Goal: Task Accomplishment & Management: Use online tool/utility

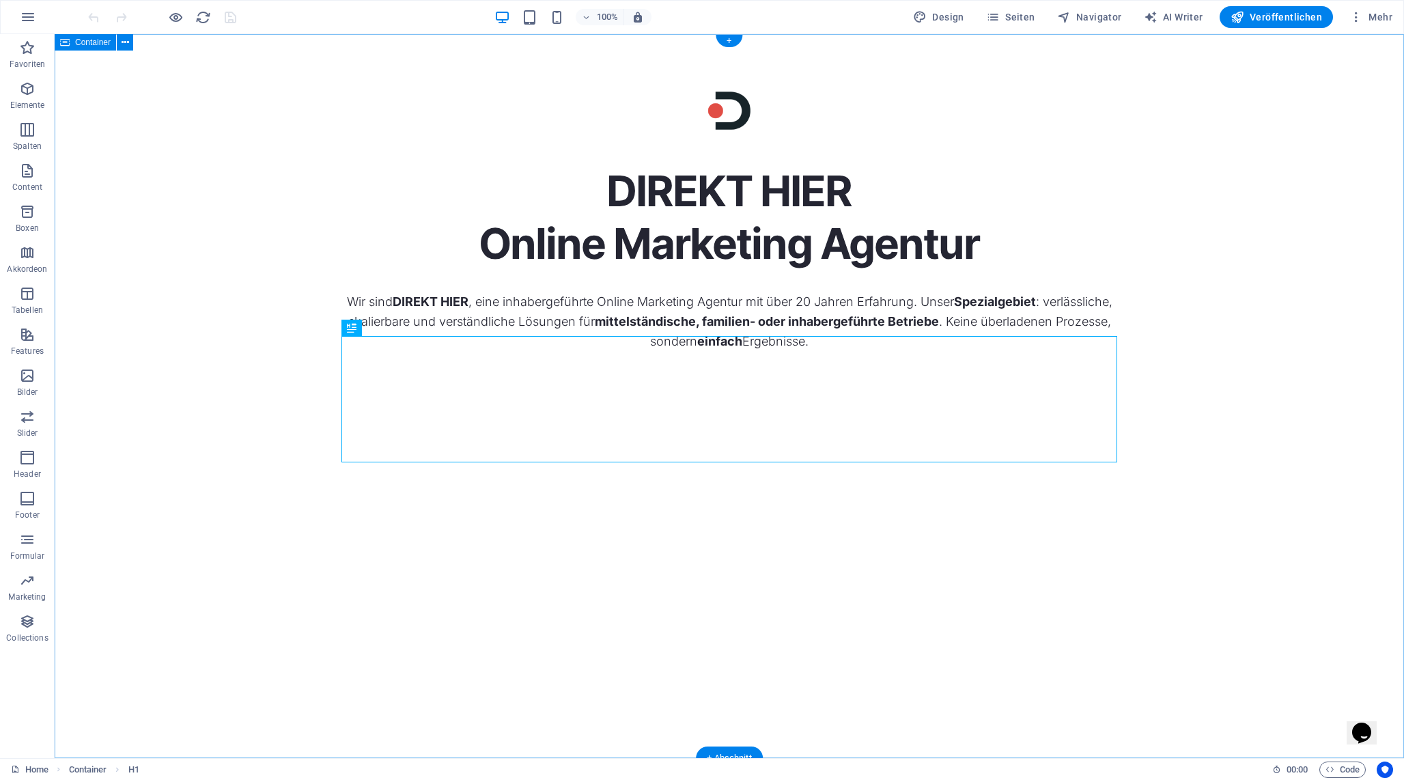
click at [305, 441] on div "DIREKT HIER Online Marketing Agentur Wir sind DIREKT HIER , eine inhabergeführt…" at bounding box center [729, 396] width 1349 height 724
click at [773, 270] on div "DIREKT HIER Online Marketing Agentur" at bounding box center [729, 217] width 776 height 104
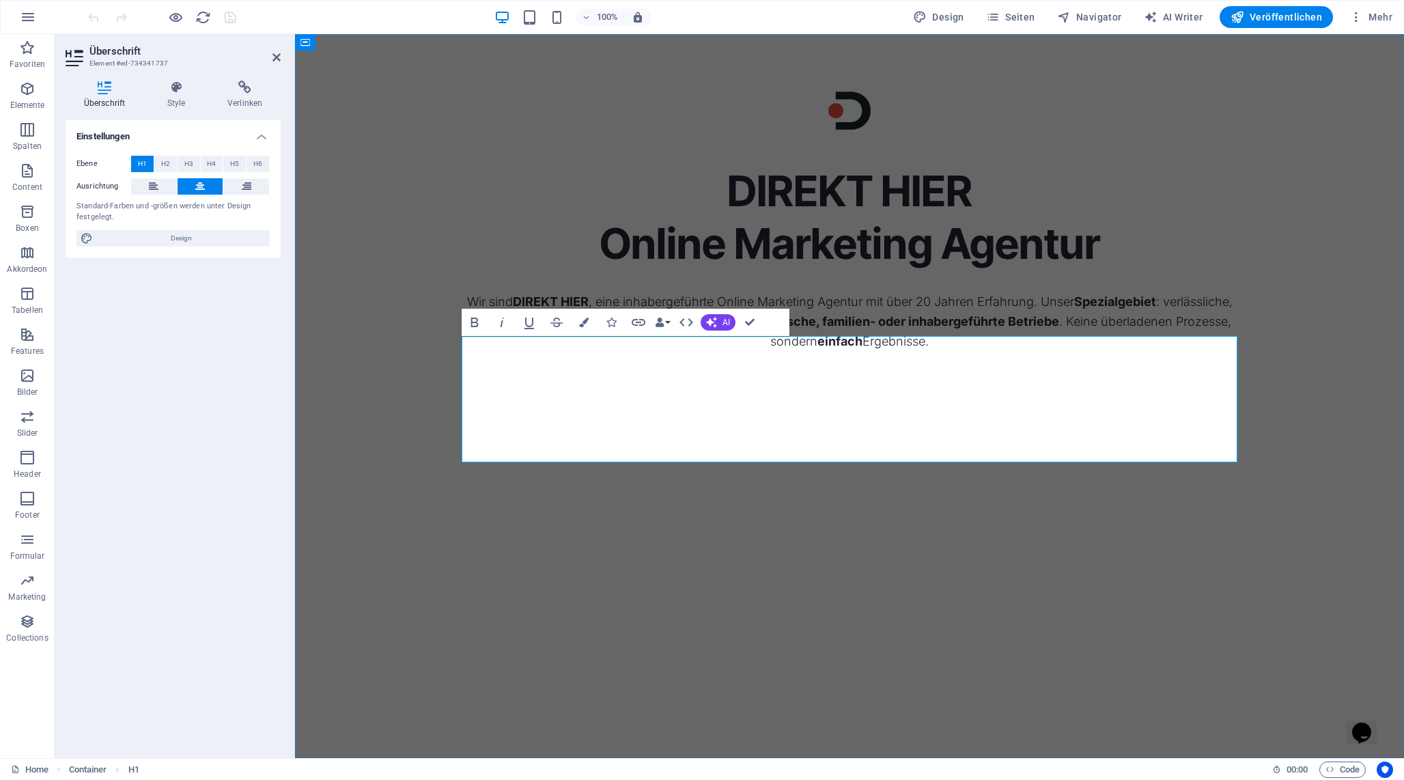
click at [692, 270] on h1 "DIREKT HIER Online Marketing Agentur" at bounding box center [850, 217] width 776 height 104
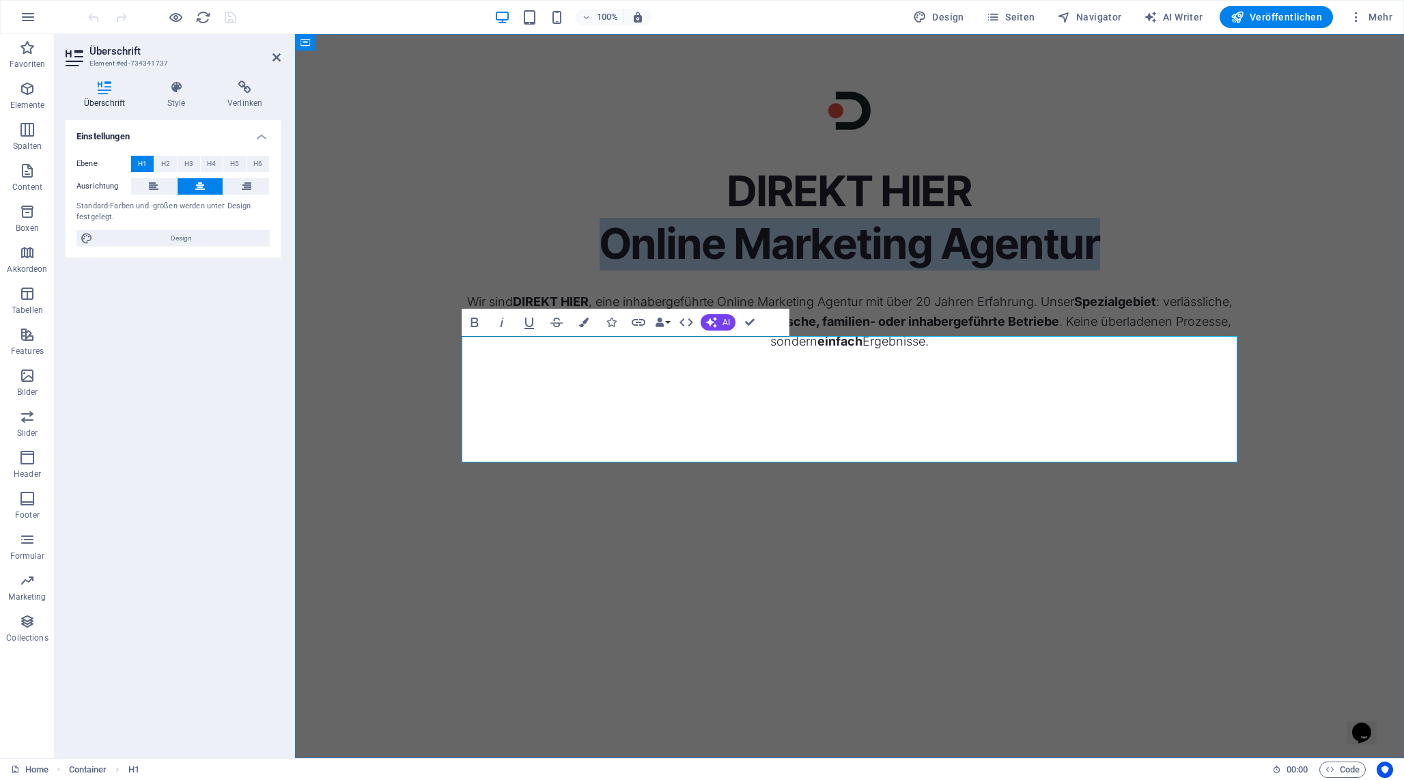
drag, startPoint x: 608, startPoint y: 412, endPoint x: 1095, endPoint y: 419, distance: 487.6
click at [1095, 270] on h1 "DIREKT HIER Online Marketing Agentur" at bounding box center [850, 217] width 776 height 104
copy h1 "Online Marketing Agentur"
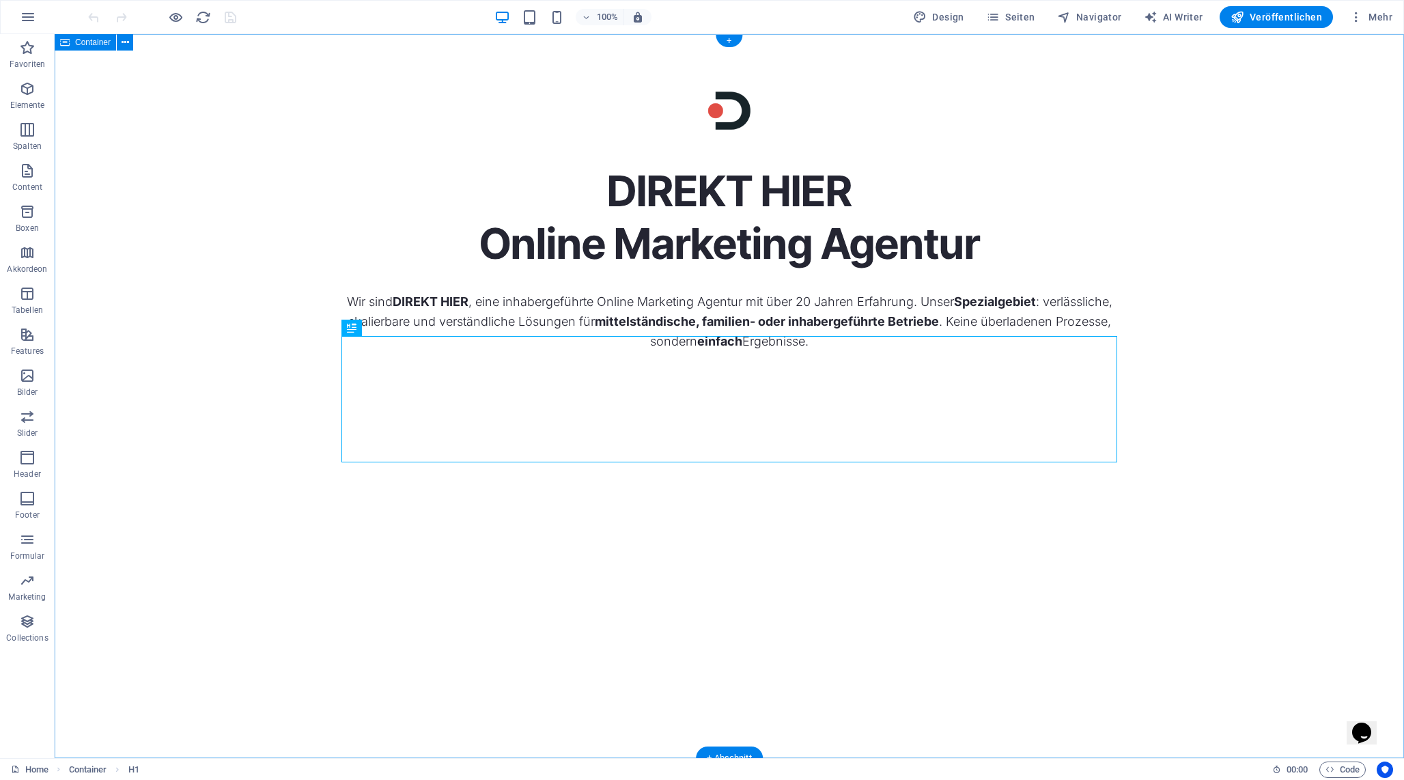
click at [326, 587] on div "DIREKT HIER Online Marketing Agentur Wir sind DIREKT HIER , eine inhabergeführt…" at bounding box center [729, 396] width 1349 height 724
click at [744, 270] on div "DIREKT HIER Online Marketing Agentur" at bounding box center [729, 217] width 776 height 104
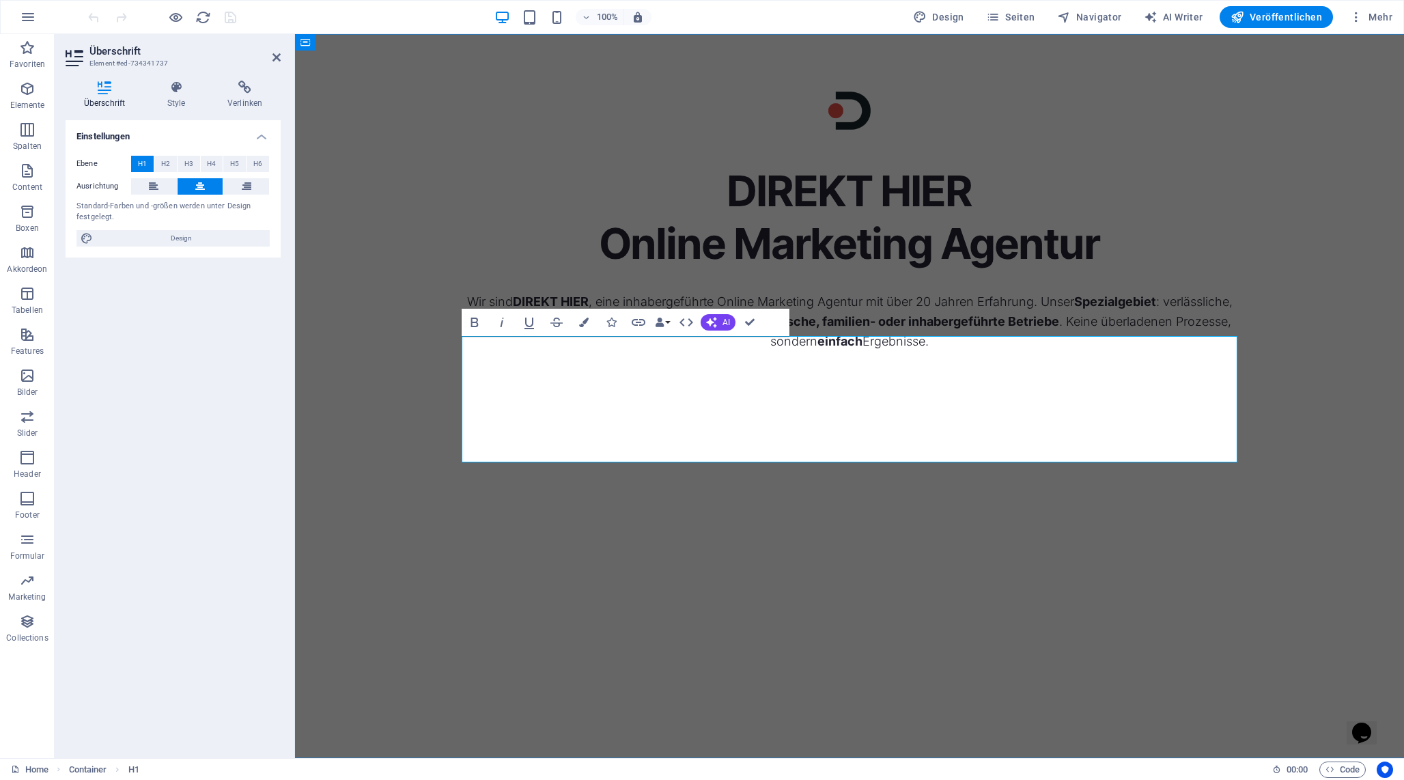
click at [751, 270] on h1 "DIREKT HIER Online Marketing Agentur" at bounding box center [850, 217] width 776 height 104
copy h1 "Marketing"
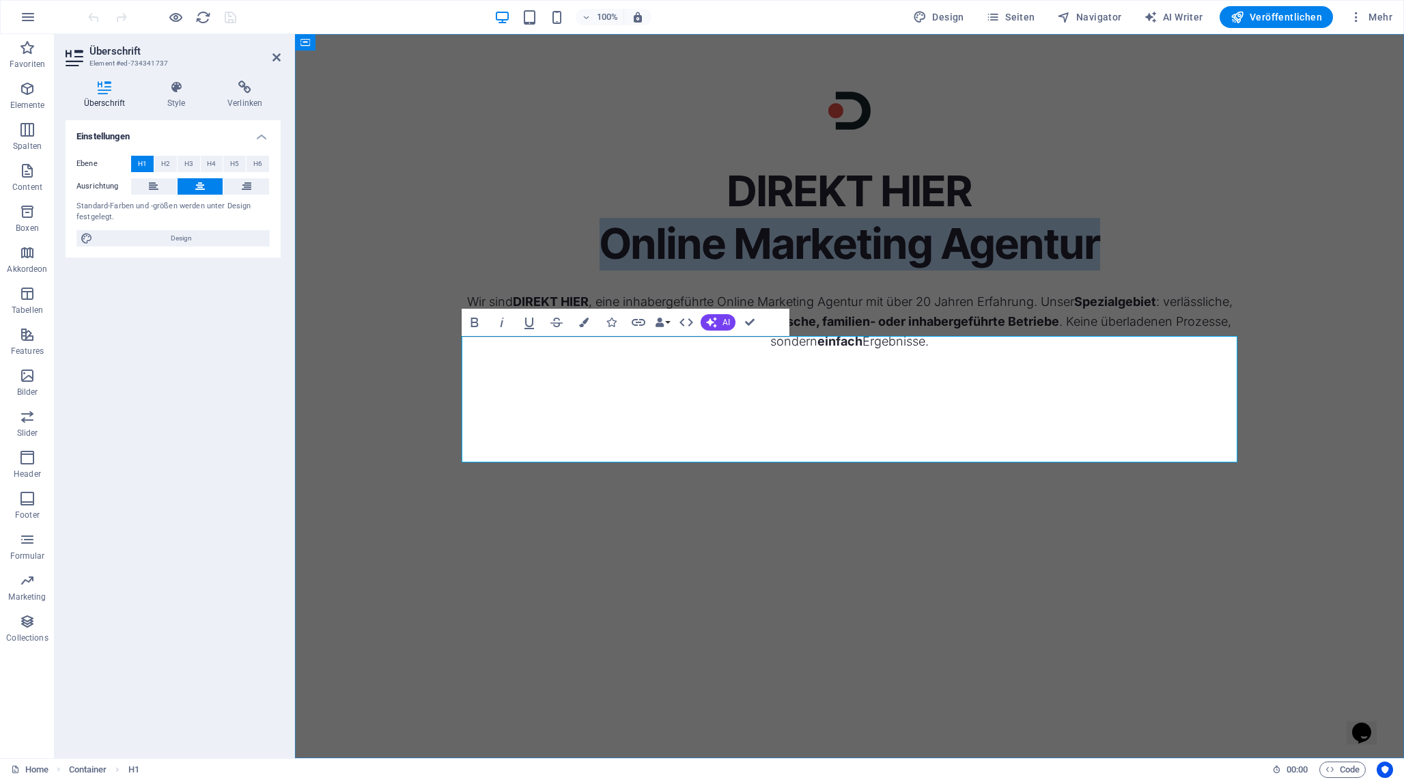
click at [751, 270] on h1 "DIREKT HIER Online Marketing Agentur" at bounding box center [850, 217] width 776 height 104
copy h1 "Online Marketing Agentur"
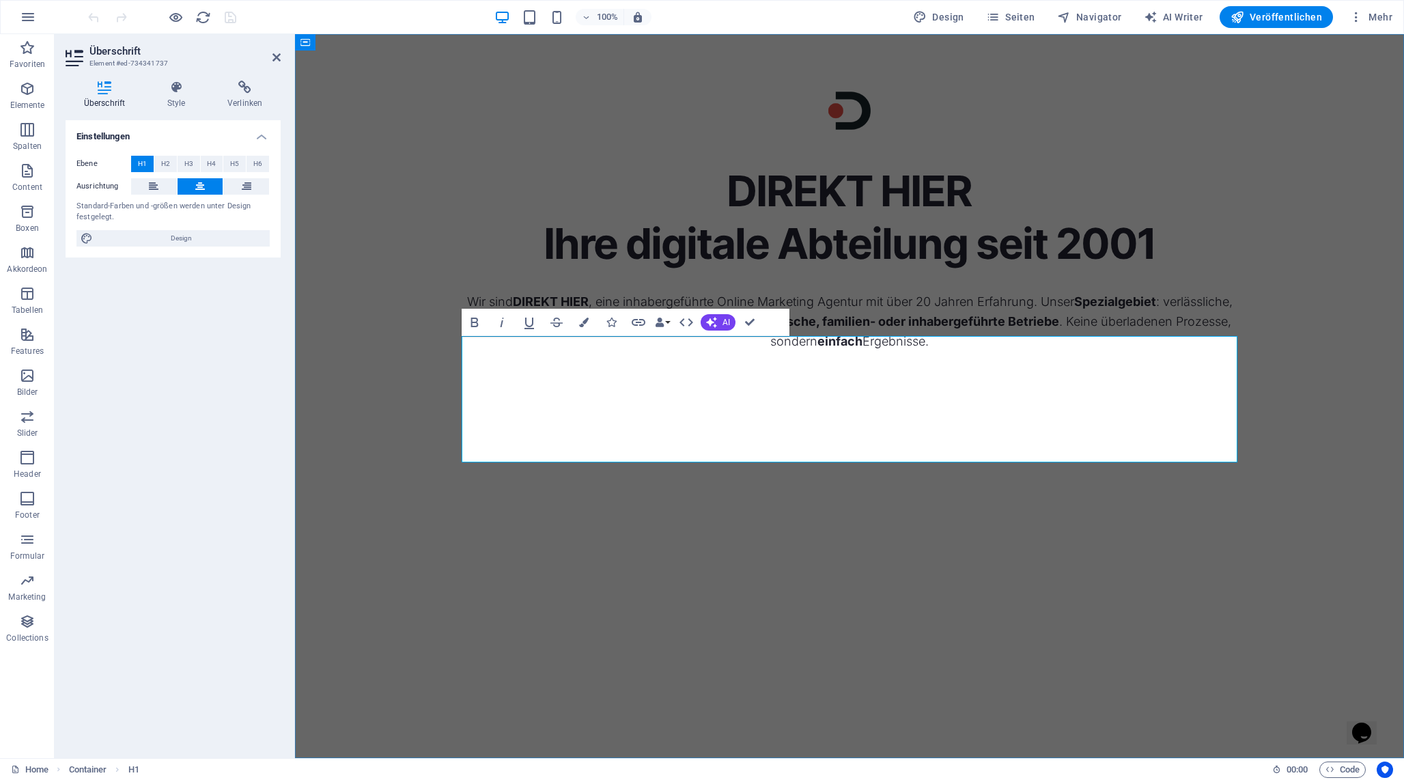
click at [746, 270] on h1 "DIREKT HIER ‌Ihre digitale Abteilung seit 2001" at bounding box center [850, 217] width 776 height 104
copy h1 "digitale"
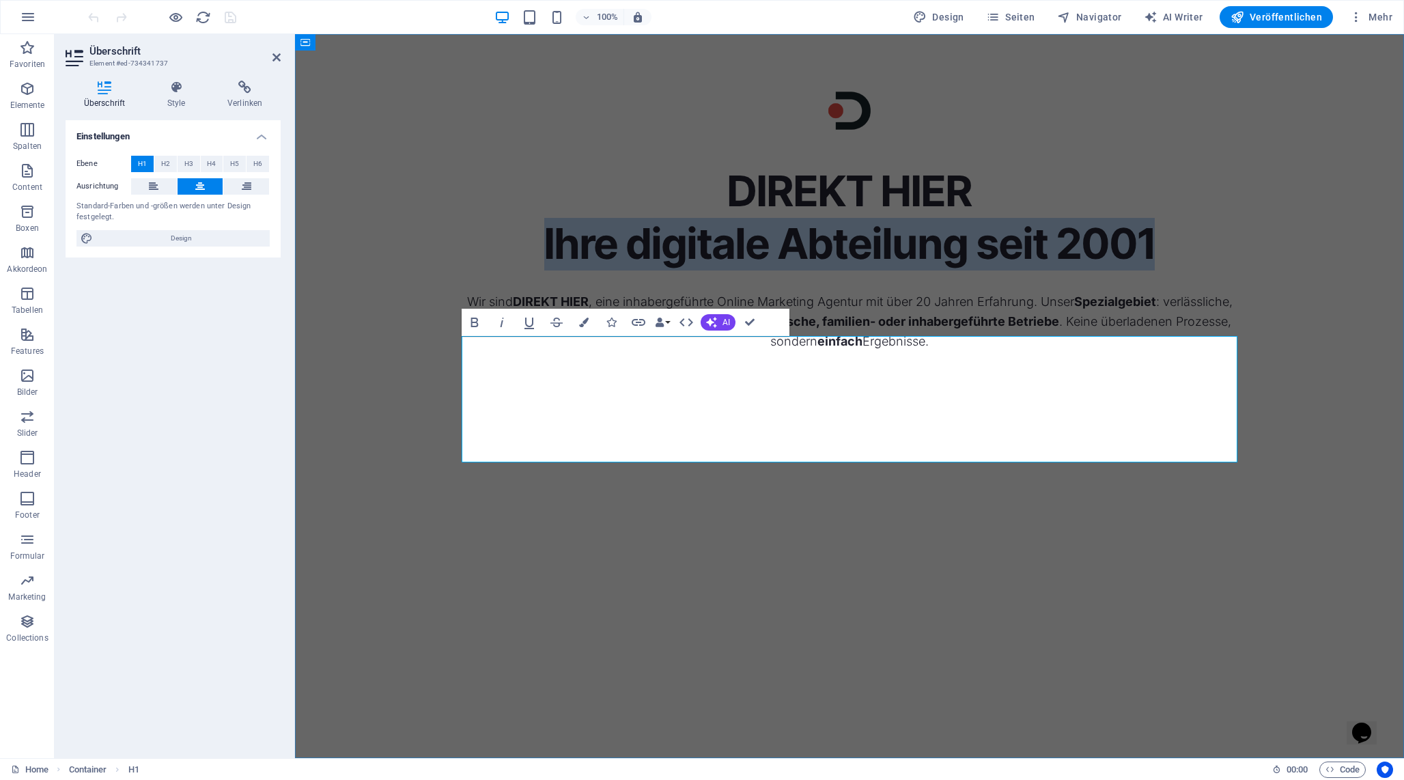
click at [746, 270] on h1 "DIREKT HIER ‌Ihre digitale Abteilung seit 2001" at bounding box center [850, 217] width 776 height 104
copy h1 "‌Ihre digitale Abteilung seit 2001"
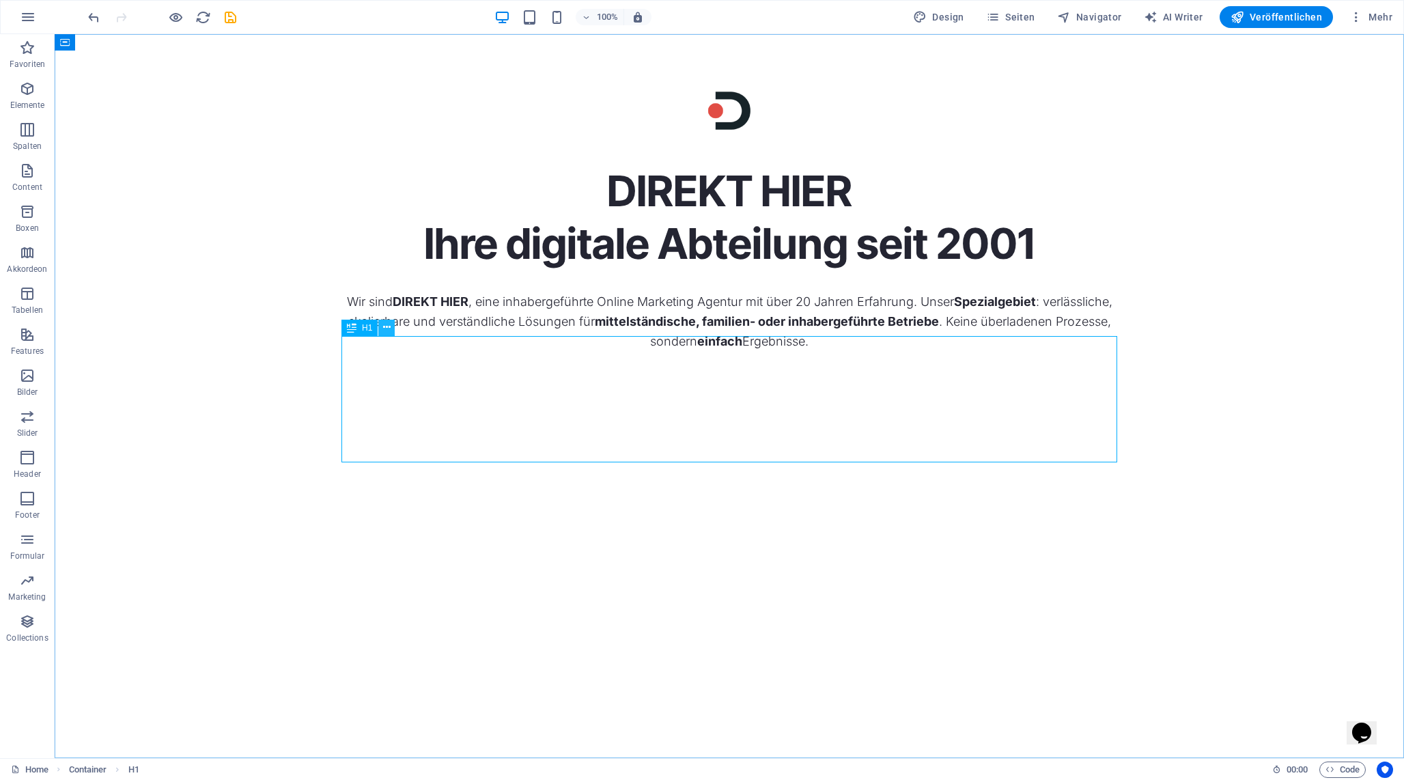
click at [384, 325] on icon at bounding box center [387, 327] width 8 height 14
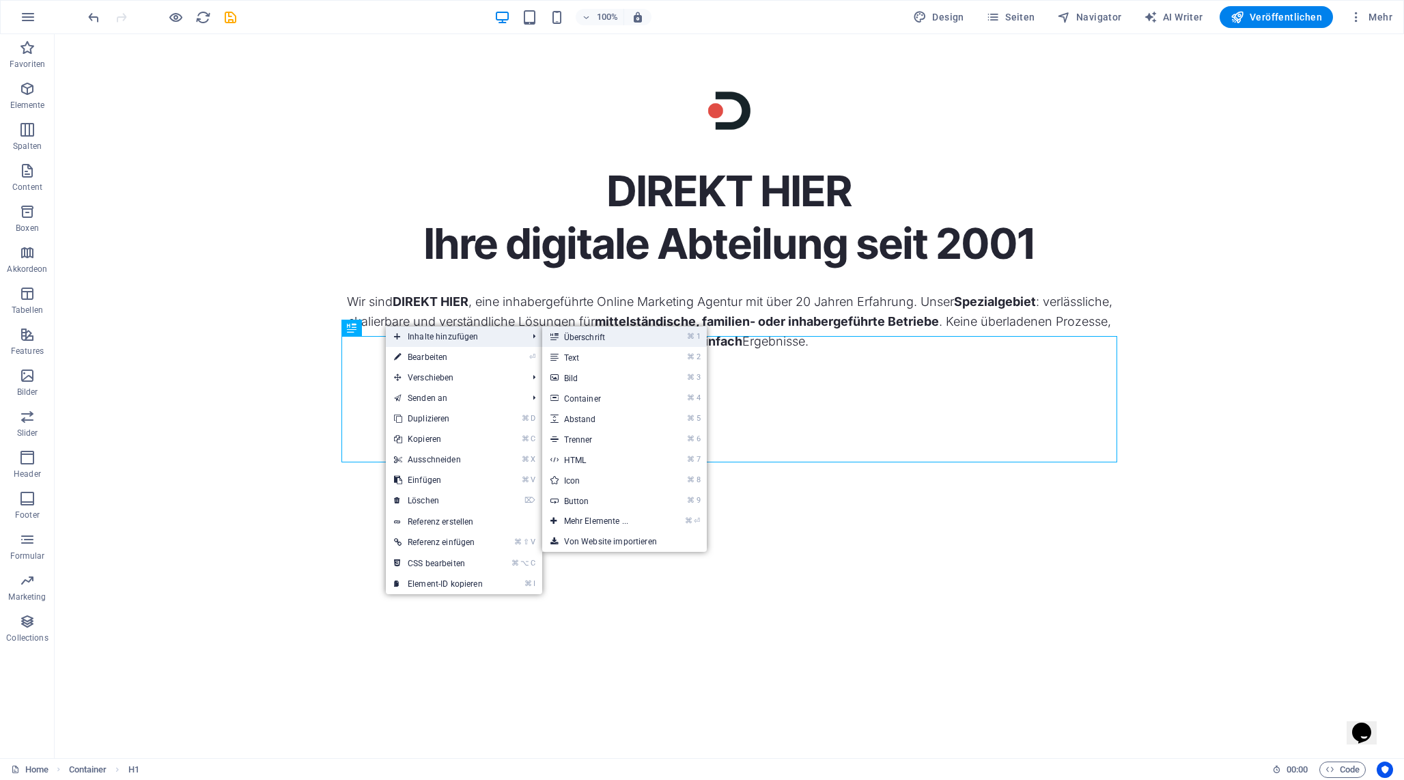
click at [601, 331] on link "⌘ 1 Überschrift" at bounding box center [598, 336] width 113 height 20
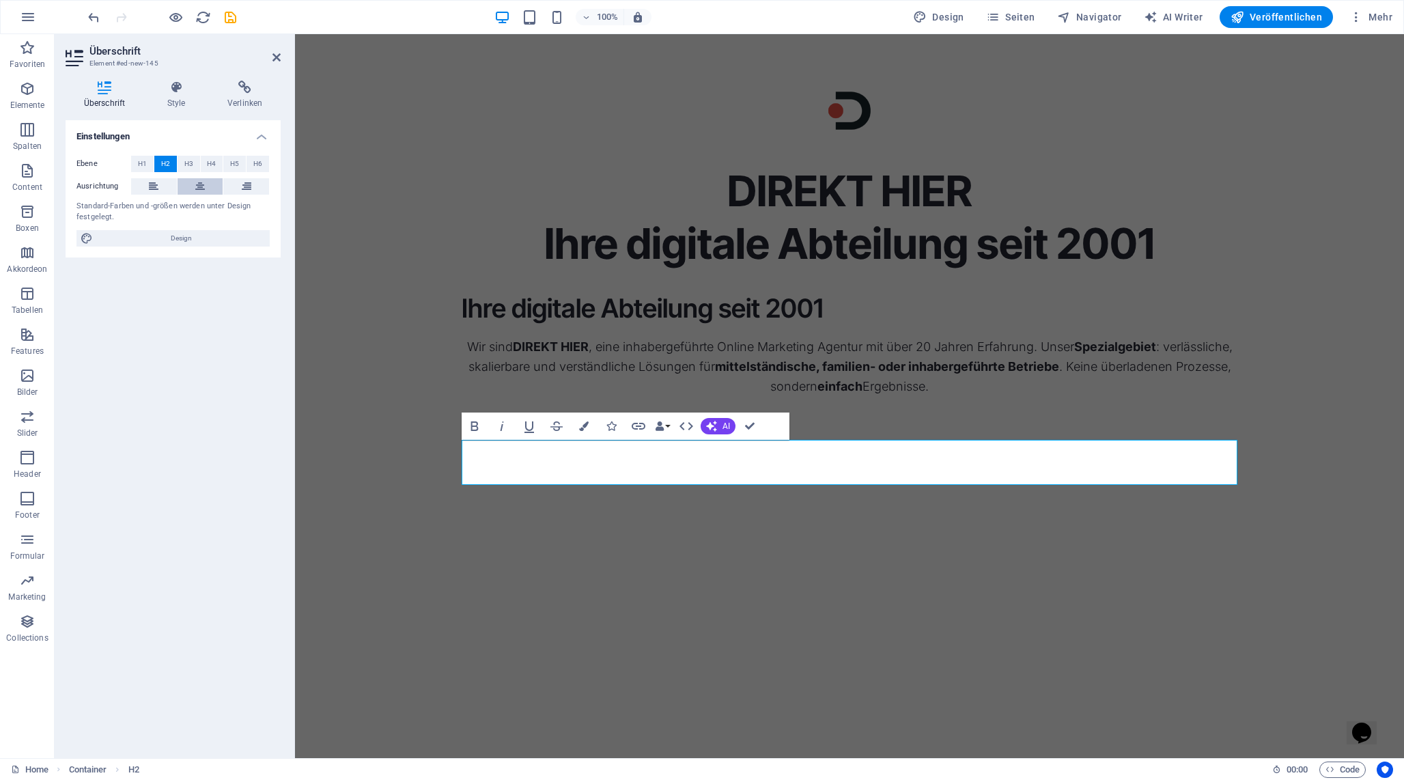
click at [197, 186] on icon at bounding box center [200, 186] width 10 height 16
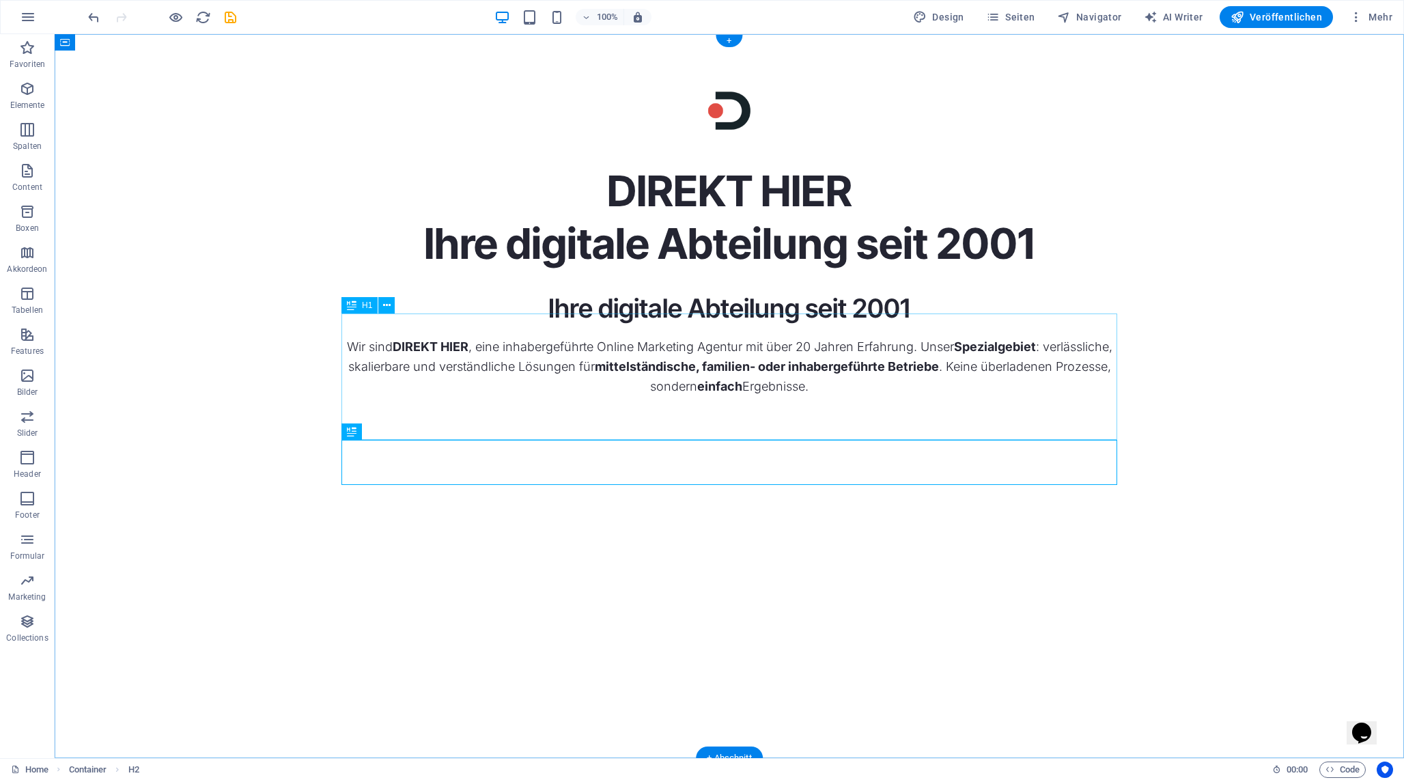
click at [783, 270] on div "DIREKT HIER Ihre digitale Abteilung seit 2001" at bounding box center [729, 217] width 776 height 104
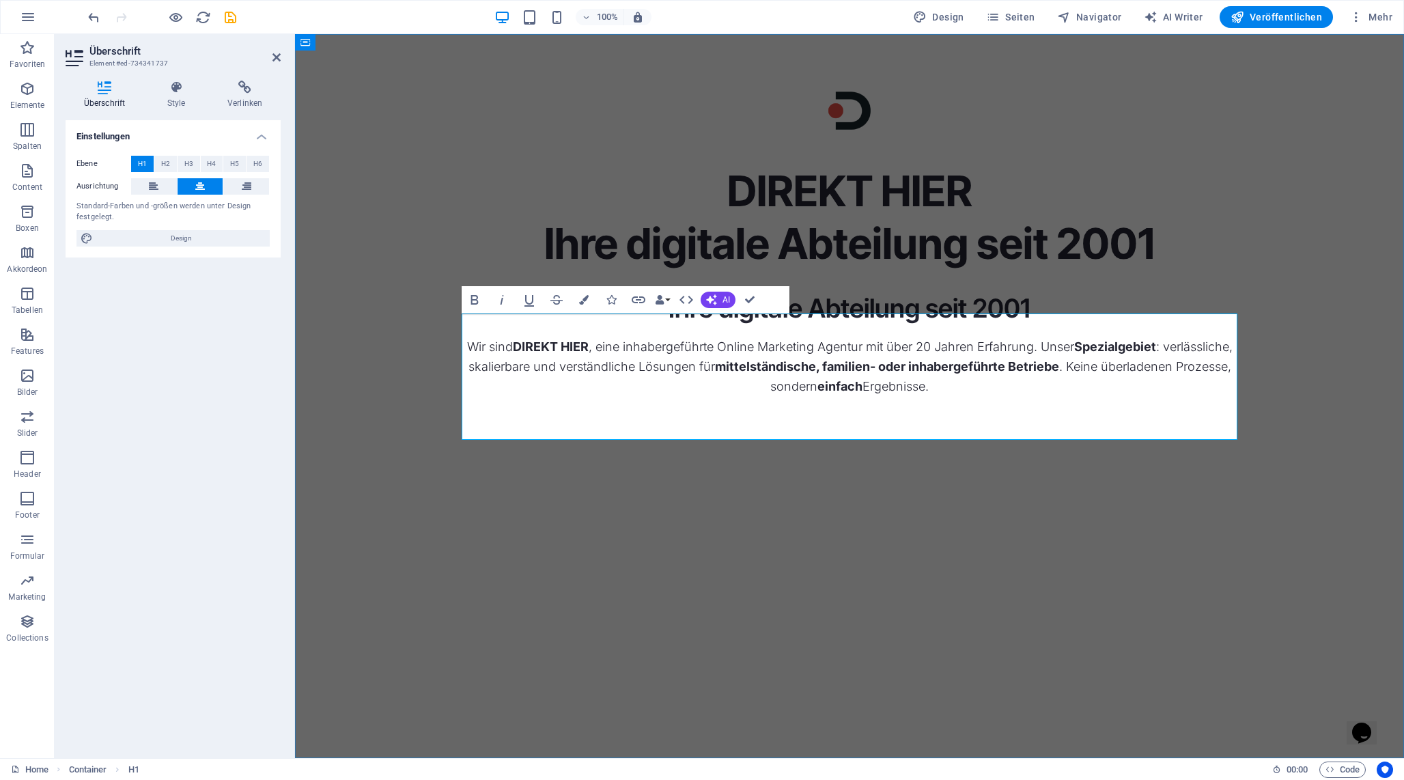
click at [796, 270] on h1 "DIREKT HIER Ihre digitale Abteilung seit 2001" at bounding box center [850, 217] width 776 height 104
copy h1 "Abteilung"
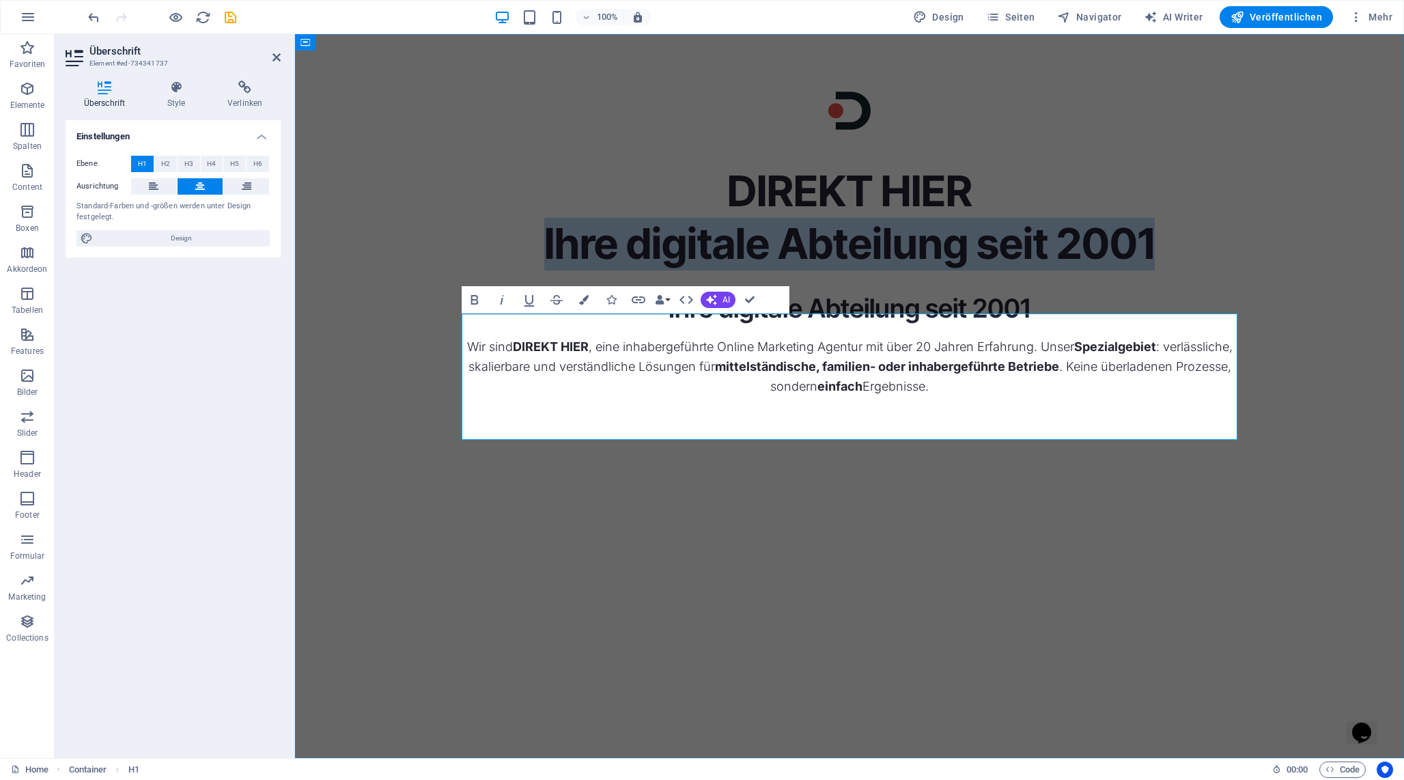
click at [796, 270] on h1 "DIREKT HIER Ihre digitale Abteilung seit 2001" at bounding box center [850, 217] width 776 height 104
copy h1 "Ihre digitale Abteilung seit 2001"
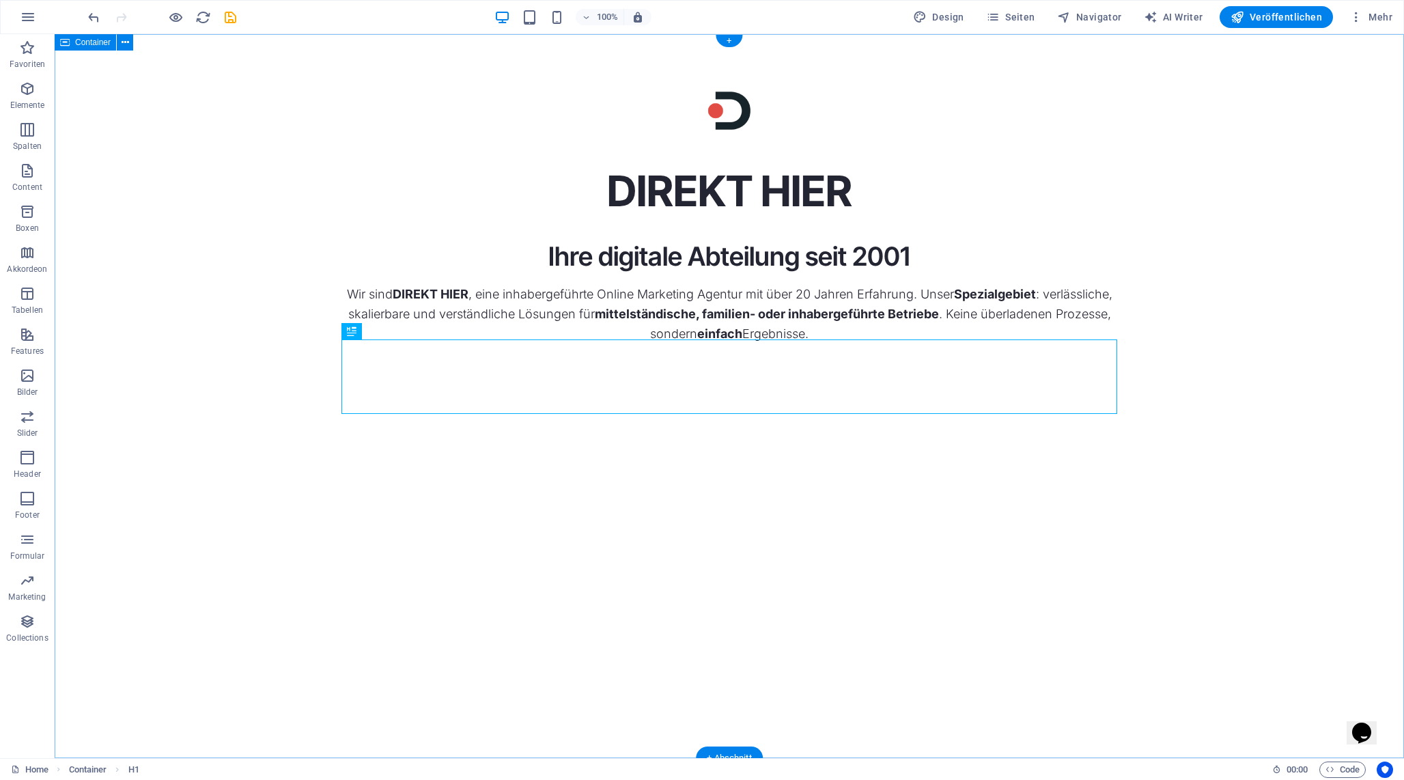
click at [632, 615] on div "DIREKT HIER Ihre digitale Abteilung seit 2001 Wir sind DIREKT HIER , eine inhab…" at bounding box center [729, 396] width 1349 height 724
click at [684, 344] on div "Wir sind DIREKT HIER , eine inhabergeführte Online Marketing Agentur mit über 2…" at bounding box center [729, 313] width 776 height 59
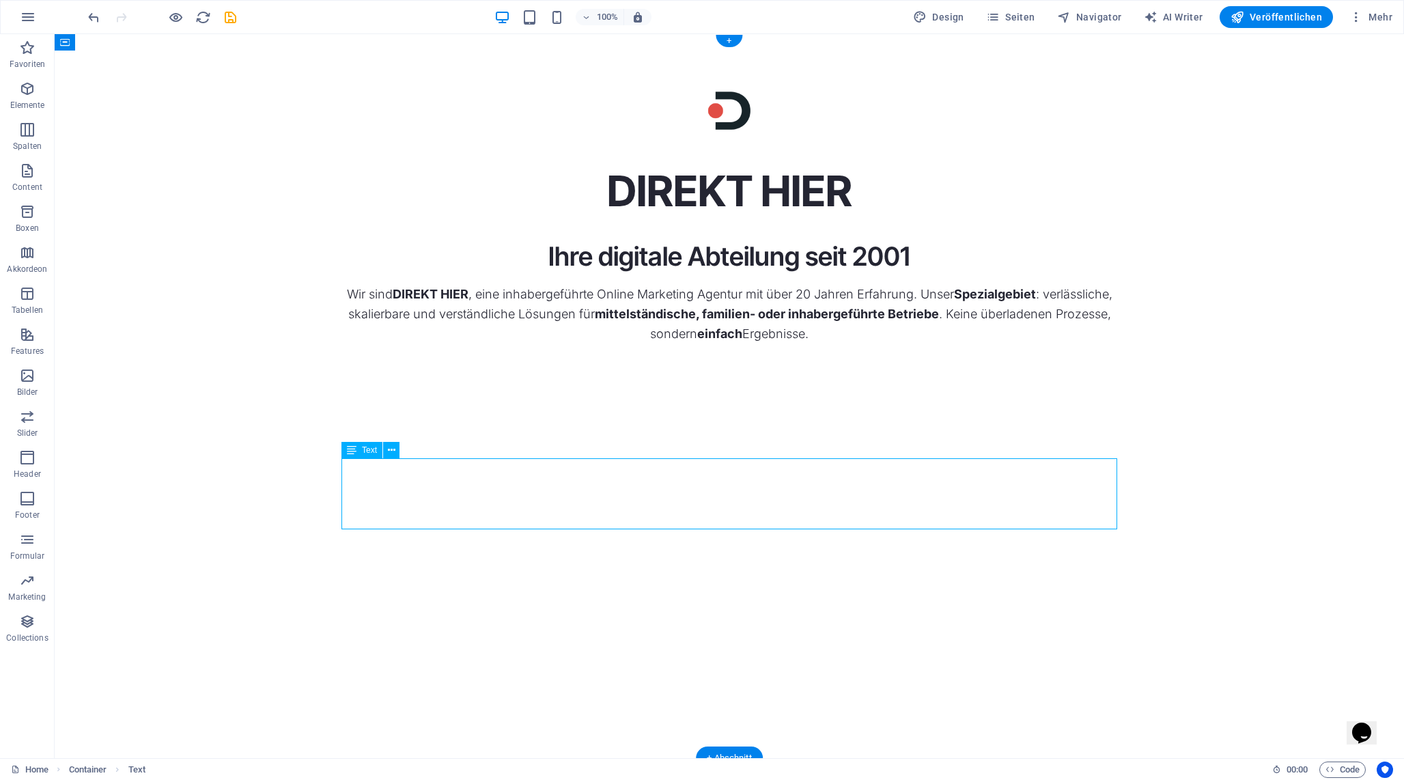
click at [684, 344] on div "Wir sind DIREKT HIER , eine inhabergeführte Online Marketing Agentur mit über 2…" at bounding box center [729, 313] width 776 height 59
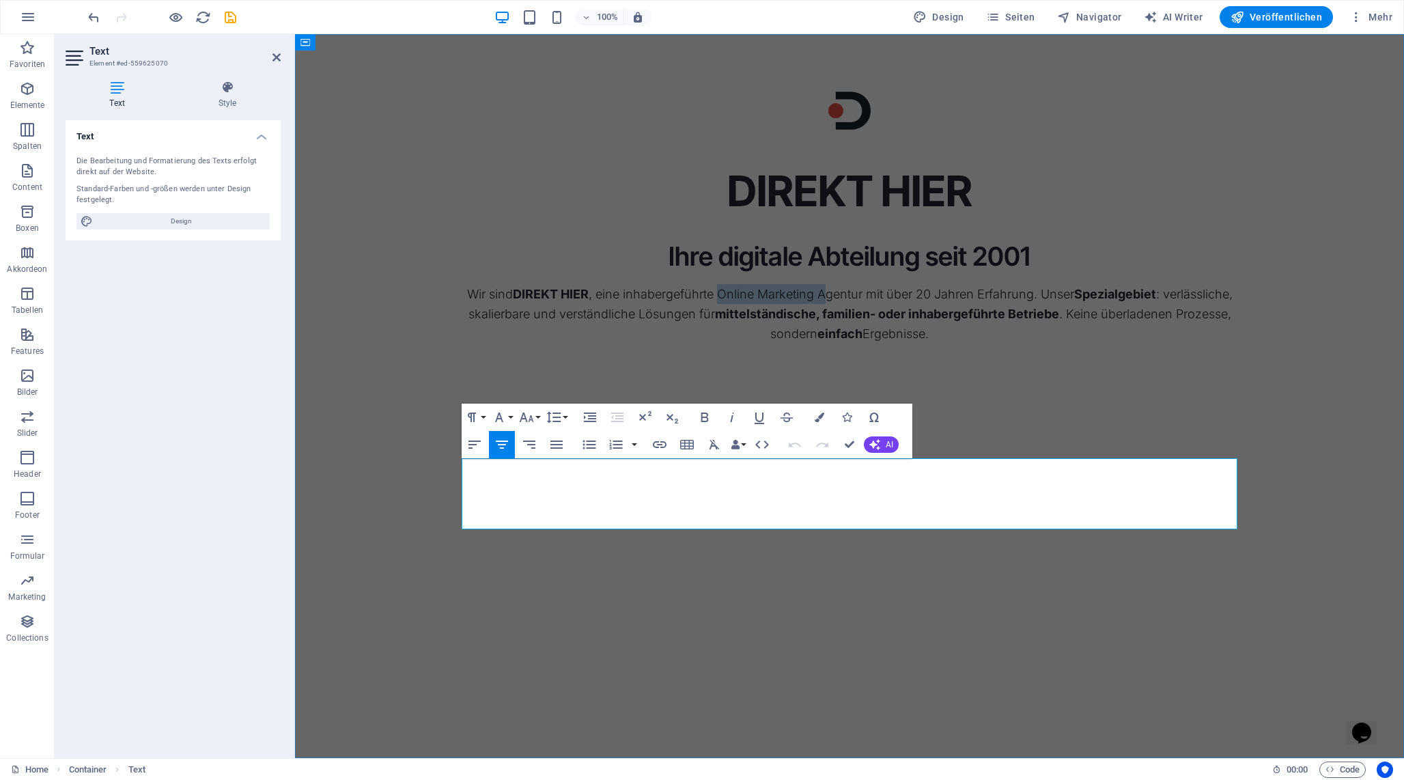
drag, startPoint x: 755, startPoint y: 463, endPoint x: 865, endPoint y: 464, distance: 109.3
click at [865, 344] on p "Wir sind DIREKT HIER , eine inhabergeführte Online Marketing Agentur mit über 2…" at bounding box center [850, 313] width 776 height 59
copy p "Online Marketing A"
click at [1006, 344] on p "Wir sind DIREKT HIER , eine inhabergeführte Digitalagentur mit über 20 Jahren E…" at bounding box center [850, 313] width 776 height 59
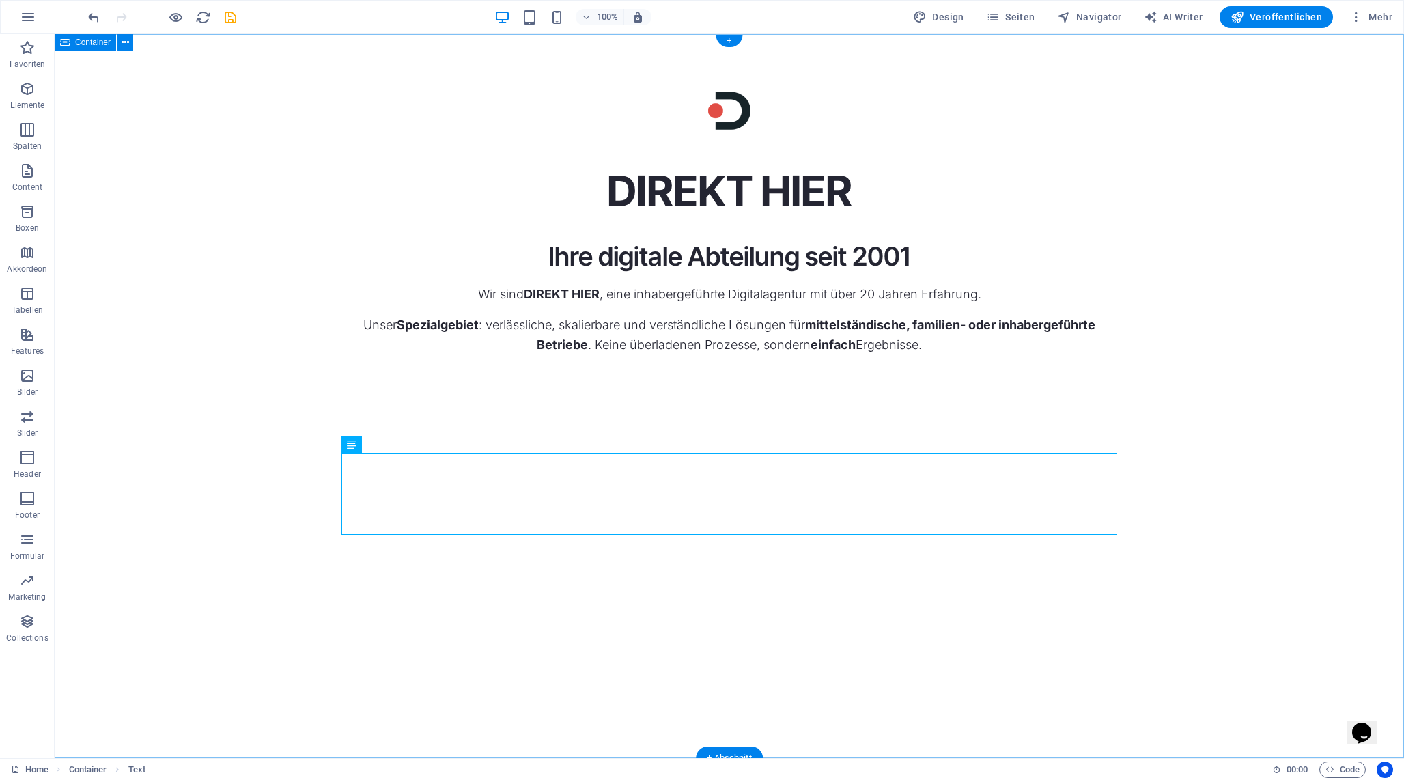
click at [768, 615] on div "DIREKT HIER Ihre digitale Abteilung seit 2001 Wir sind DIREKT HIER , eine inhab…" at bounding box center [729, 396] width 1349 height 724
click at [660, 354] on div "Wir sind DIREKT HIER , eine inhabergeführte Digitalagentur mit über 20 Jahren E…" at bounding box center [729, 319] width 776 height 70
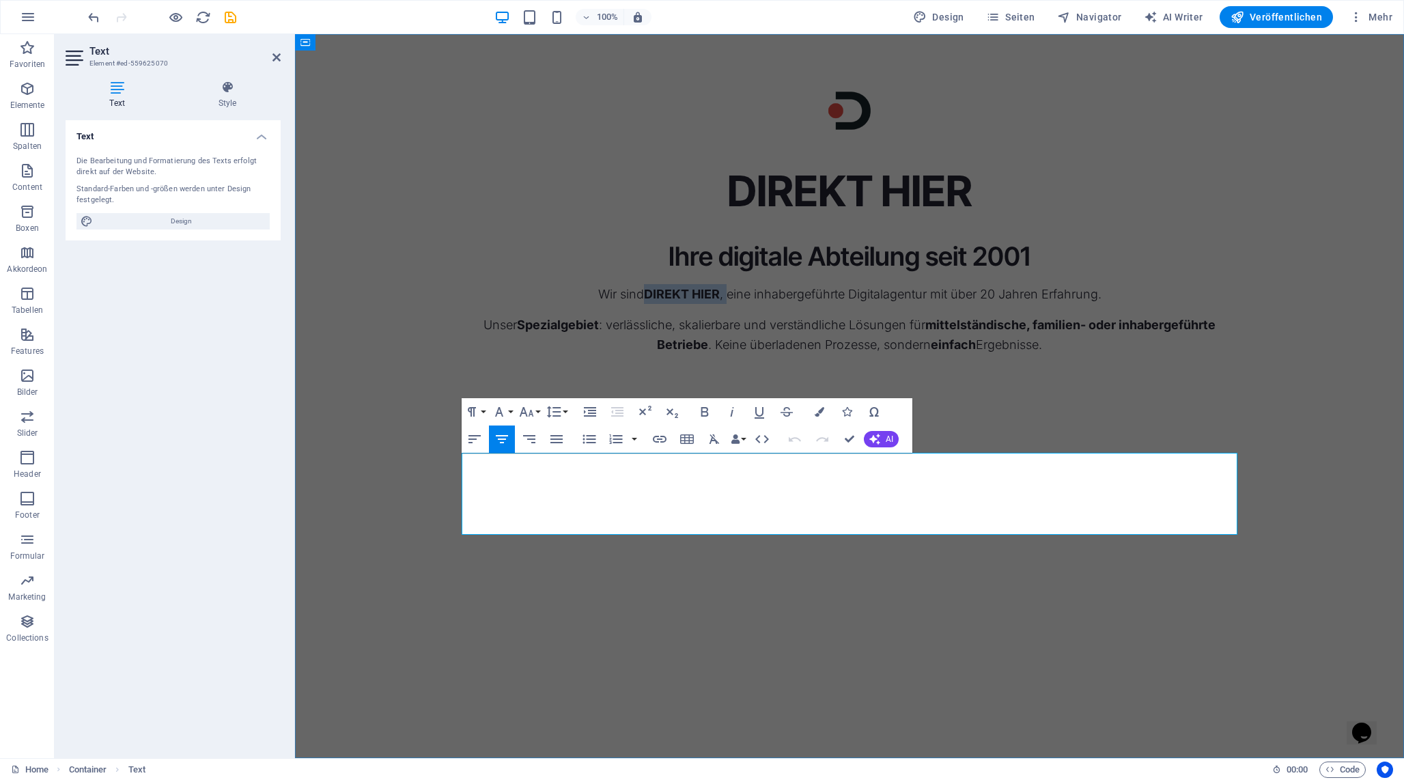
drag, startPoint x: 729, startPoint y: 464, endPoint x: 646, endPoint y: 462, distance: 83.3
click at [646, 304] on p "Wir sind DIREKT HIER , eine inhabergeführte Digitalagentur mit über 20 Jahren E…" at bounding box center [850, 294] width 776 height 20
copy p "DIREKT HIER ,"
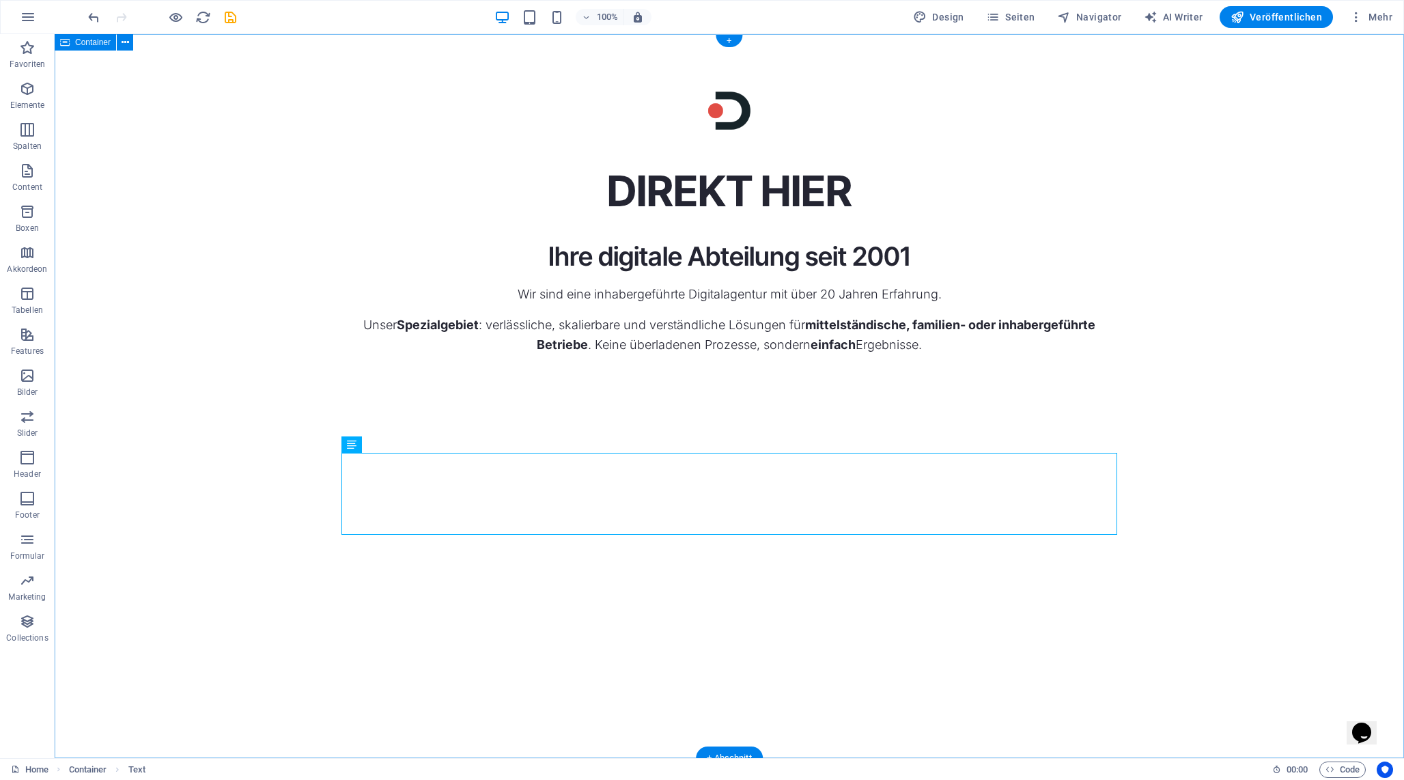
click at [715, 605] on div "DIREKT HIER Ihre digitale Abteilung seit 2001 Wir sind eine inhabergeführte Dig…" at bounding box center [729, 396] width 1349 height 724
click at [717, 354] on div "Wir sind eine inhabergeführte Digitalagentur mit über 20 Jahren Erfahrung. Unse…" at bounding box center [729, 319] width 776 height 70
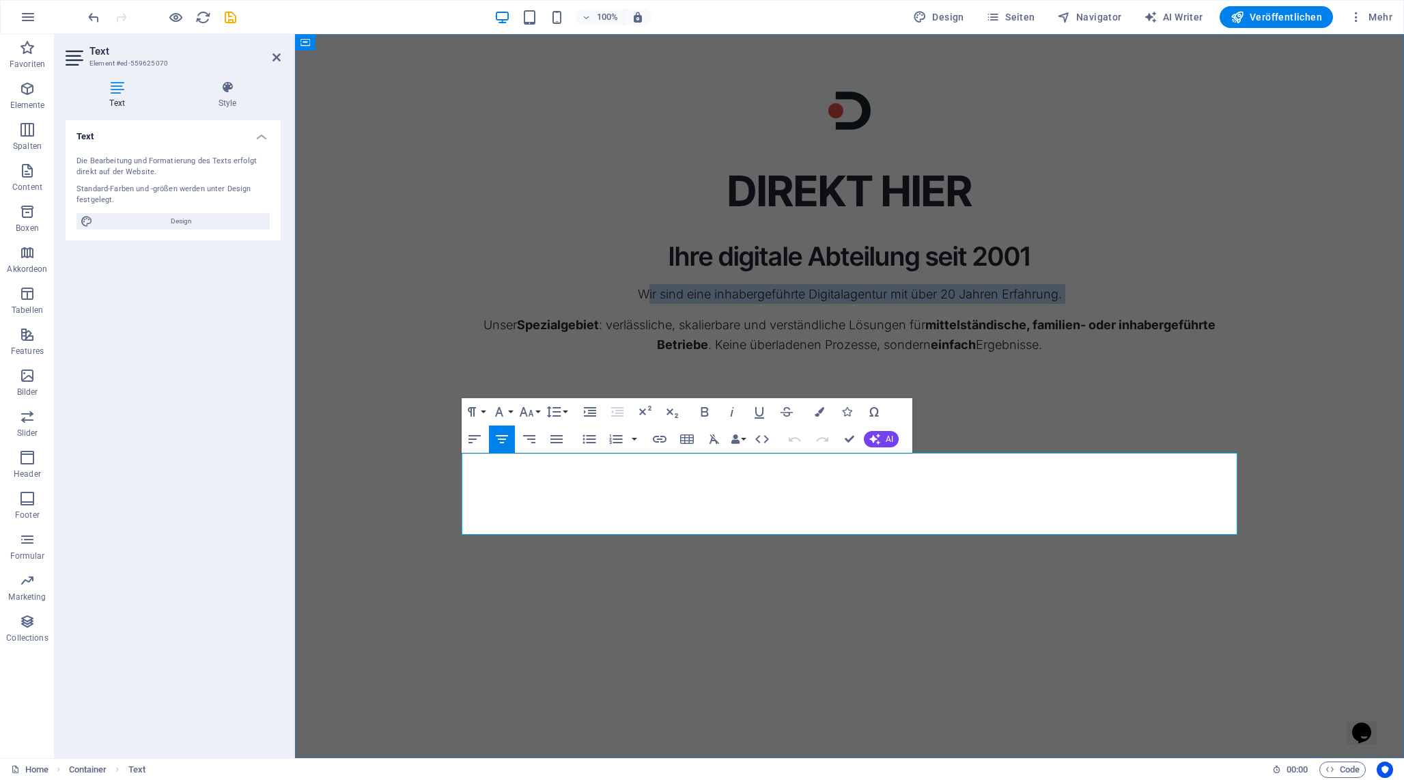
click at [717, 304] on p "Wir sind eine inhabergeführte Digitalagentur mit über 20 Jahren Erfahrung." at bounding box center [850, 294] width 776 height 20
click at [963, 273] on div "Ihre digitale Abteilung seit 2001" at bounding box center [850, 256] width 776 height 33
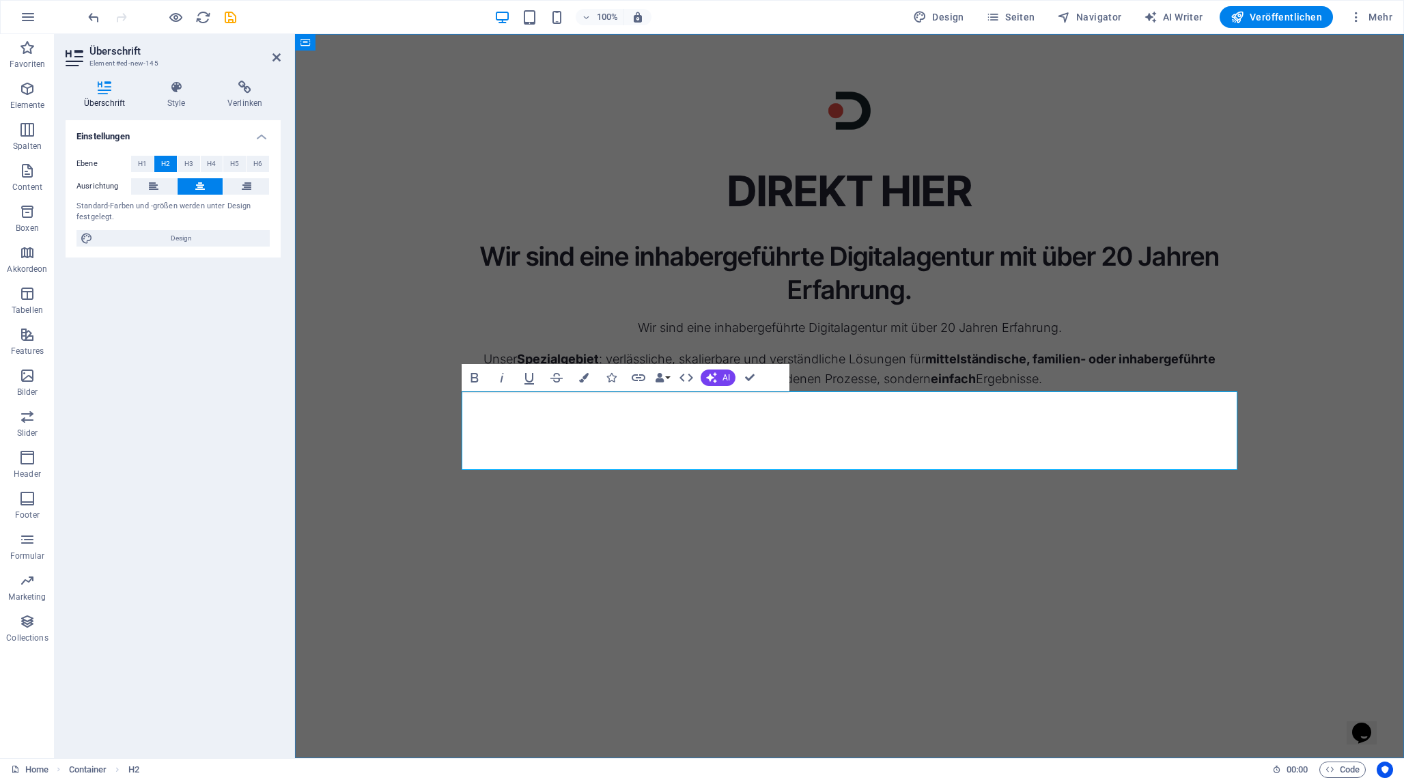
click at [754, 307] on h2 "Wir sind eine inhabergeführte Digitalagentur mit über 20 Jahren Erfahrung." at bounding box center [850, 274] width 776 height 68
copy h2 "inhabergeführte"
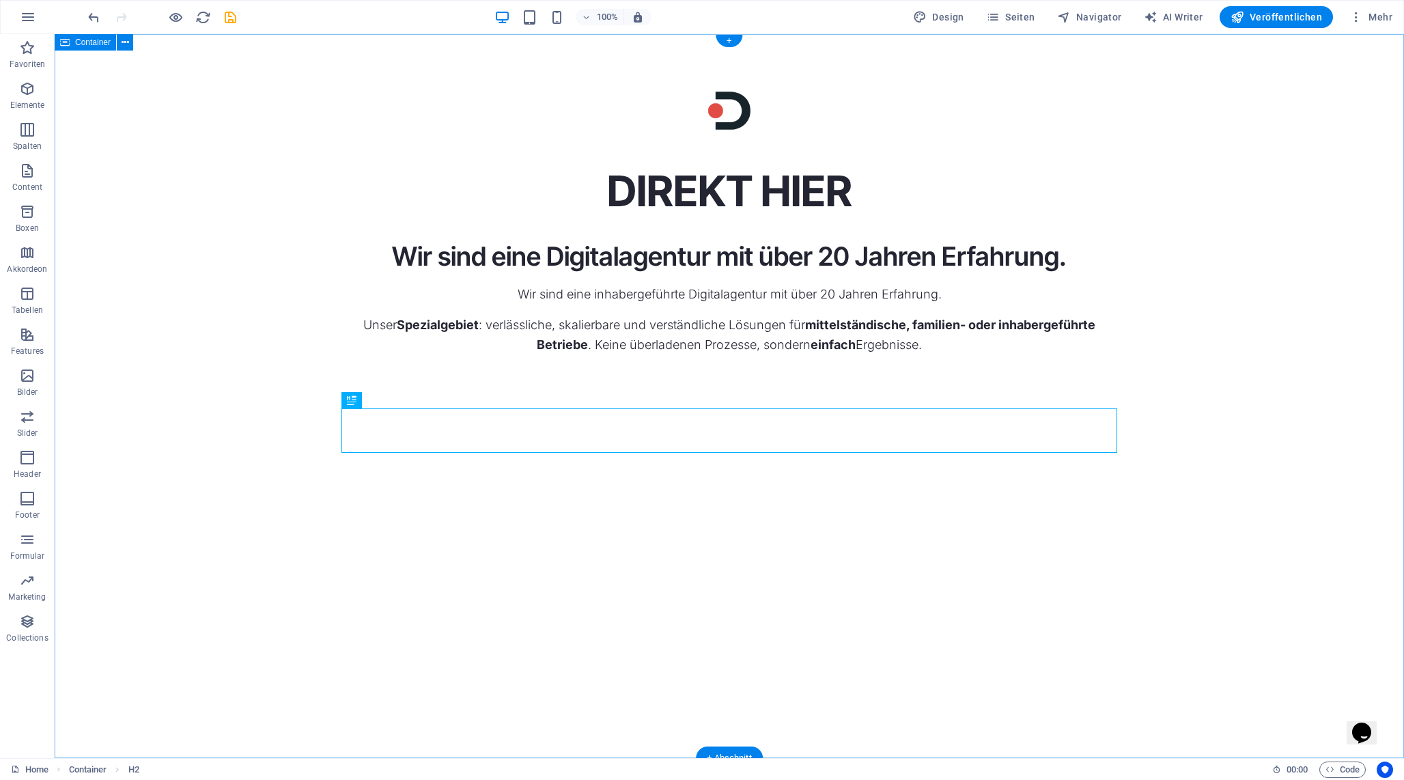
click at [701, 646] on div "DIREKT HIER Wir sind eine Digitalagentur mit über 20 Jahren Erfahrung. Wir sind…" at bounding box center [729, 396] width 1349 height 724
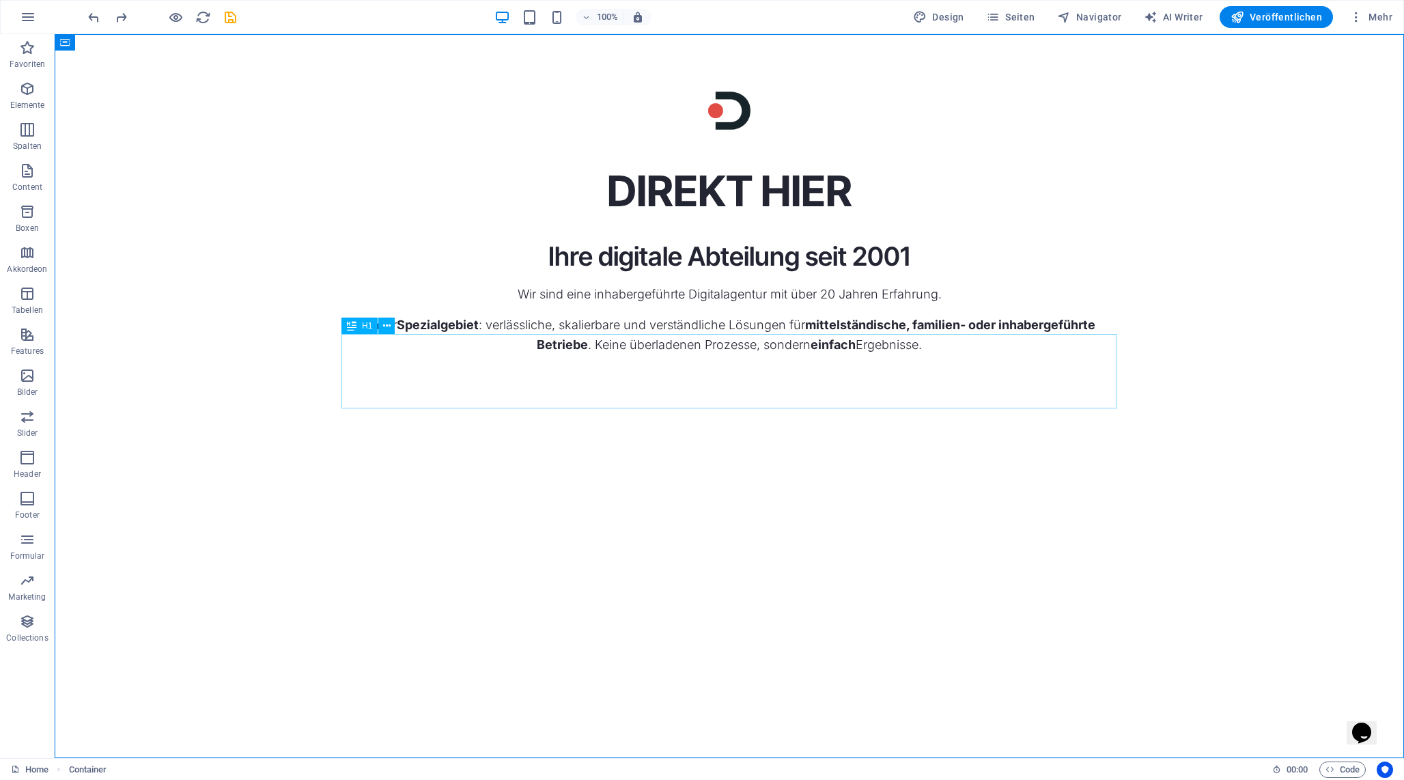
click at [362, 326] on span "H1" at bounding box center [367, 326] width 10 height 8
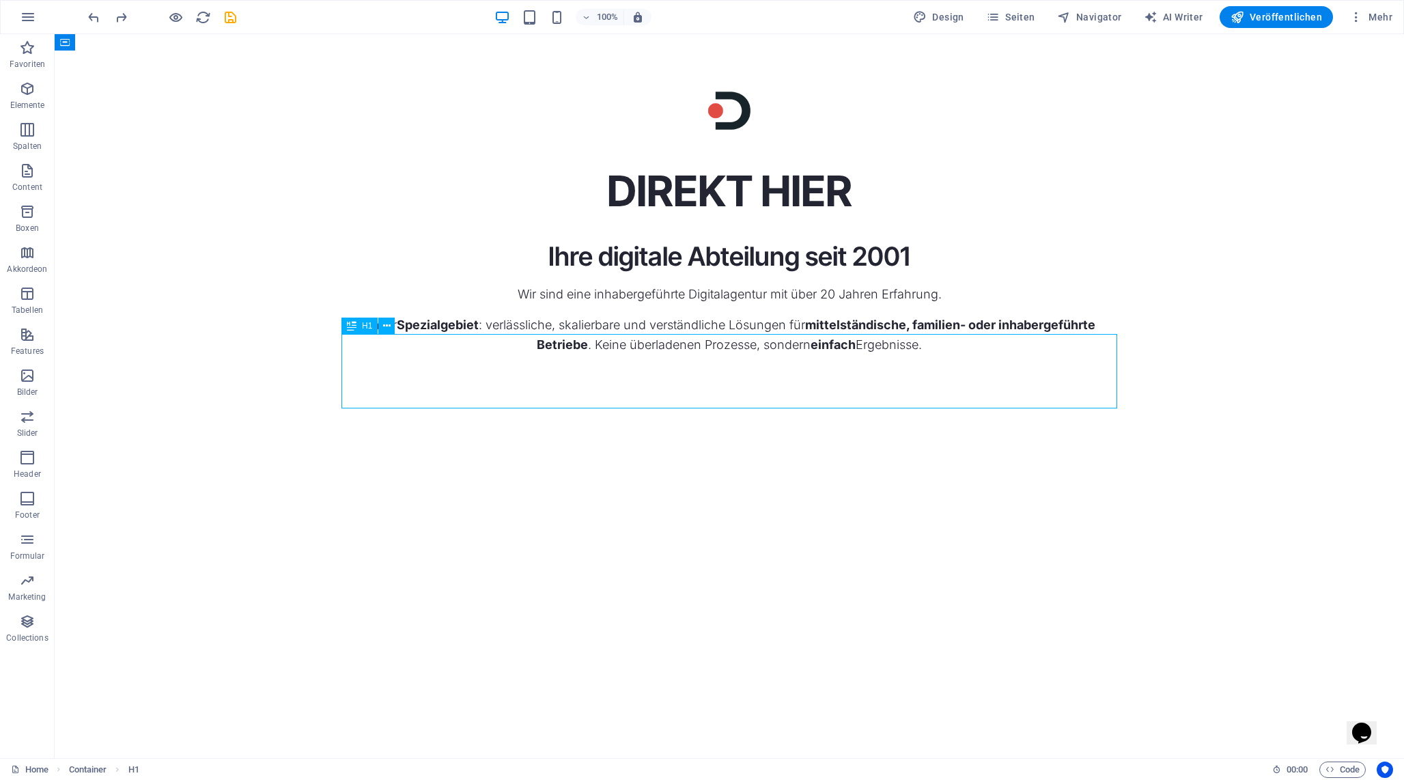
click at [362, 326] on span "H1" at bounding box center [367, 326] width 10 height 8
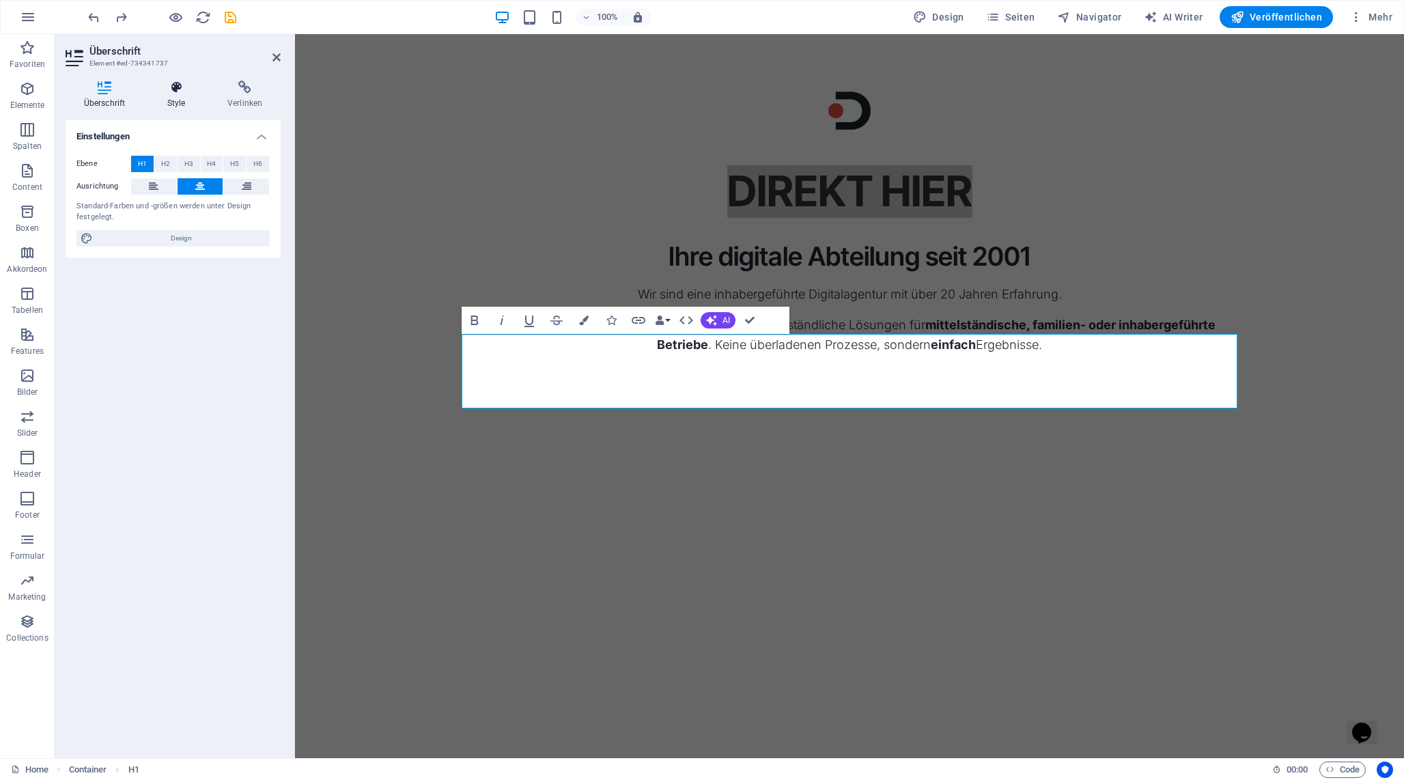
click at [167, 91] on icon at bounding box center [176, 88] width 55 height 14
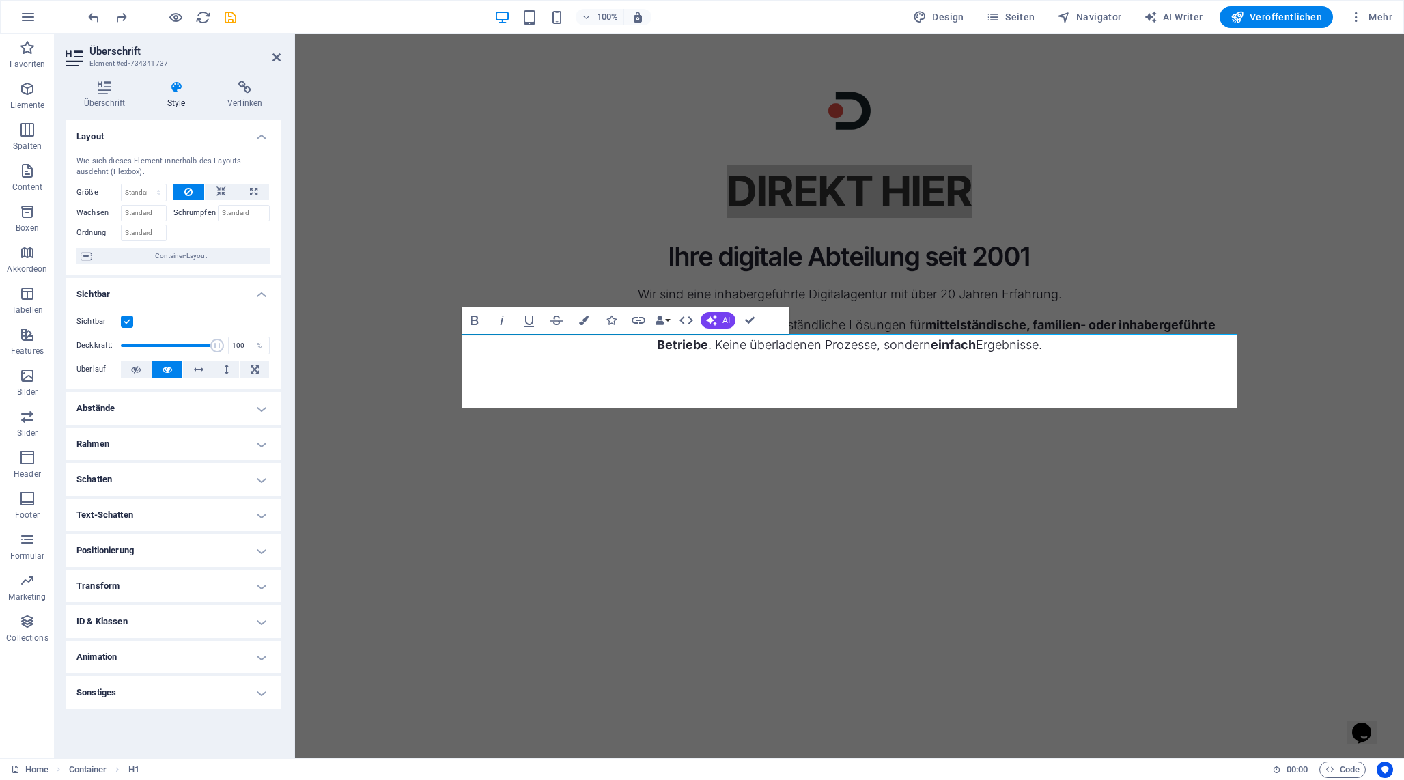
click at [161, 412] on h4 "Abstände" at bounding box center [173, 408] width 215 height 33
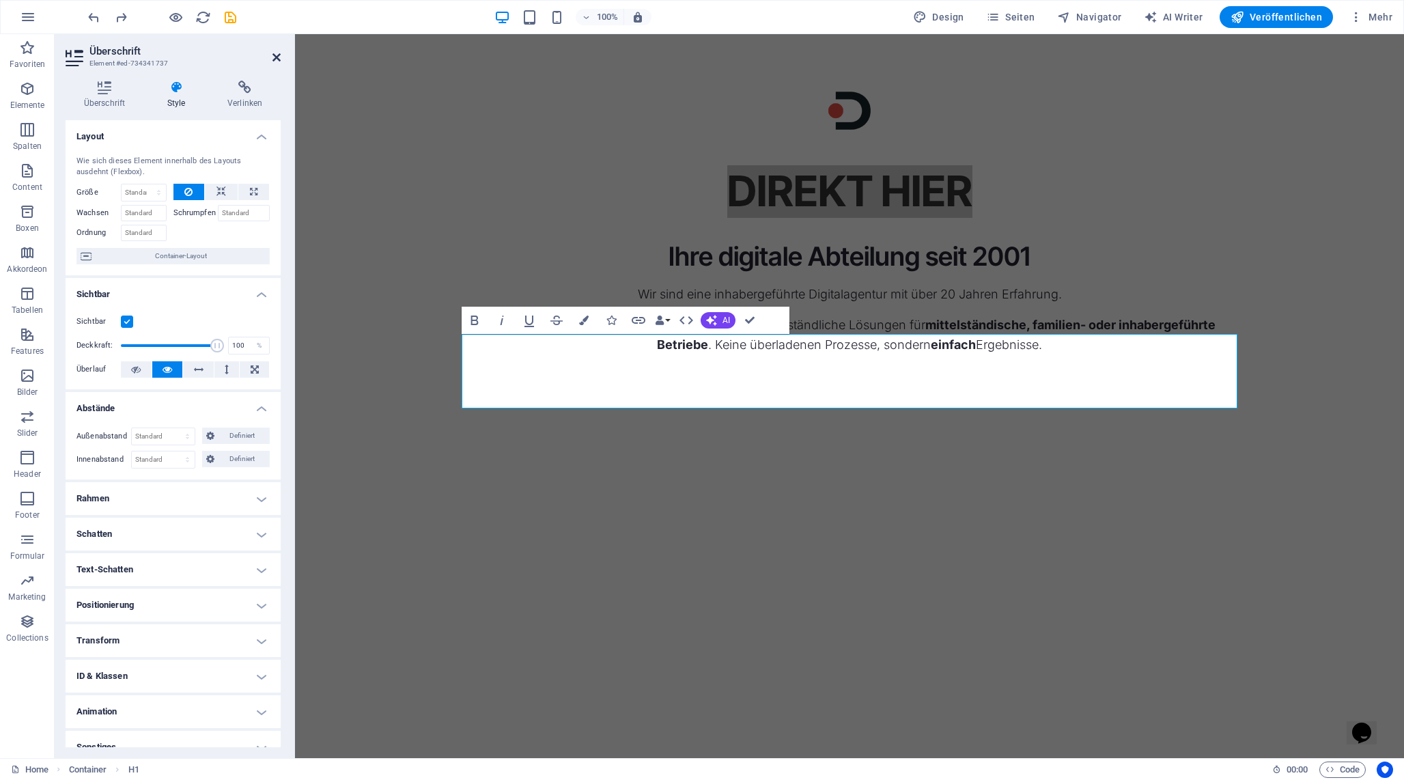
click at [273, 59] on icon at bounding box center [276, 57] width 8 height 11
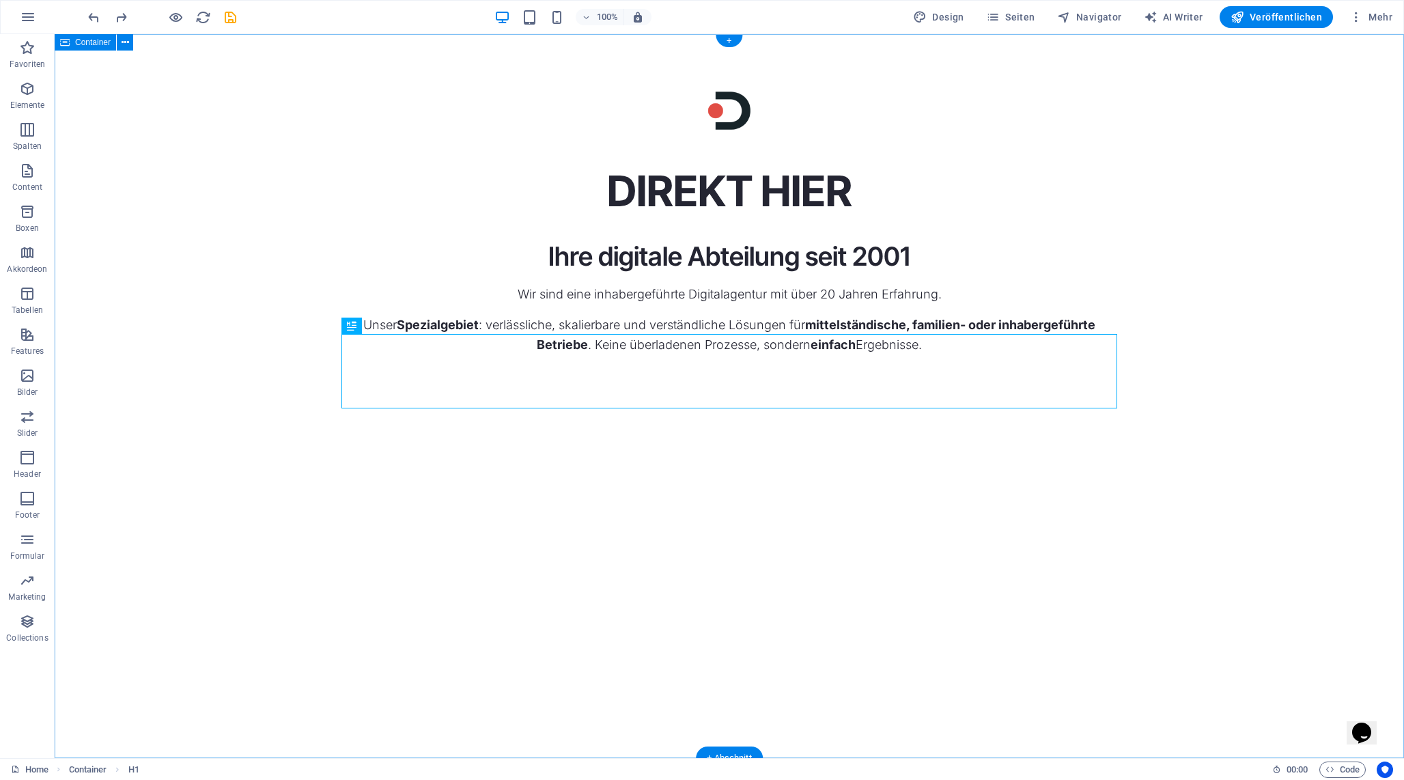
click at [1132, 418] on div "DIREKT HIER Ihre digitale Abteilung seit 2001 Wir sind eine inhabergeführte Dig…" at bounding box center [729, 396] width 1349 height 724
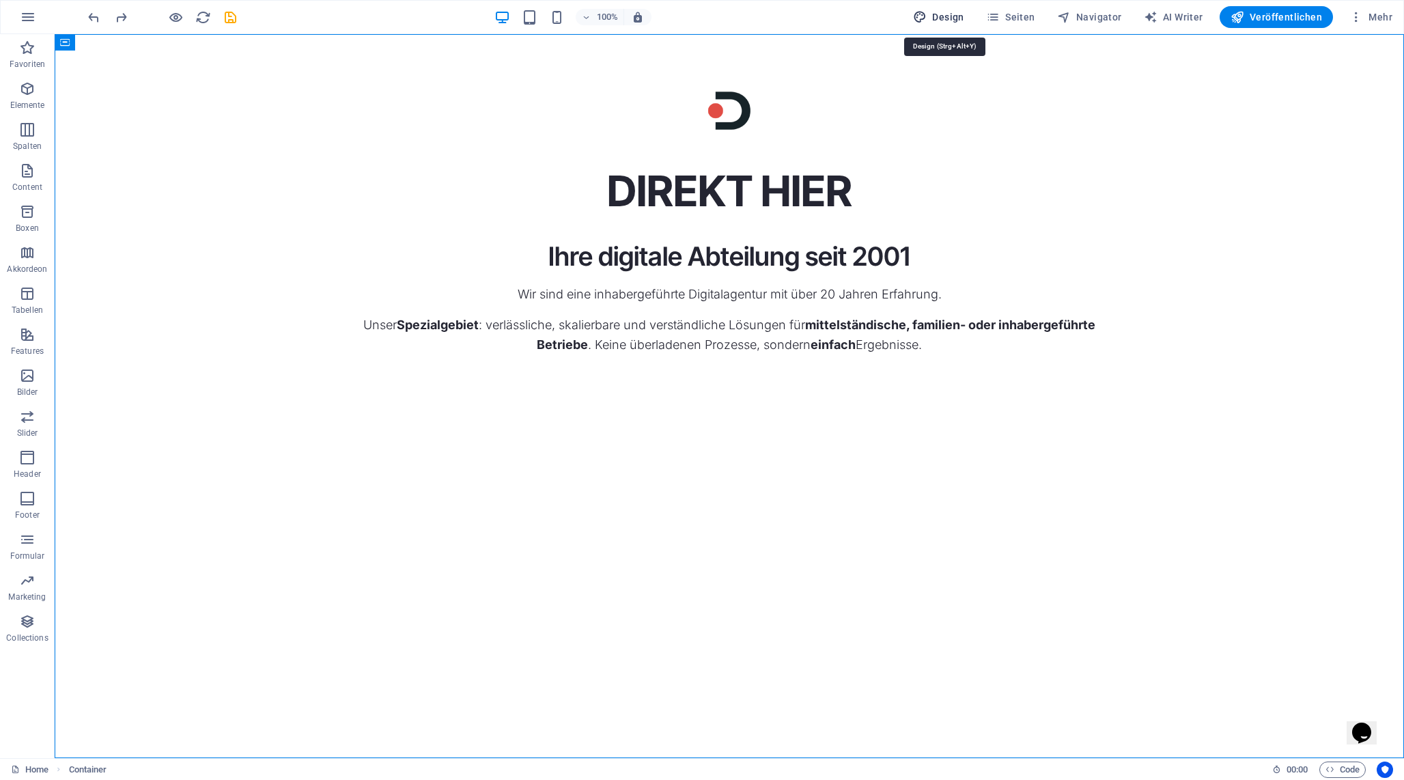
click at [955, 20] on span "Design" at bounding box center [938, 17] width 51 height 14
select select "px"
select select "300"
select select "px"
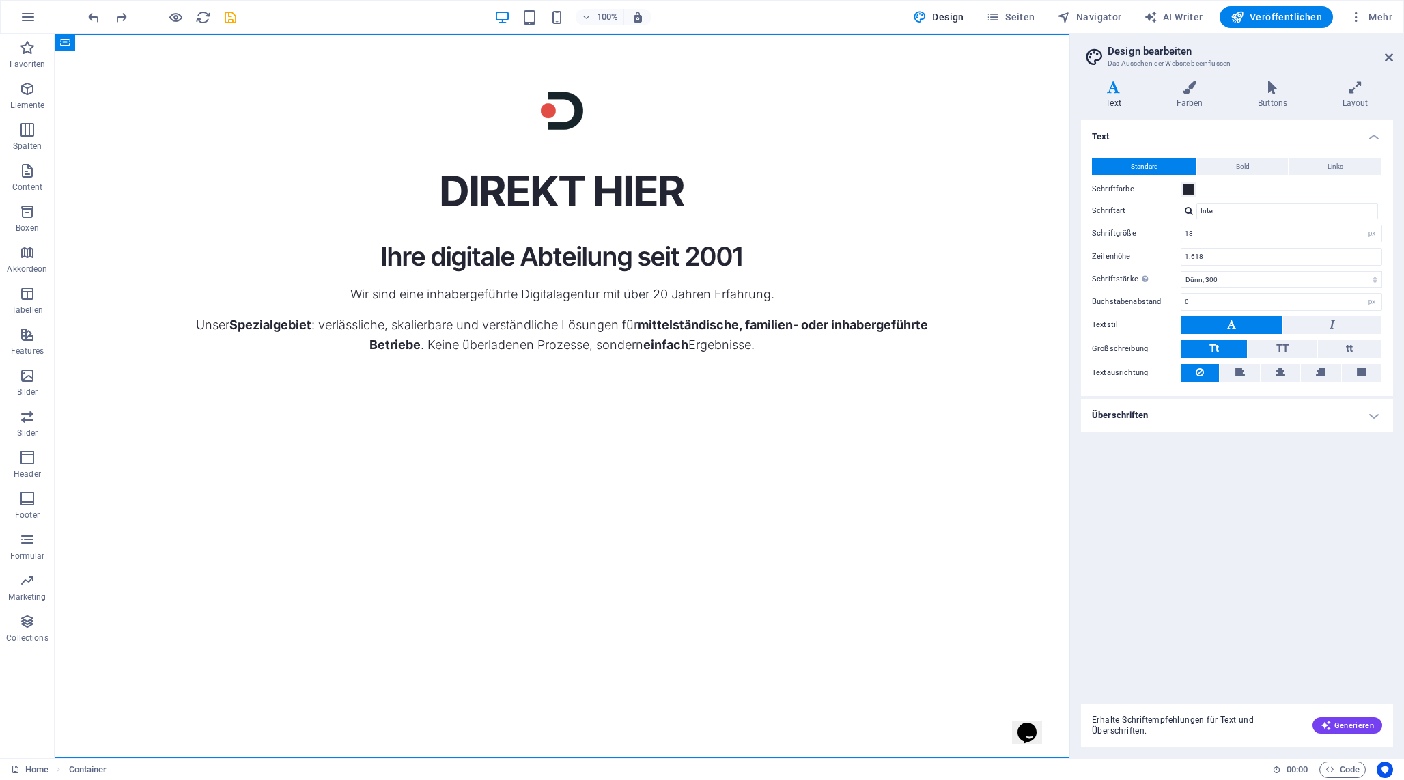
click at [1123, 406] on h4 "Überschriften" at bounding box center [1237, 415] width 312 height 33
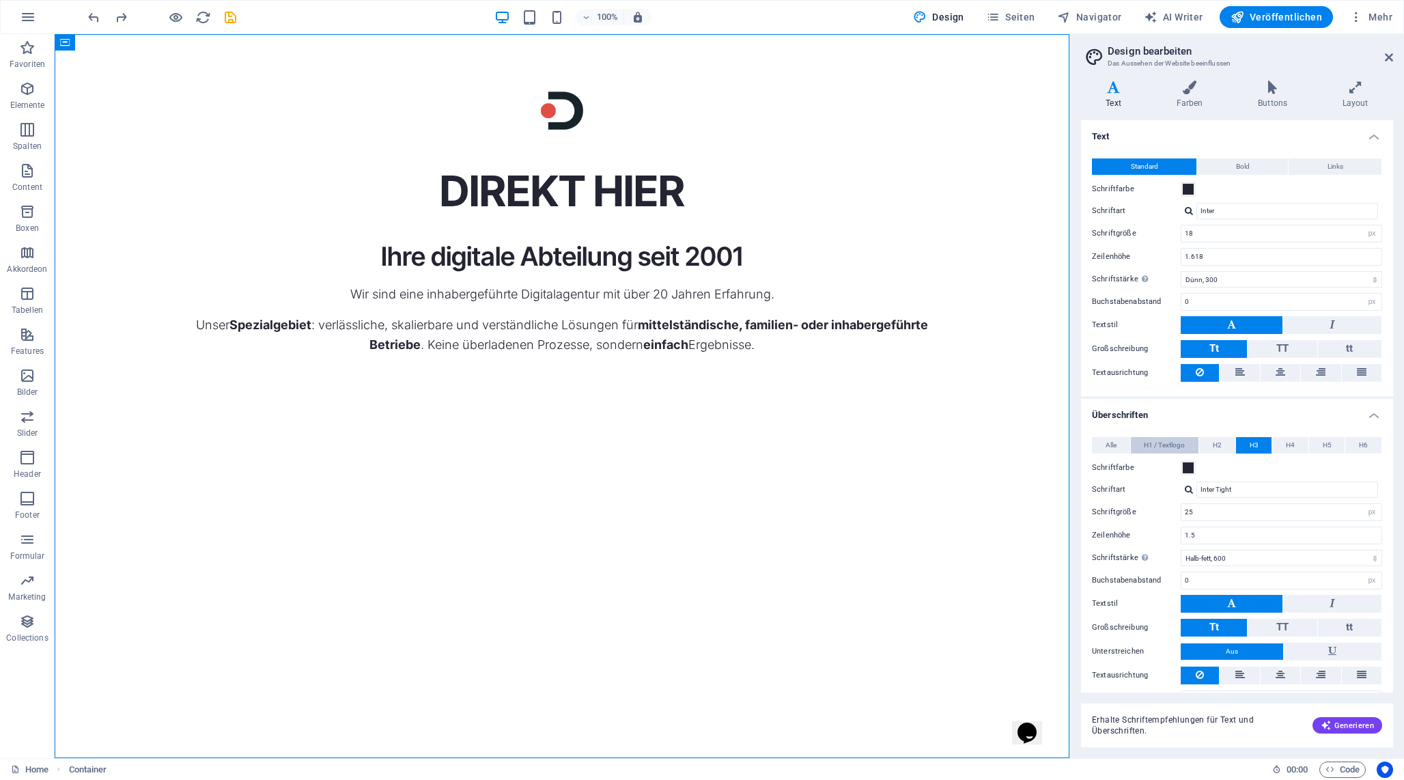
click at [1161, 446] on span "H1 / Textlogo" at bounding box center [1164, 445] width 41 height 16
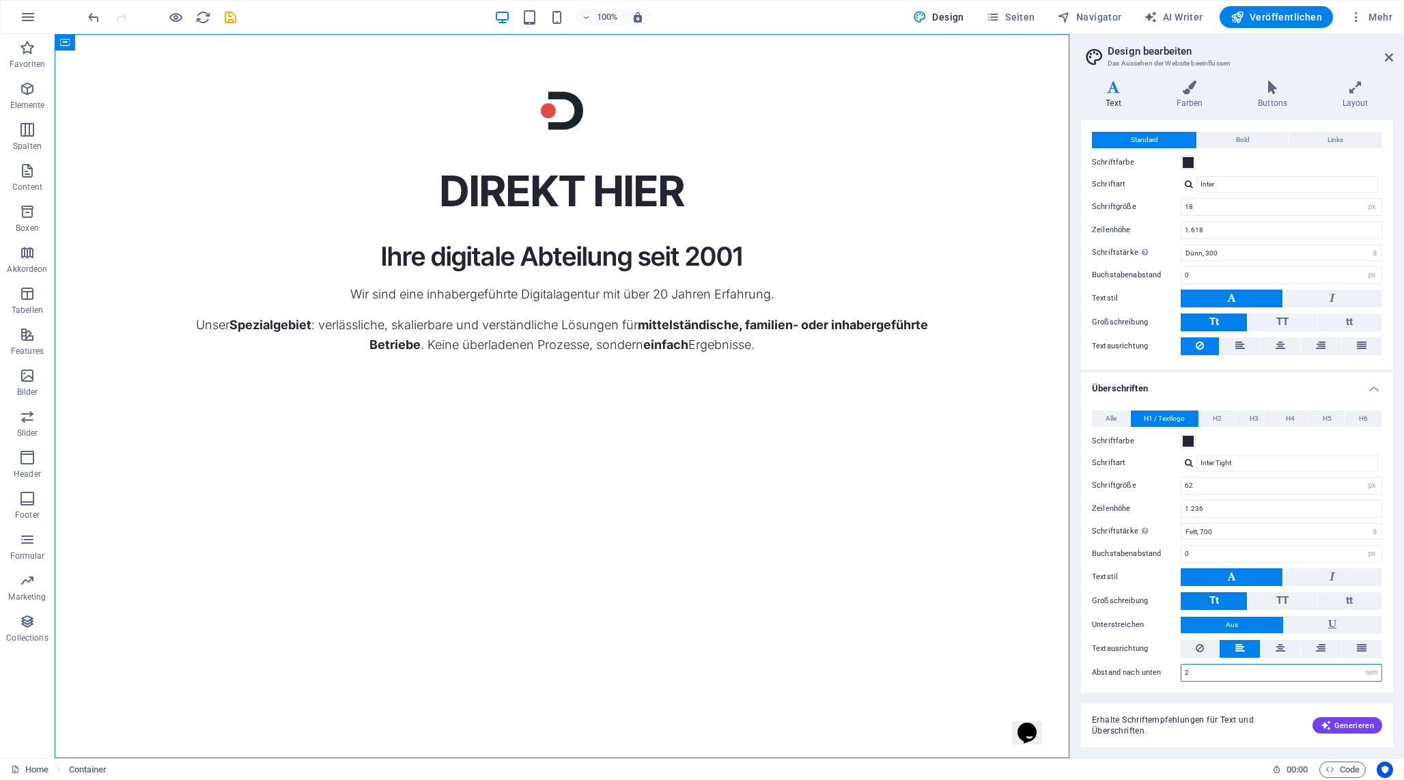
click at [1201, 669] on input "2" at bounding box center [1281, 672] width 200 height 16
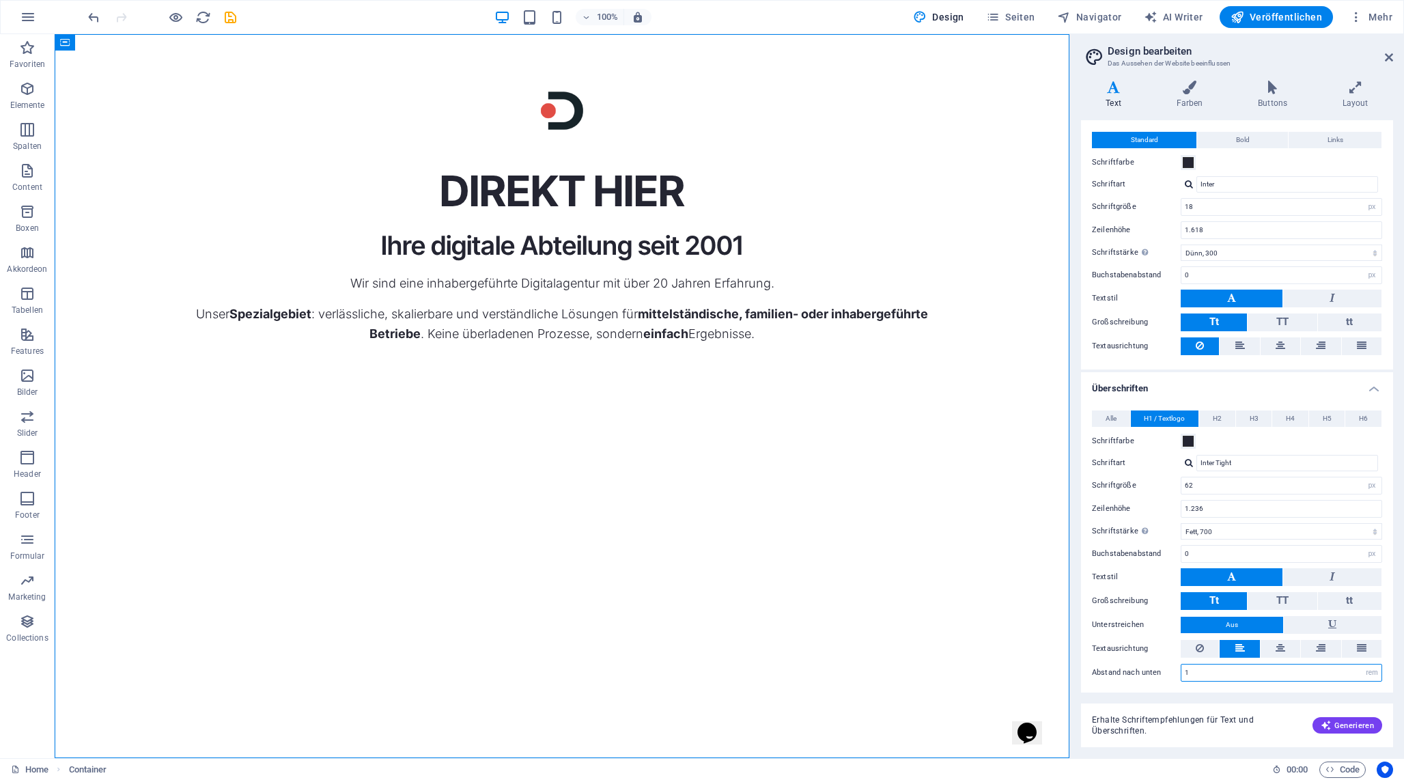
click at [1227, 668] on input "1" at bounding box center [1281, 672] width 200 height 16
type input "0"
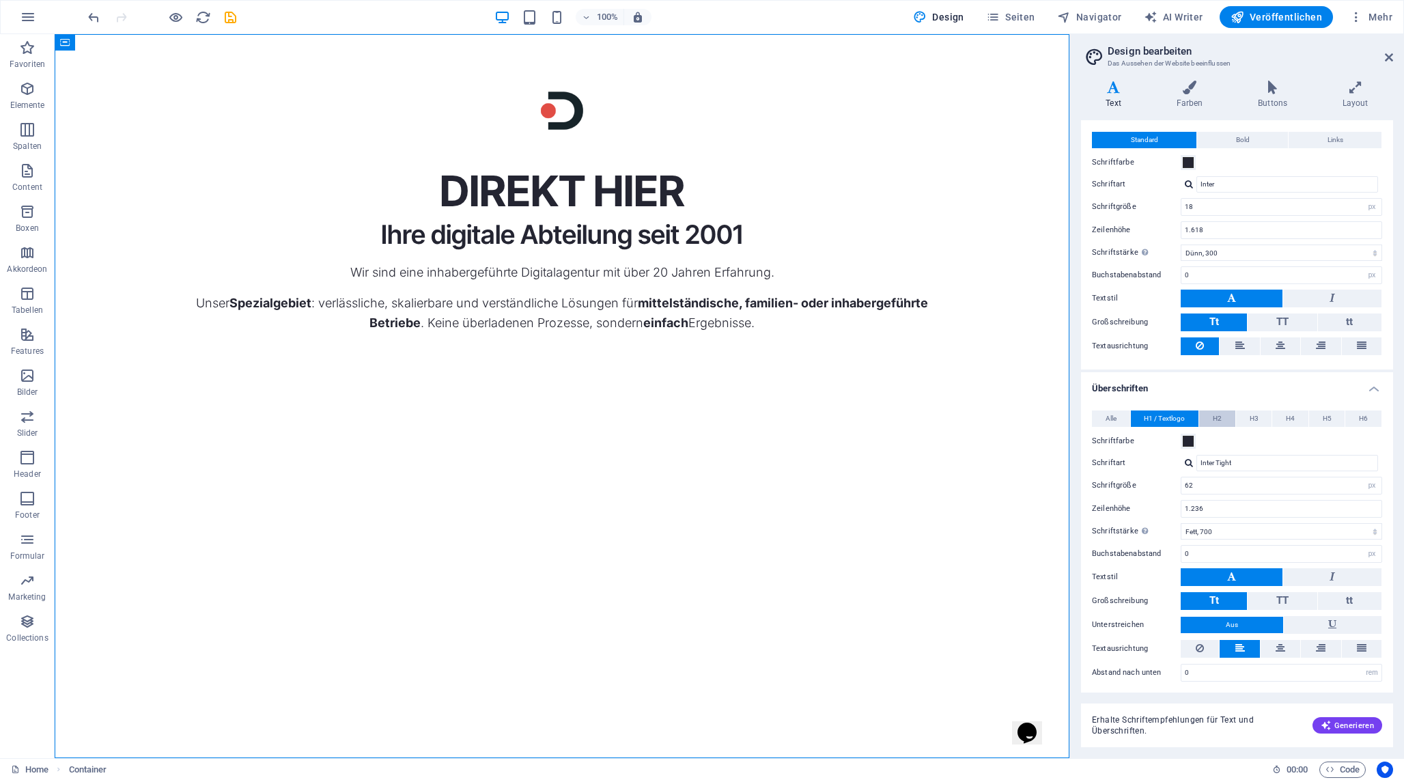
click at [1219, 419] on span "H2" at bounding box center [1217, 418] width 9 height 16
click at [662, 251] on div "Ihre digitale Abteilung seit 2001" at bounding box center [562, 234] width 776 height 33
click at [195, 392] on span "H2" at bounding box center [200, 389] width 10 height 8
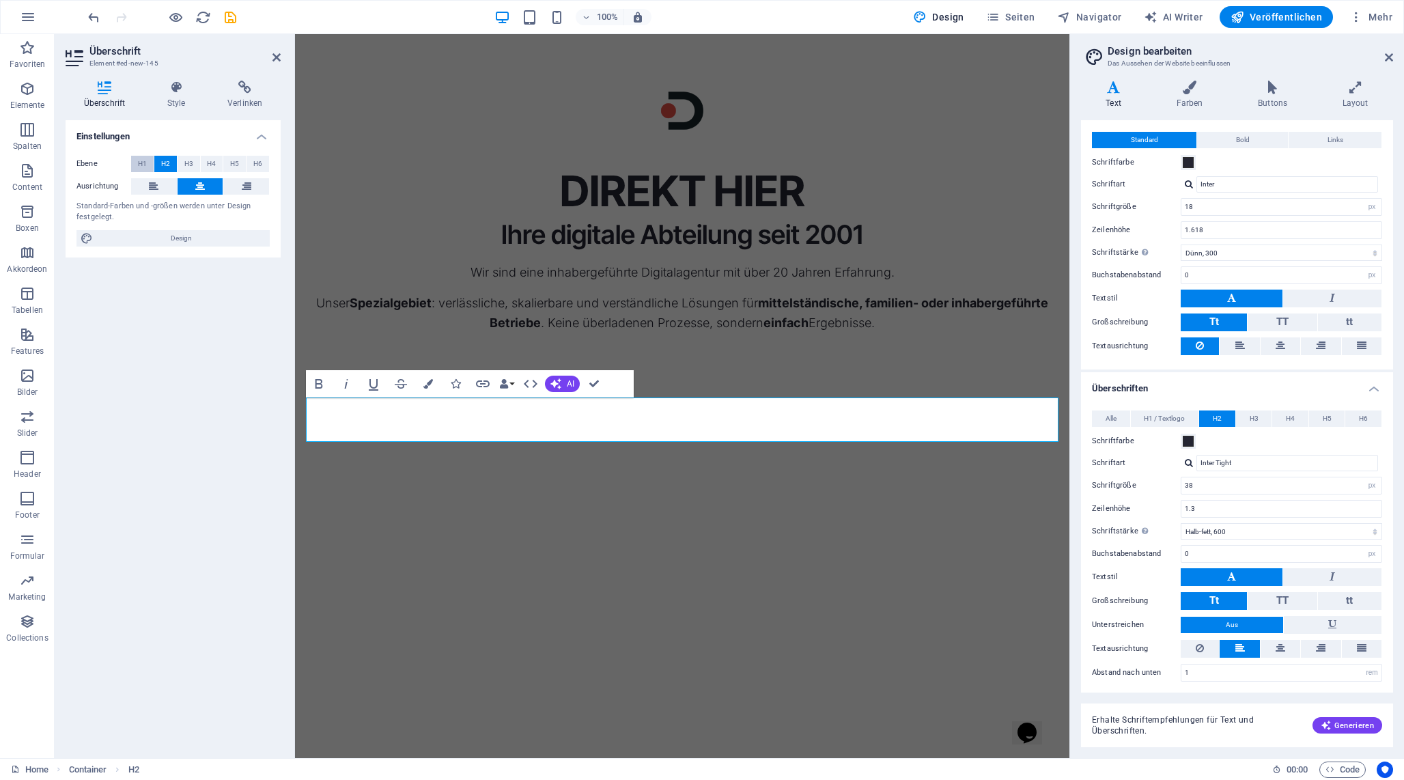
click at [148, 165] on button "H1" at bounding box center [142, 164] width 23 height 16
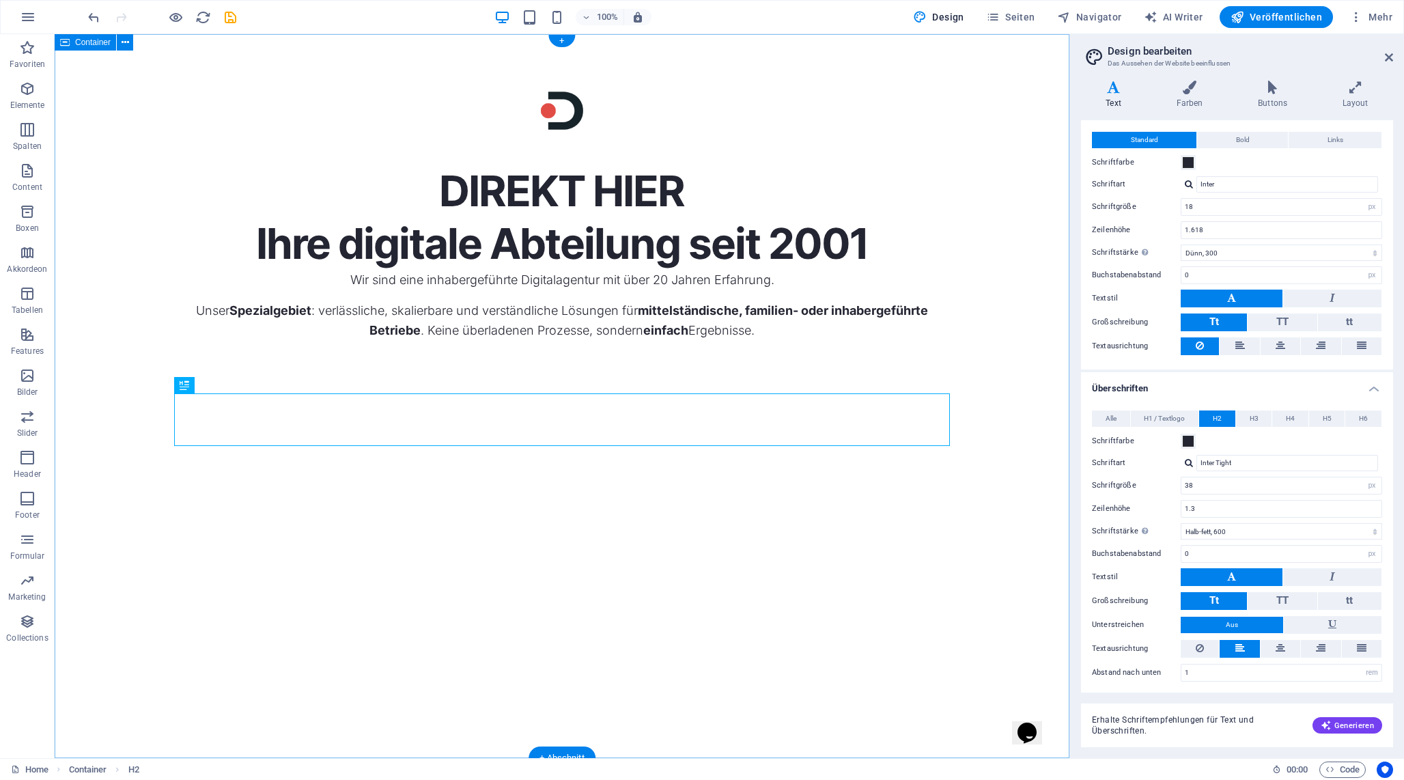
click at [507, 600] on div "DIREKT HIER Ihre digitale Abteilung seit 2001 Wir sind eine inhabergeführte Dig…" at bounding box center [562, 396] width 1015 height 724
click at [488, 270] on div "Ihre digitale Abteilung seit 2001" at bounding box center [562, 244] width 776 height 53
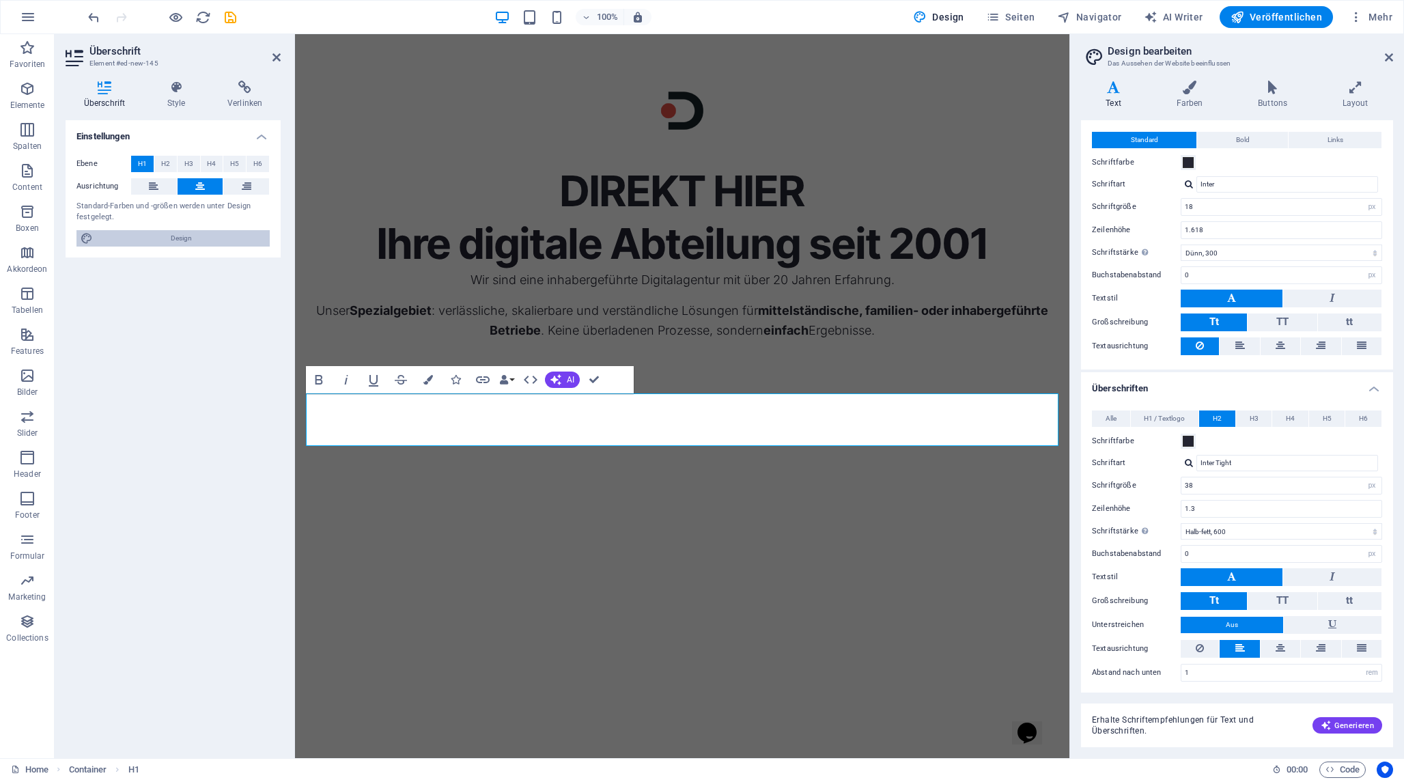
click at [235, 239] on span "Design" at bounding box center [181, 238] width 169 height 16
click at [1392, 53] on icon at bounding box center [1389, 57] width 8 height 11
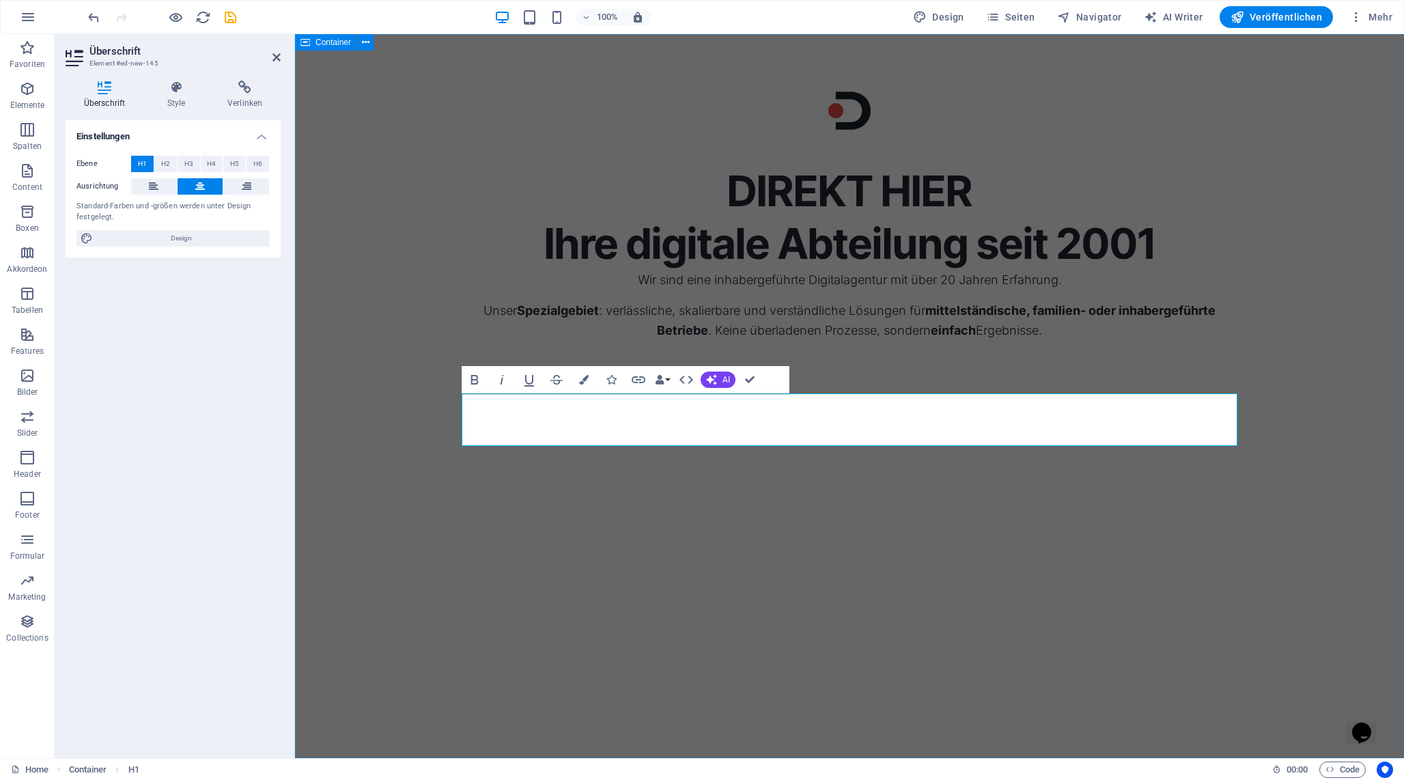
click at [791, 588] on div "DIREKT HIER Ihre digitale Abteilung seit 2001 Wir sind eine inhabergeführte Dig…" at bounding box center [849, 396] width 1109 height 724
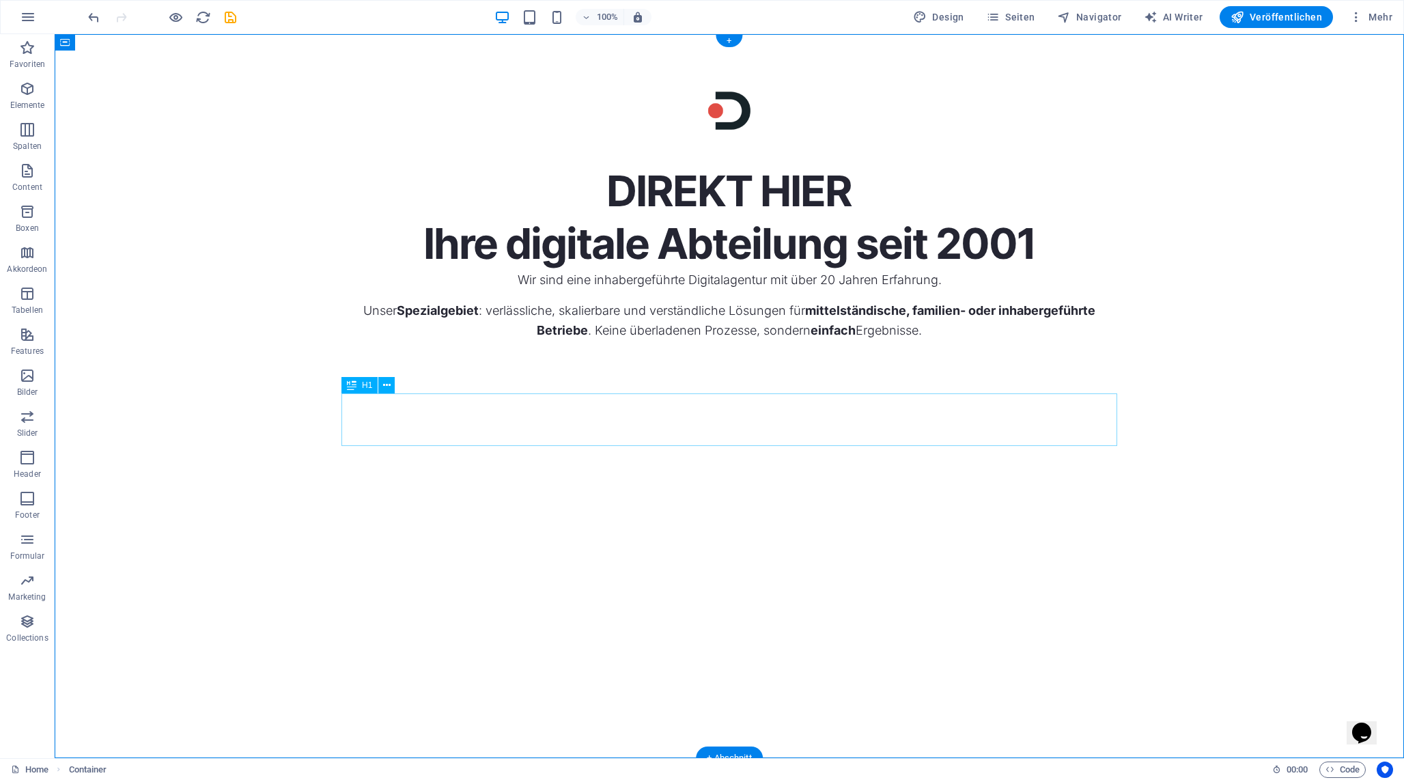
click at [787, 270] on div "Ihre digitale Abteilung seit 2001" at bounding box center [729, 244] width 776 height 53
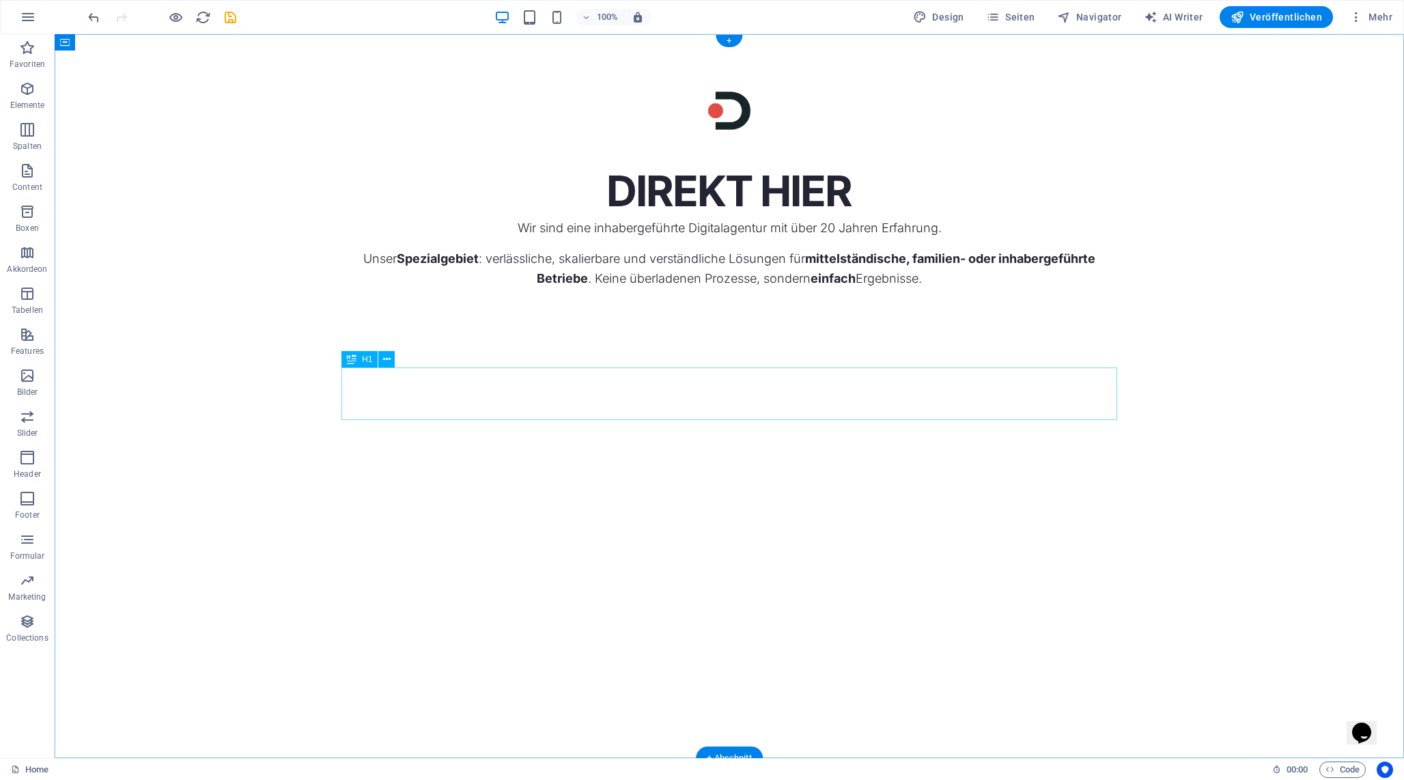
click at [924, 218] on div "DIREKT HIER" at bounding box center [729, 191] width 776 height 53
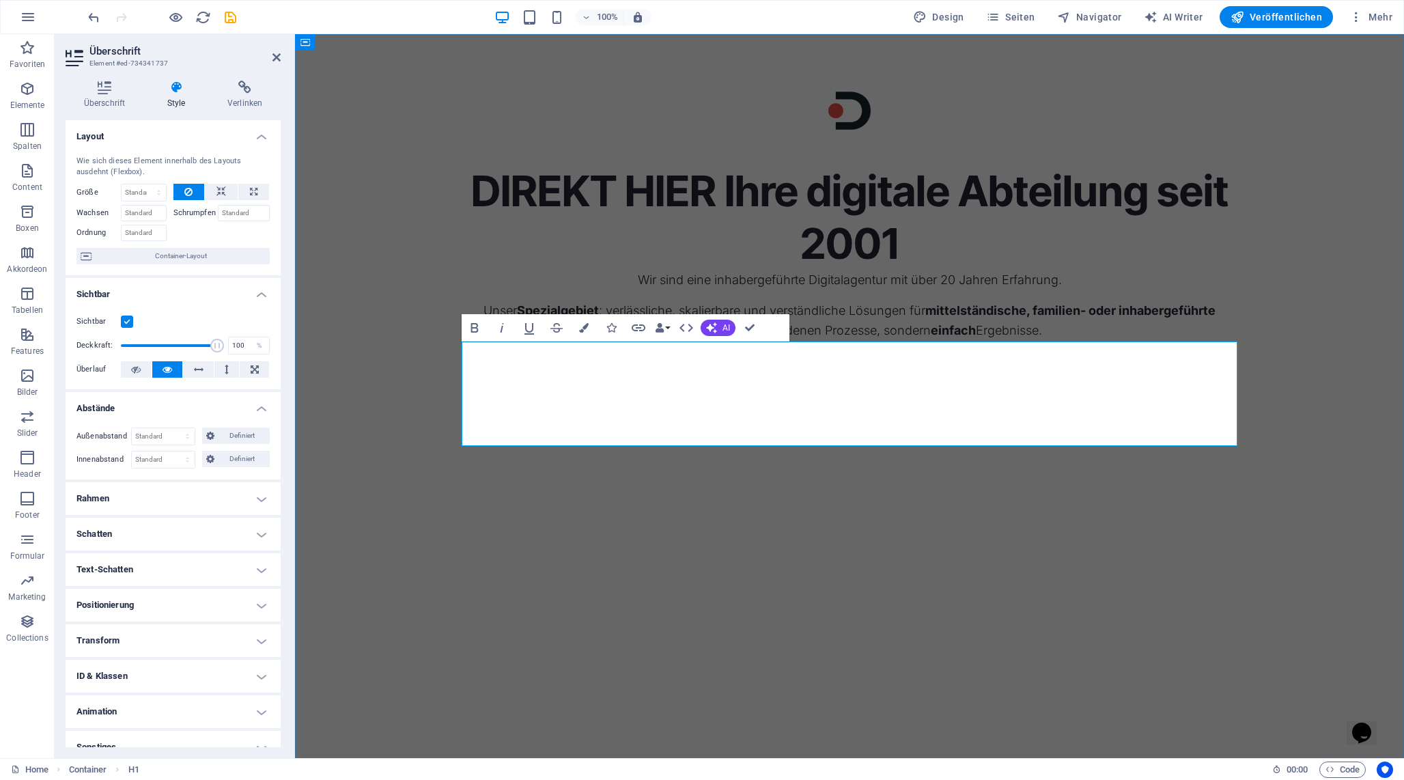
click at [728, 270] on h1 "DIREKT HIER Ihre digitale Abteilung seit 2001" at bounding box center [850, 217] width 776 height 104
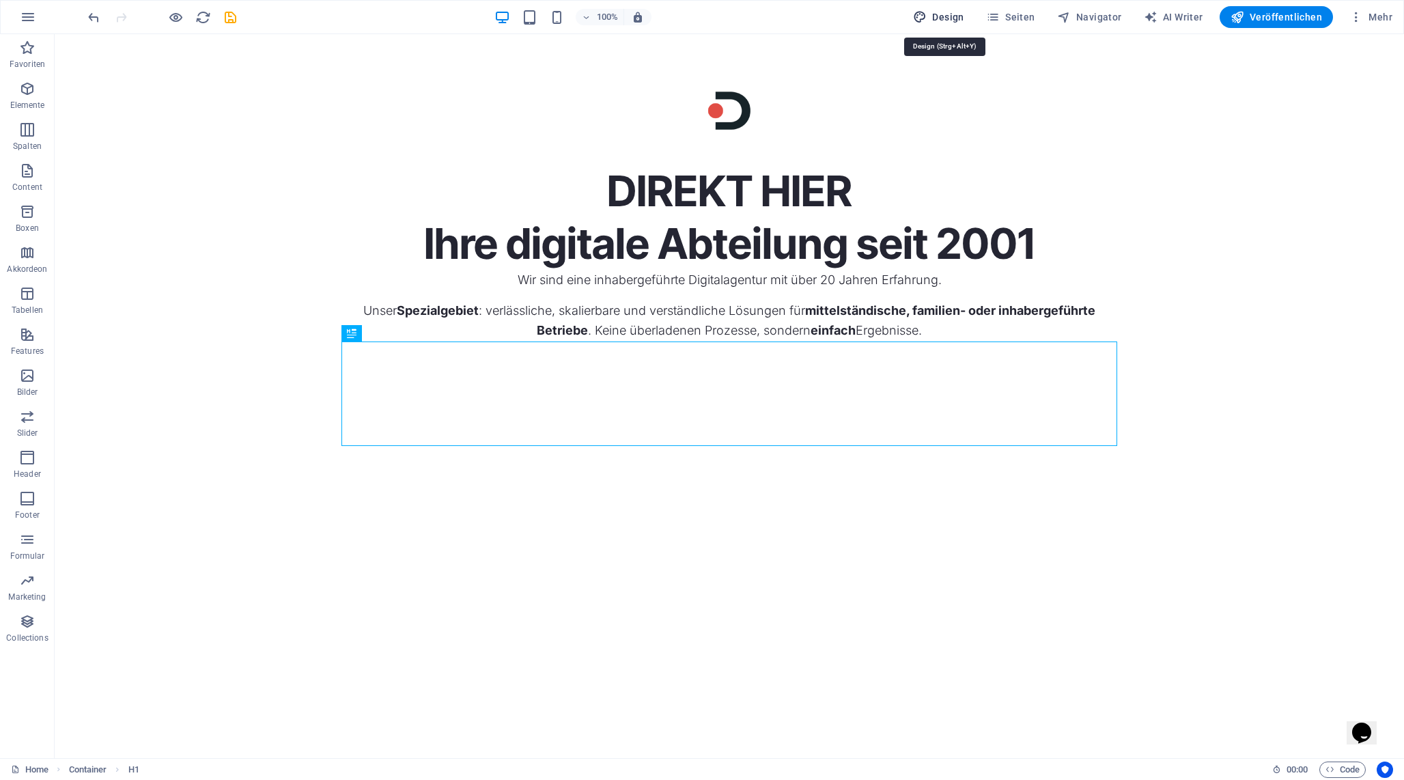
click at [950, 16] on span "Design" at bounding box center [938, 17] width 51 height 14
select select "px"
select select "300"
select select "px"
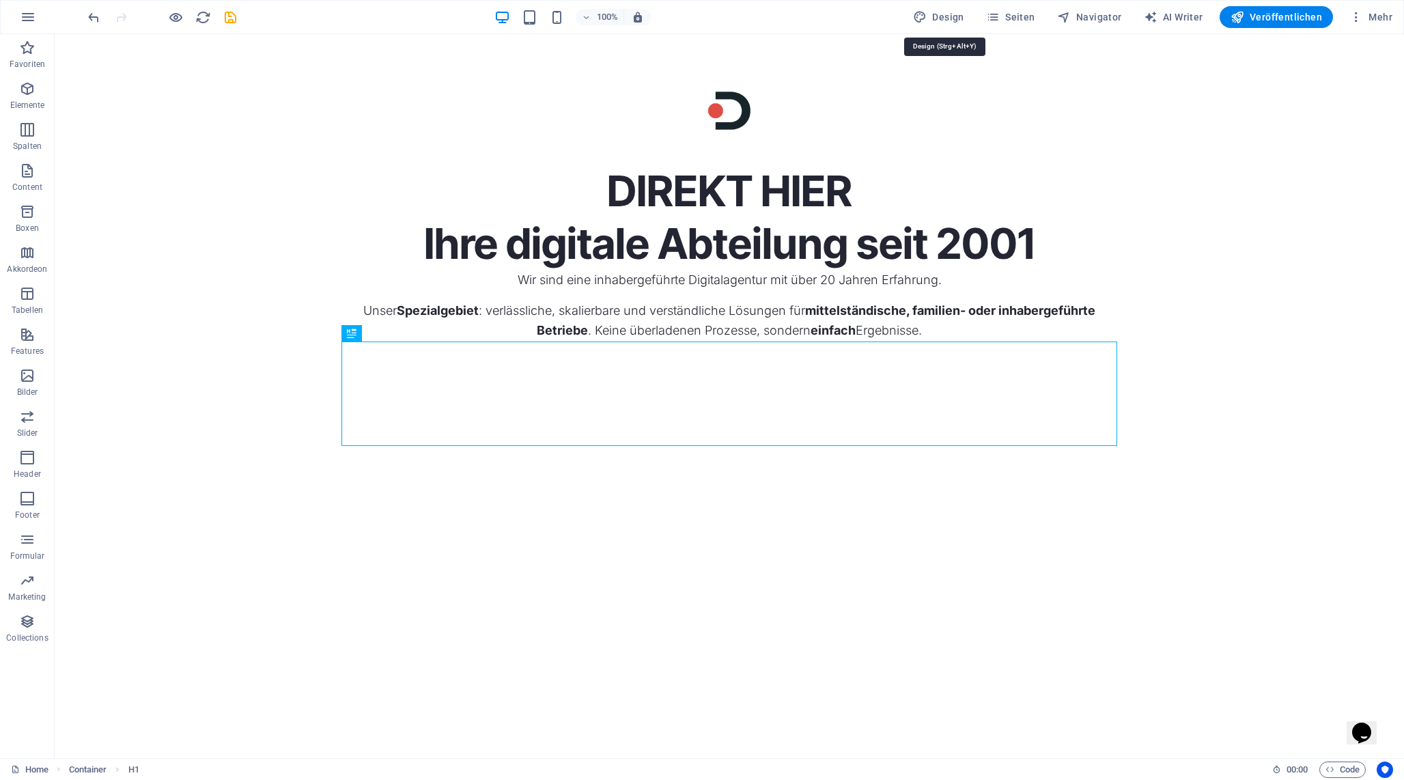
select select "600"
select select "px"
select select "rem"
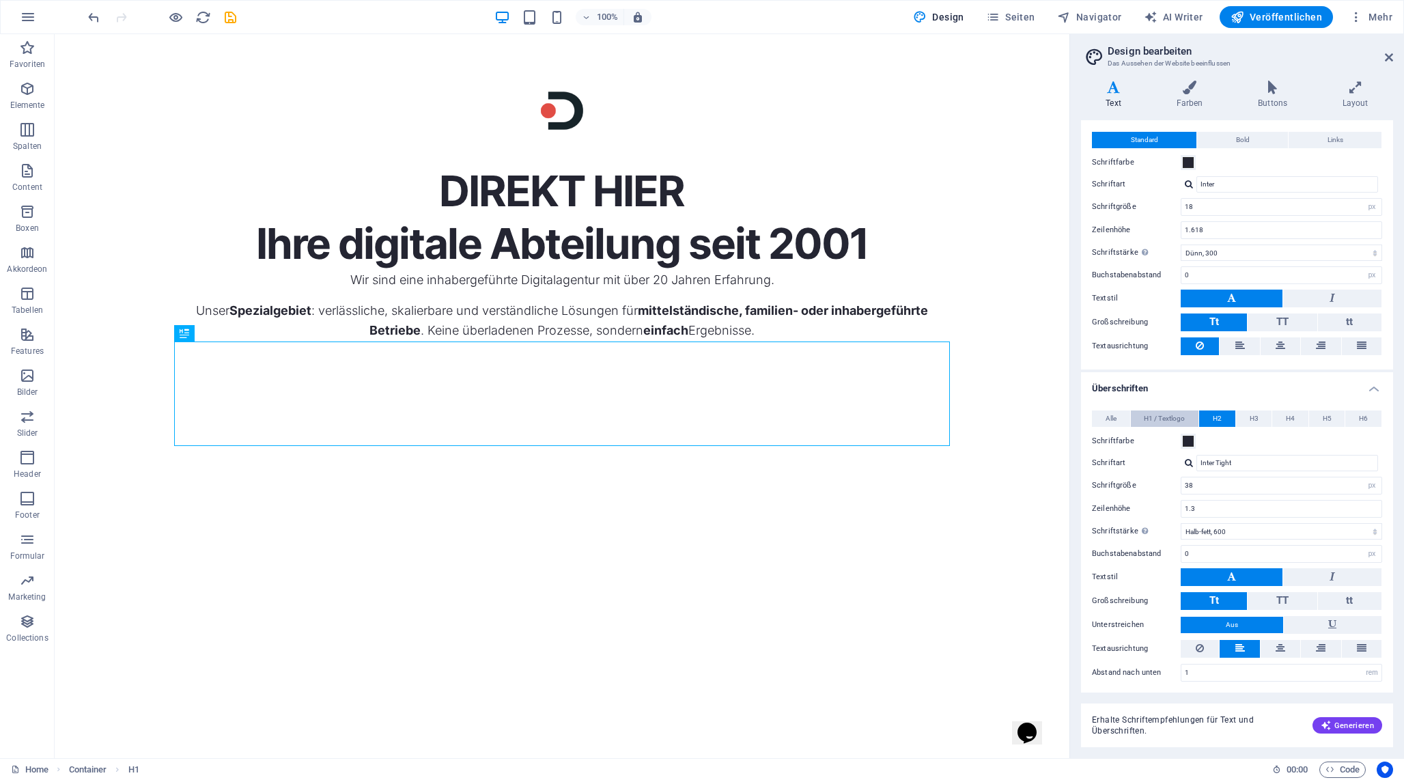
click at [1168, 415] on span "H1 / Textlogo" at bounding box center [1164, 418] width 41 height 16
drag, startPoint x: 1205, startPoint y: 672, endPoint x: 1134, endPoint y: 672, distance: 71.0
click at [1134, 672] on div "Abstand nach unten 0 rem px vh" at bounding box center [1237, 673] width 290 height 18
type input "2"
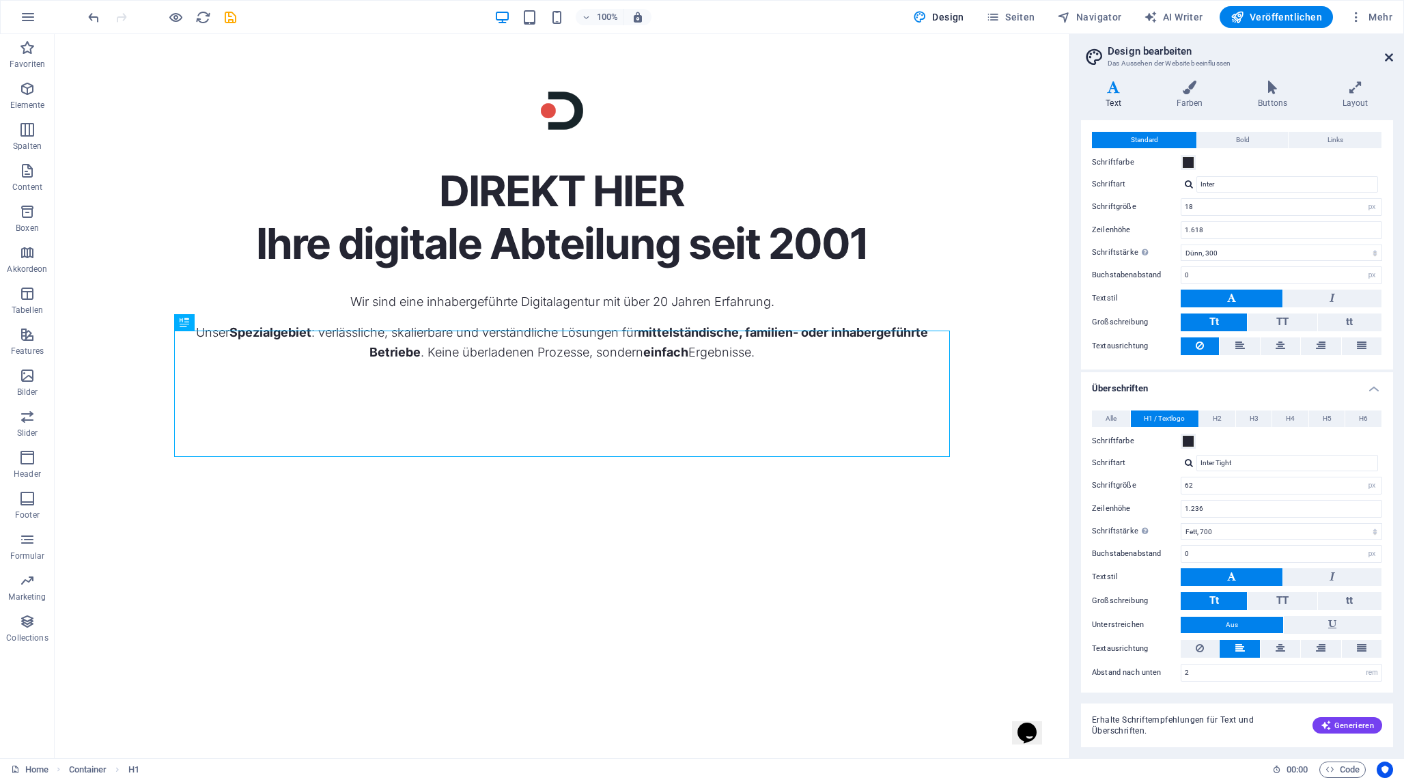
drag, startPoint x: 1390, startPoint y: 54, endPoint x: 1334, endPoint y: 21, distance: 64.9
click at [1390, 54] on icon at bounding box center [1389, 57] width 8 height 11
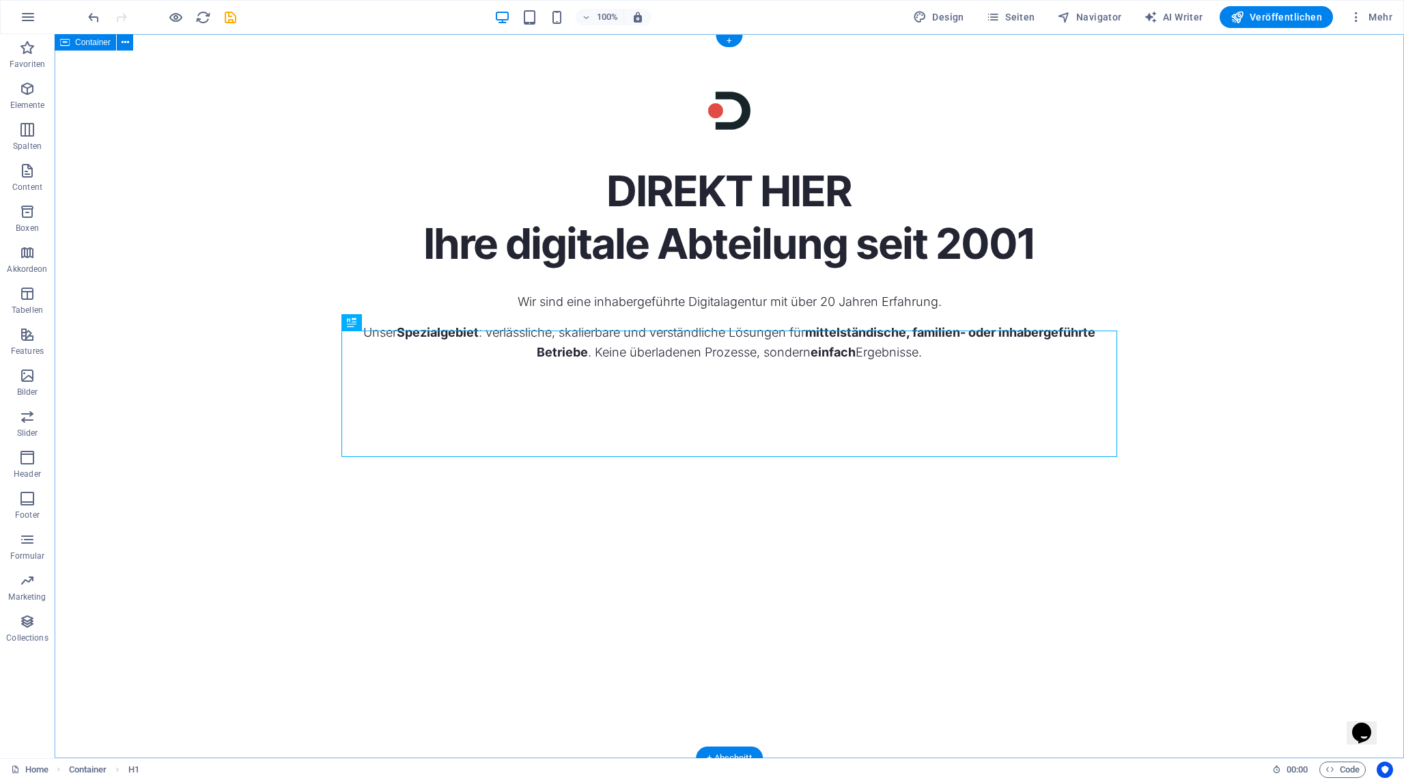
click at [1186, 393] on div "DIREKT HIER Ihre digitale Abteilung seit 2001 Wir sind eine inhabergeführte Dig…" at bounding box center [729, 396] width 1349 height 724
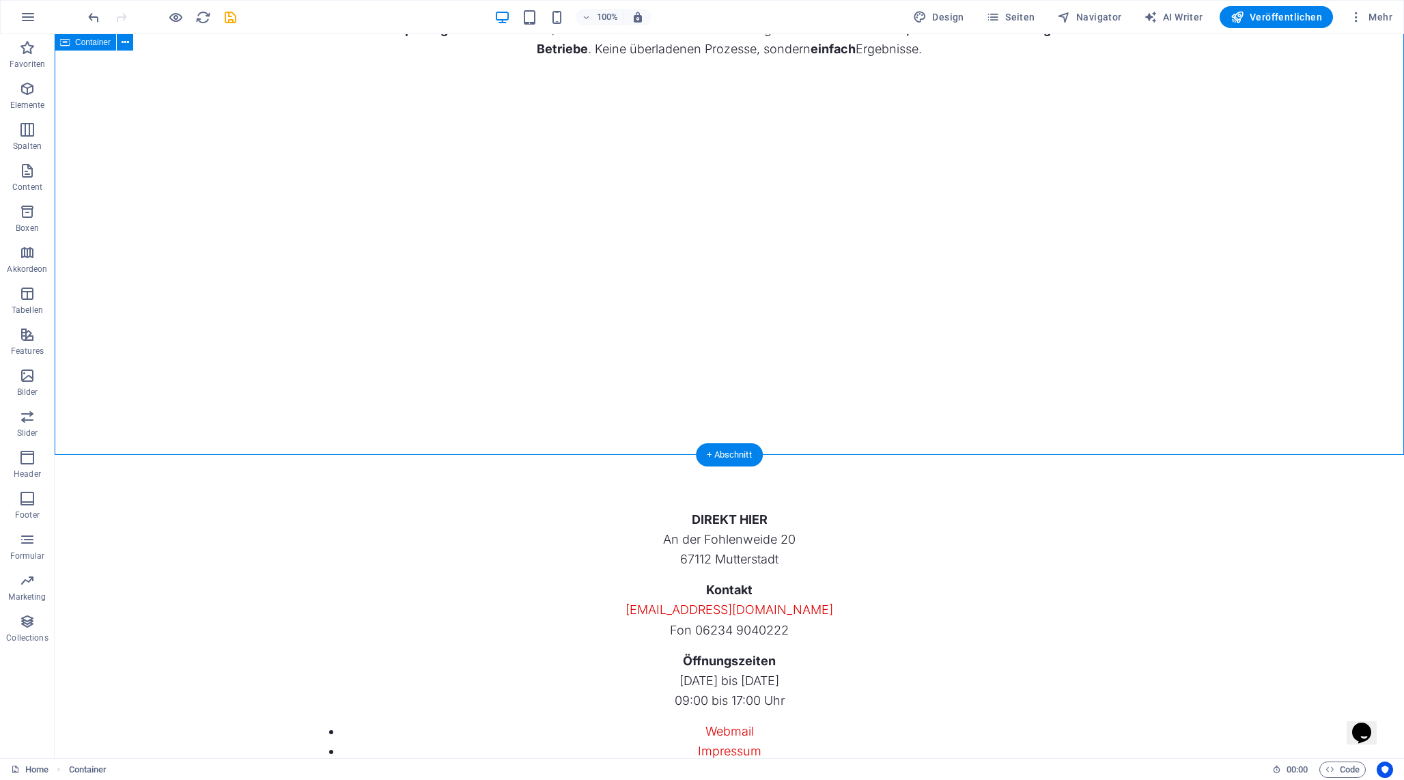
scroll to position [261, 0]
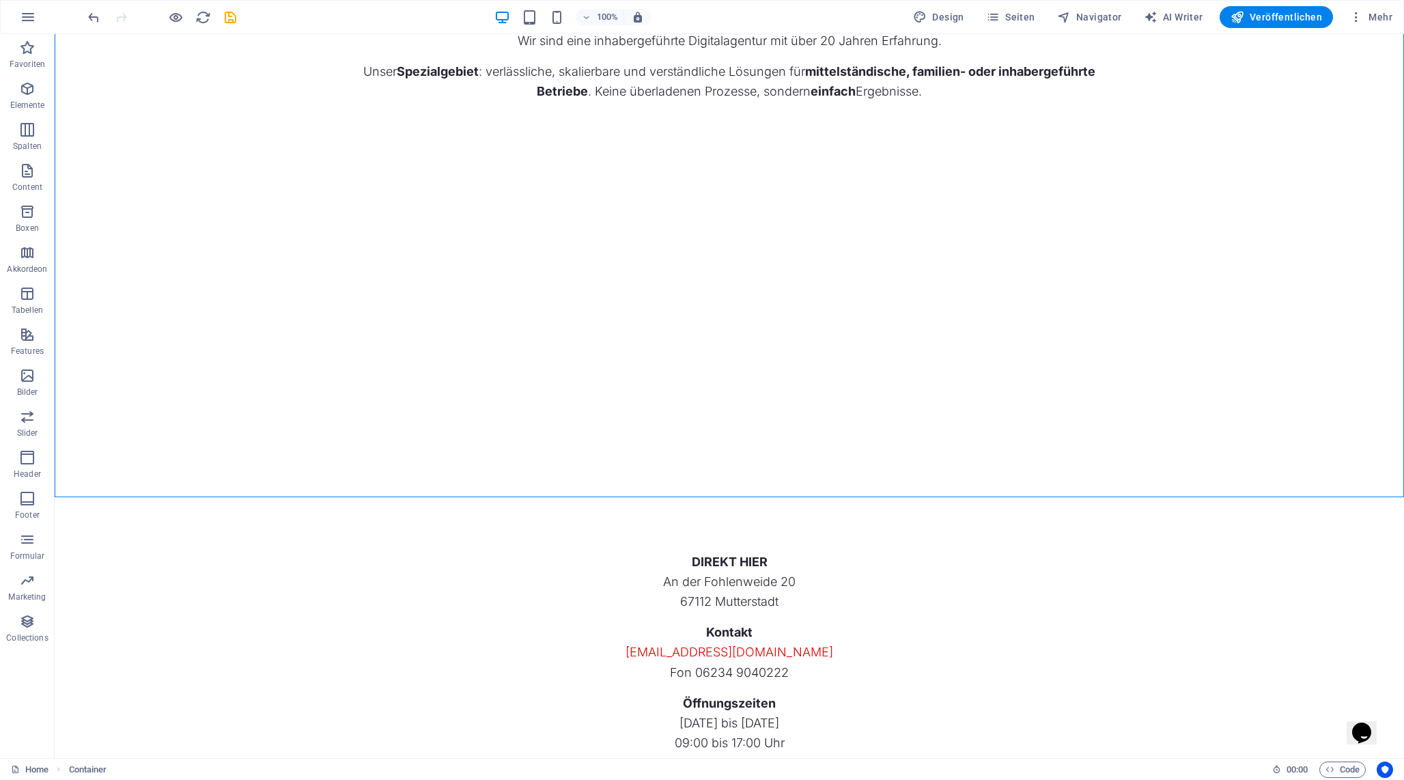
click at [229, 25] on div at bounding box center [161, 17] width 153 height 22
click at [229, 25] on button "save" at bounding box center [230, 17] width 16 height 16
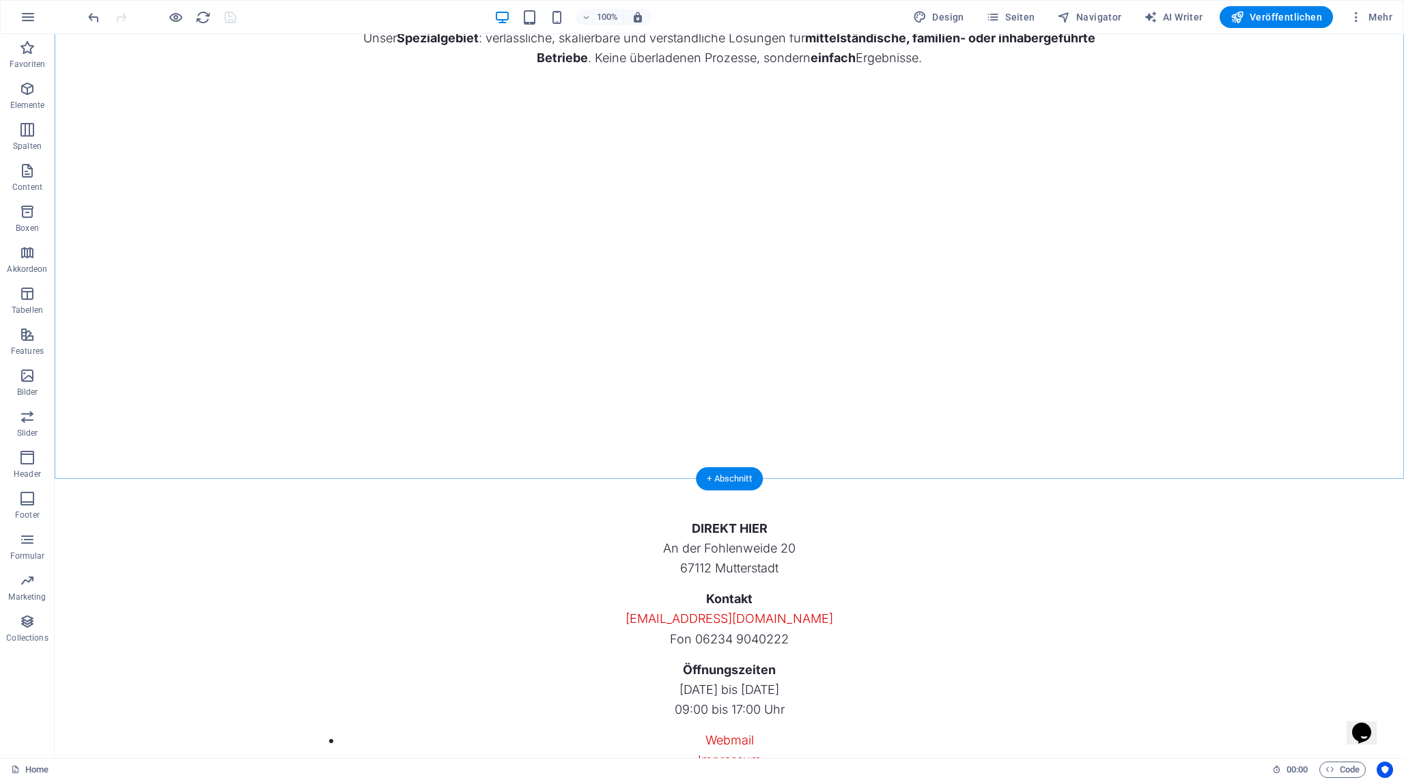
scroll to position [303, 0]
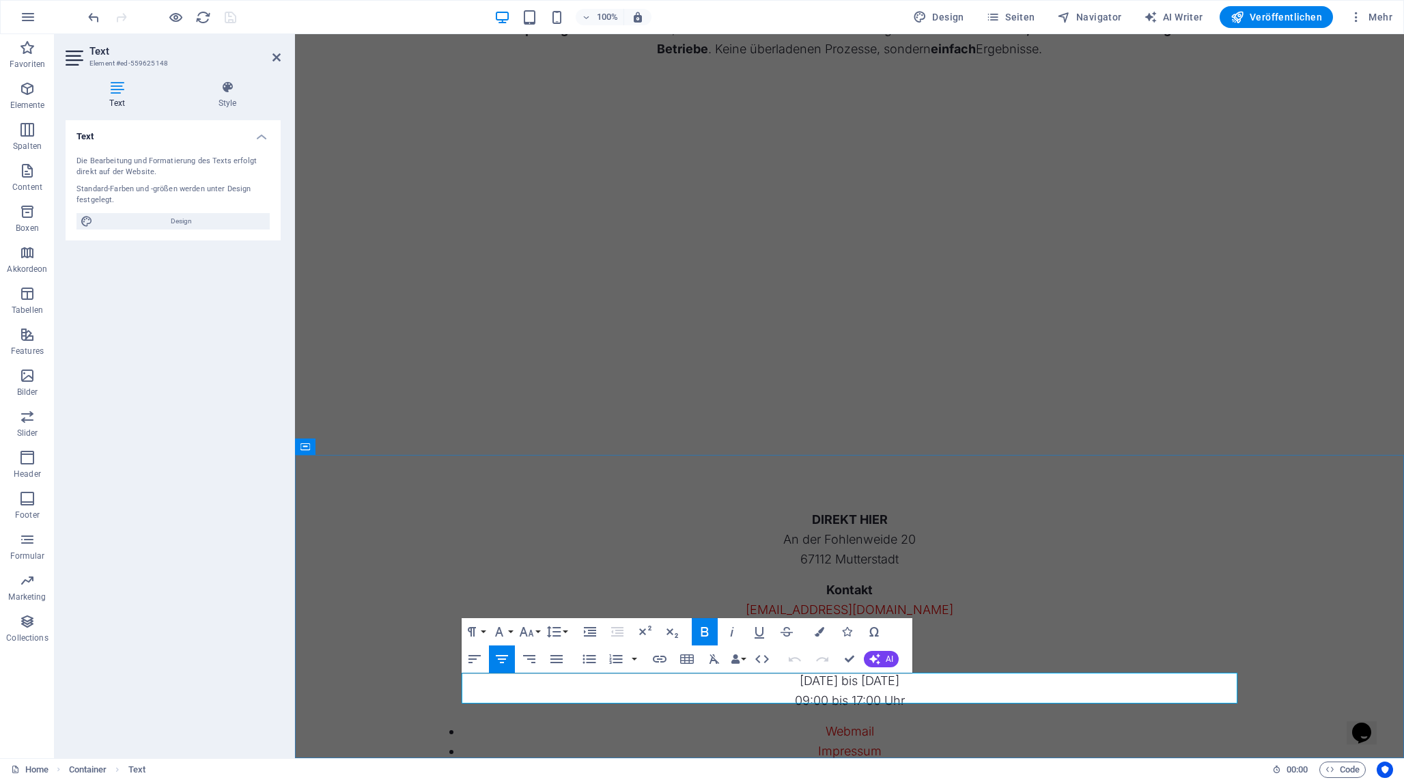
drag, startPoint x: 1015, startPoint y: 681, endPoint x: 1024, endPoint y: 681, distance: 8.9
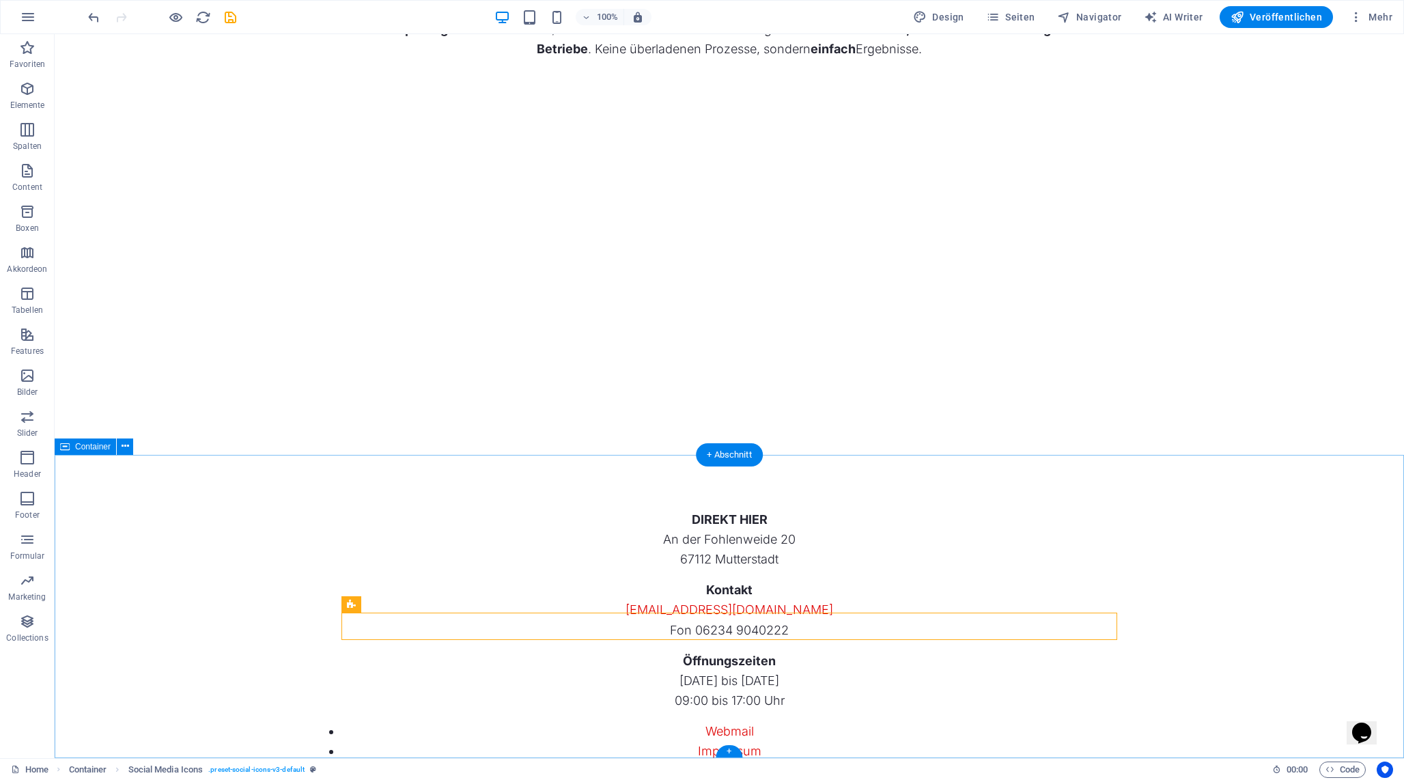
click at [1025, 662] on div "DIREKT HIER An der [STREET_ADDRESS] Kontakt [EMAIL_ADDRESS][DOMAIN_NAME] Fon 06…" at bounding box center [729, 764] width 1349 height 619
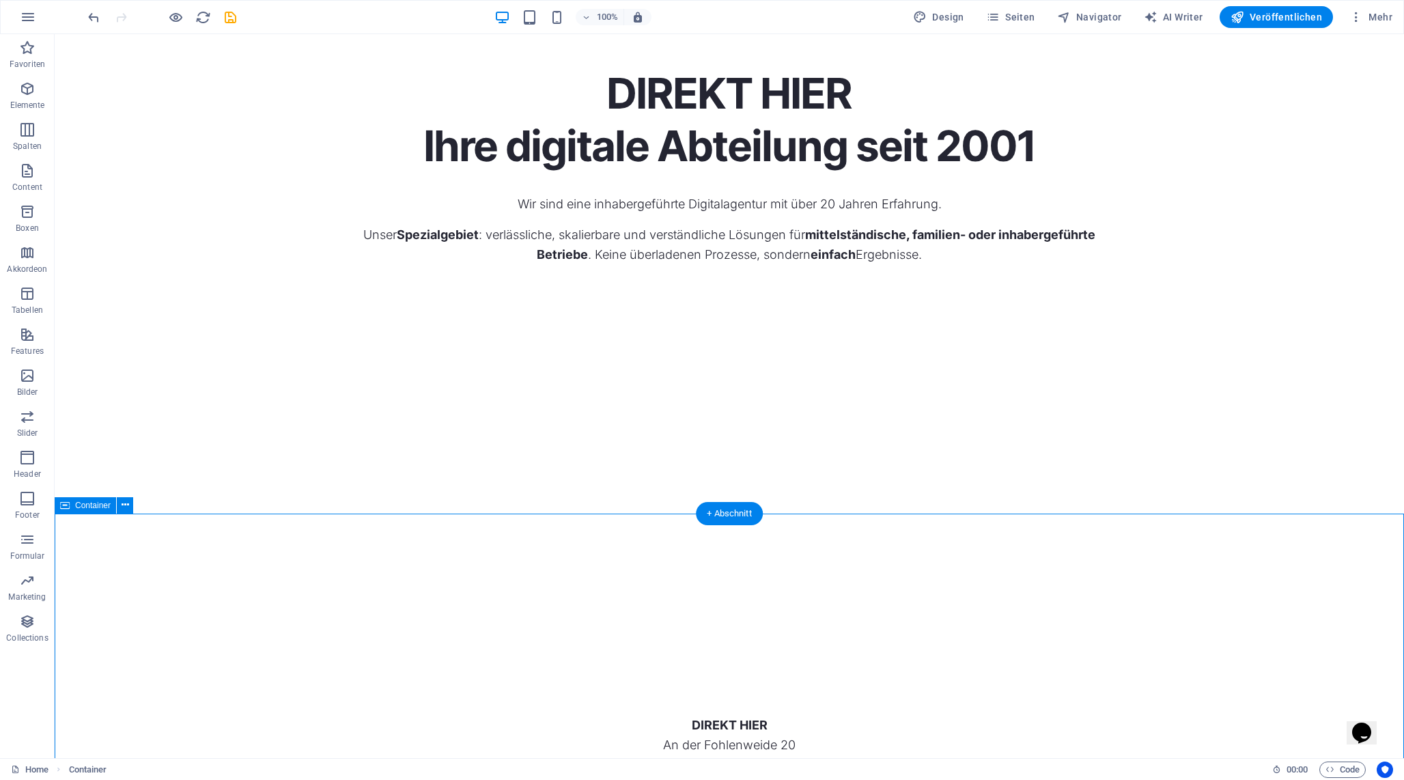
scroll to position [0, 0]
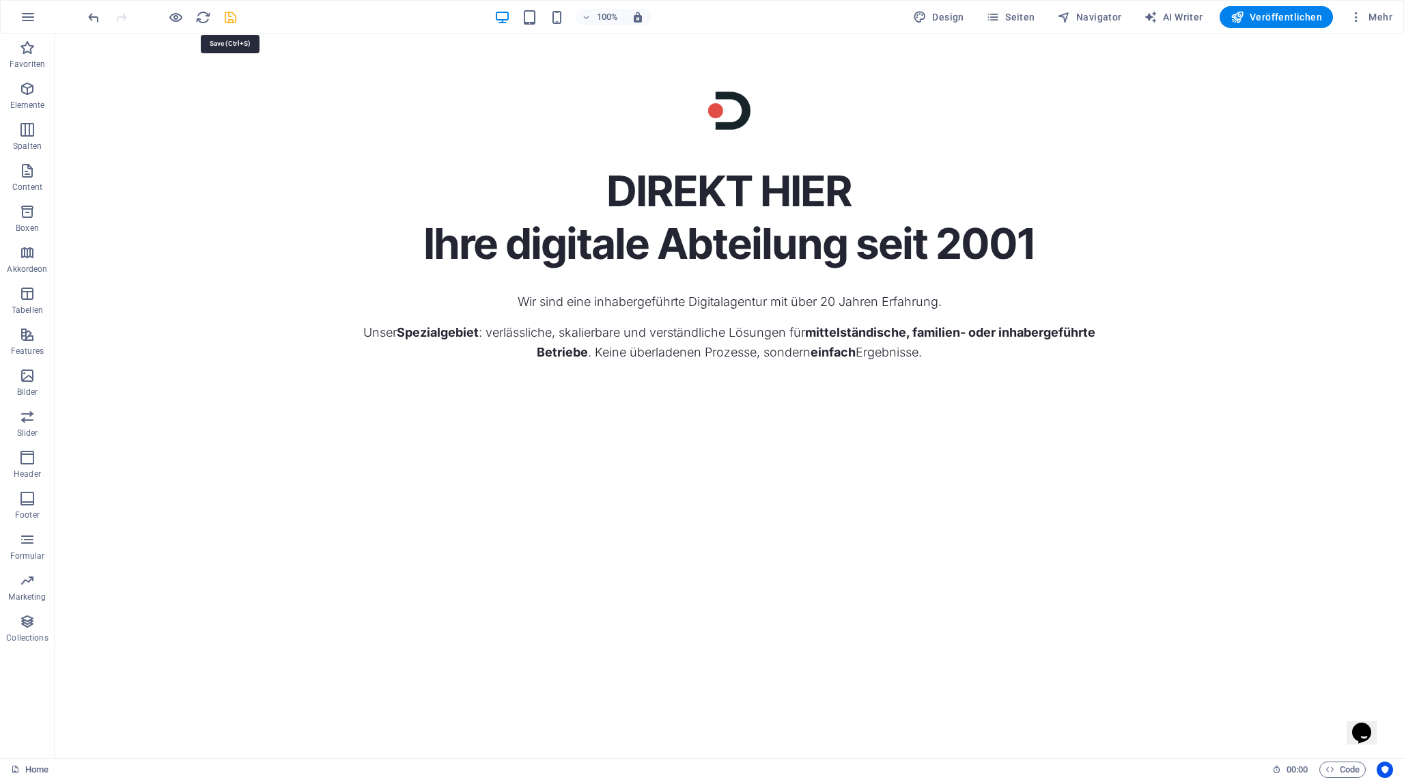
click at [233, 19] on icon "save" at bounding box center [231, 18] width 16 height 16
click at [604, 270] on div "DIREKT HIER Ihre digitale Abteilung seit 2001" at bounding box center [729, 217] width 776 height 104
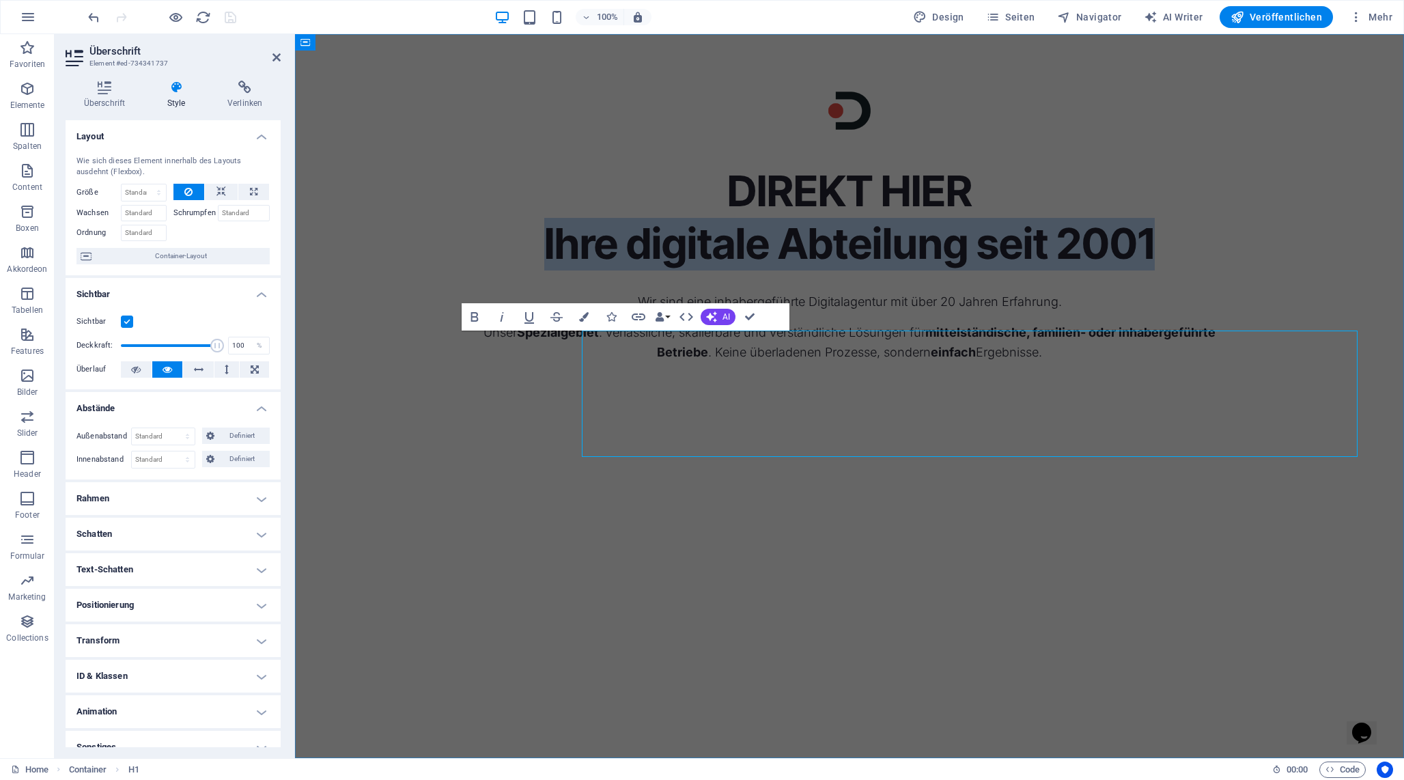
click at [604, 270] on h1 "DIREKT HIER Ihre digitale Abteilung seit 2001" at bounding box center [850, 217] width 776 height 104
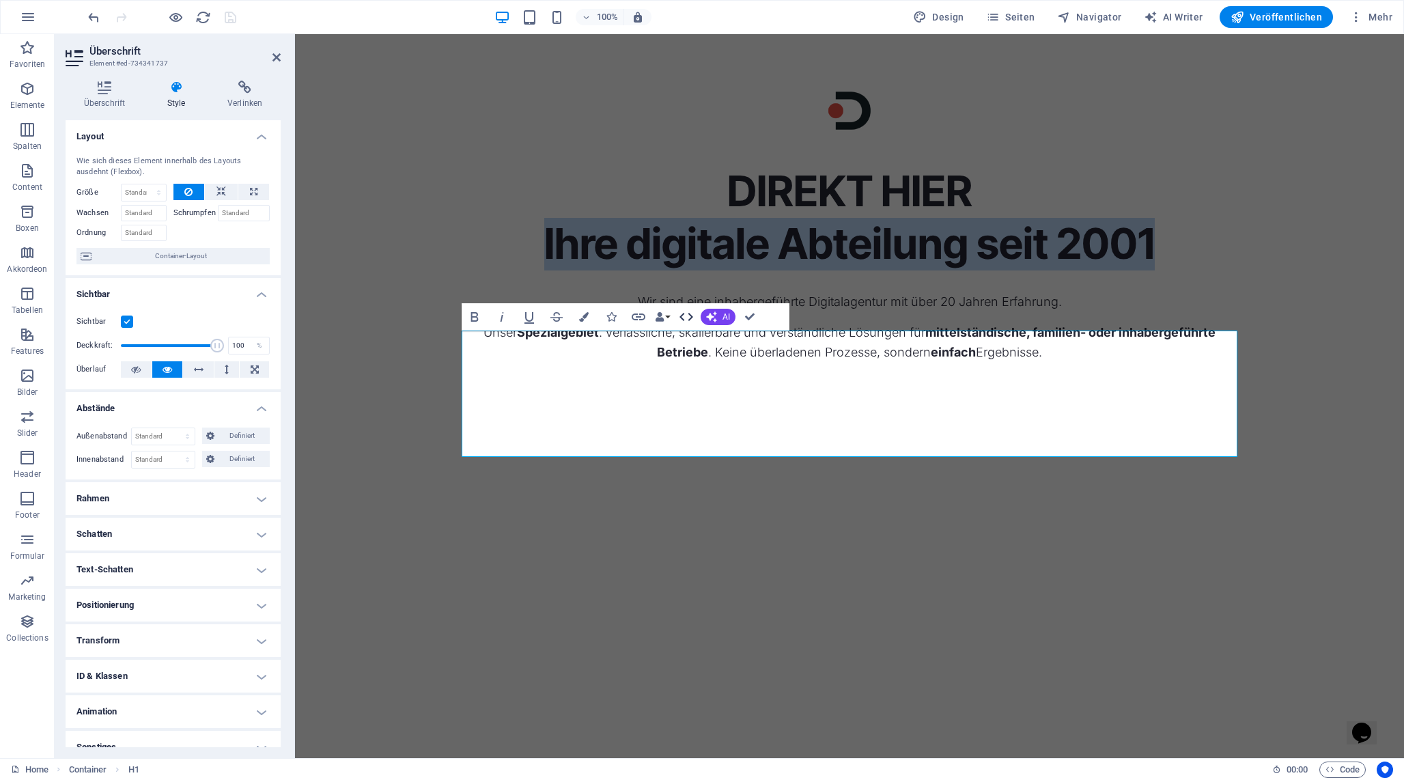
click at [684, 313] on icon "button" at bounding box center [686, 317] width 14 height 8
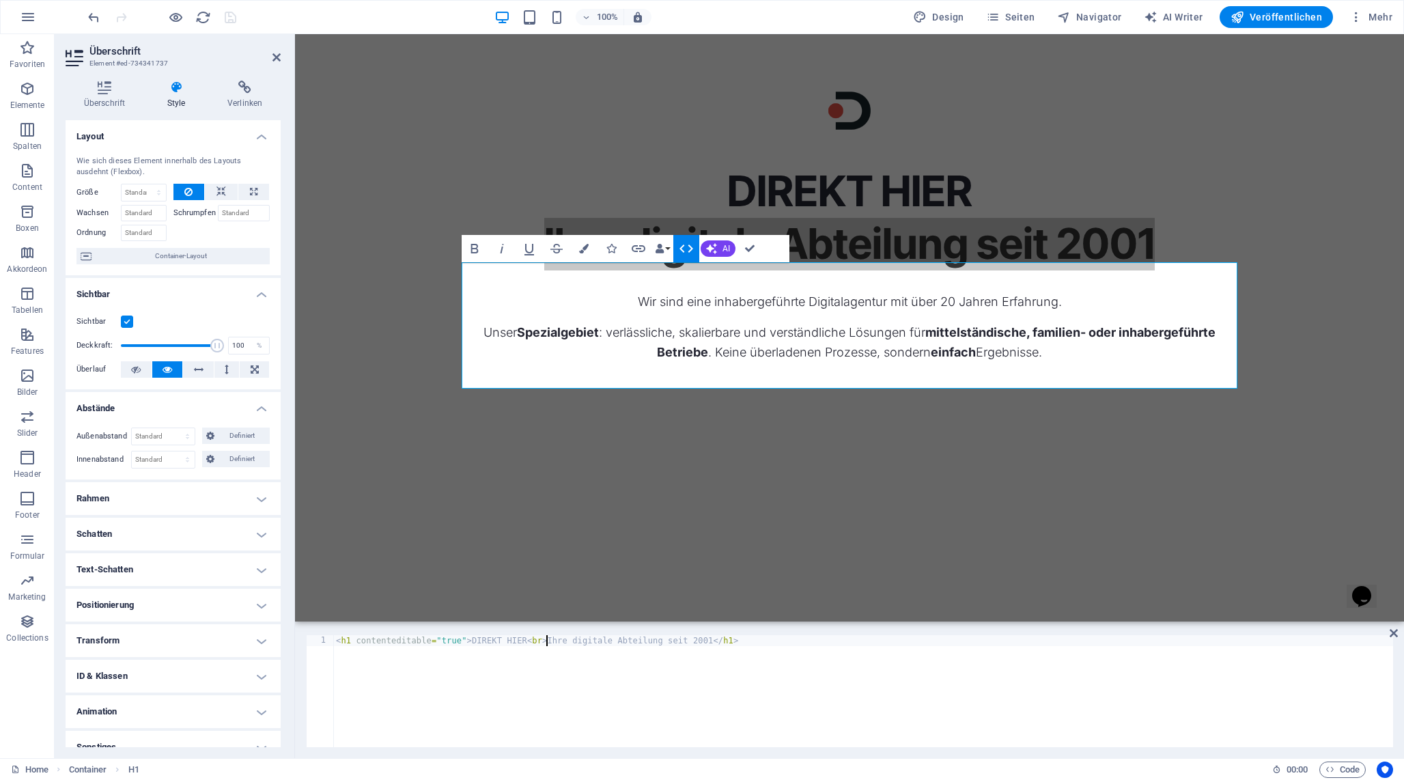
click at [545, 639] on div "< h1 contenteditable = "true" > DIREKT HIER < br > Ihre digitale Abteilung seit…" at bounding box center [863, 702] width 1060 height 134
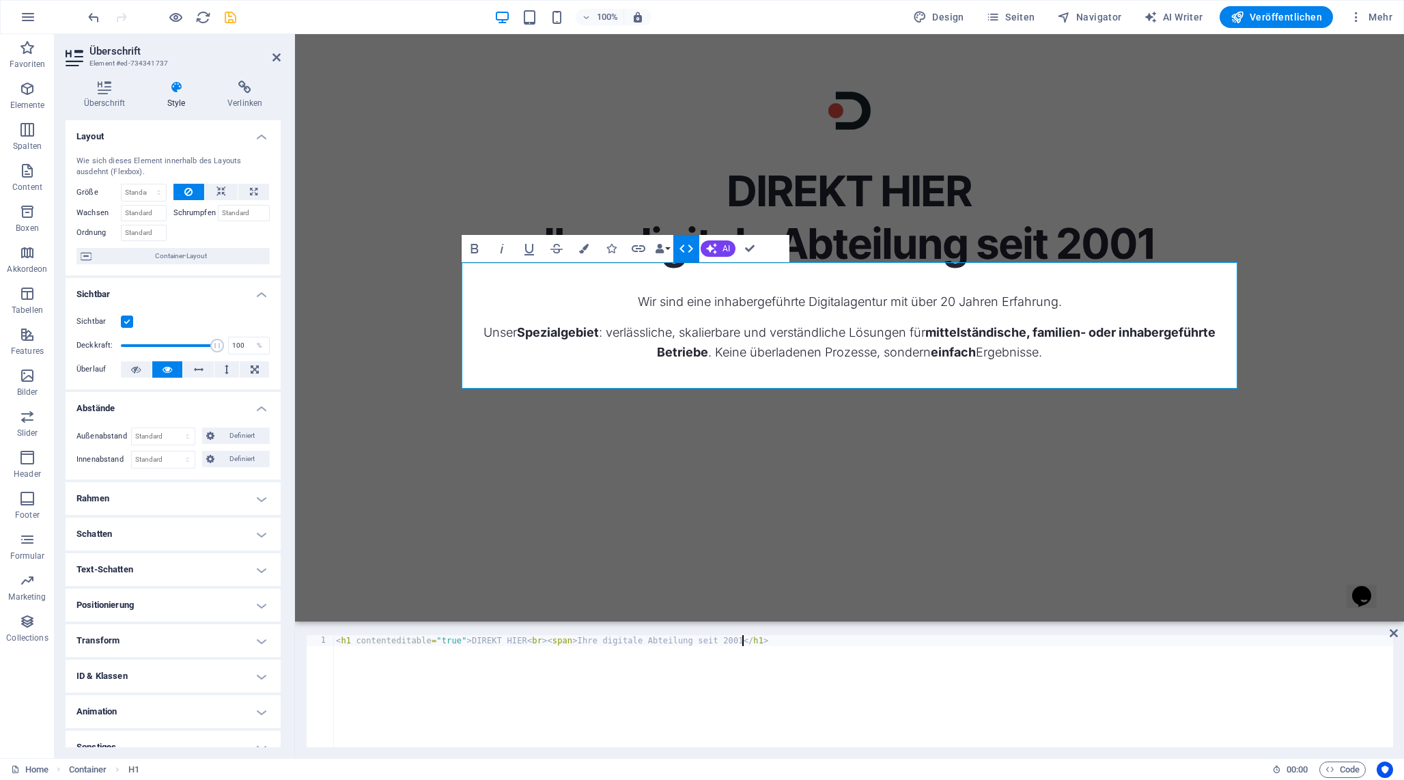
type textarea "<h1 contenteditable="true">DIREKT HIER<br><span>Ihre digitale Abteilung seit 20…"
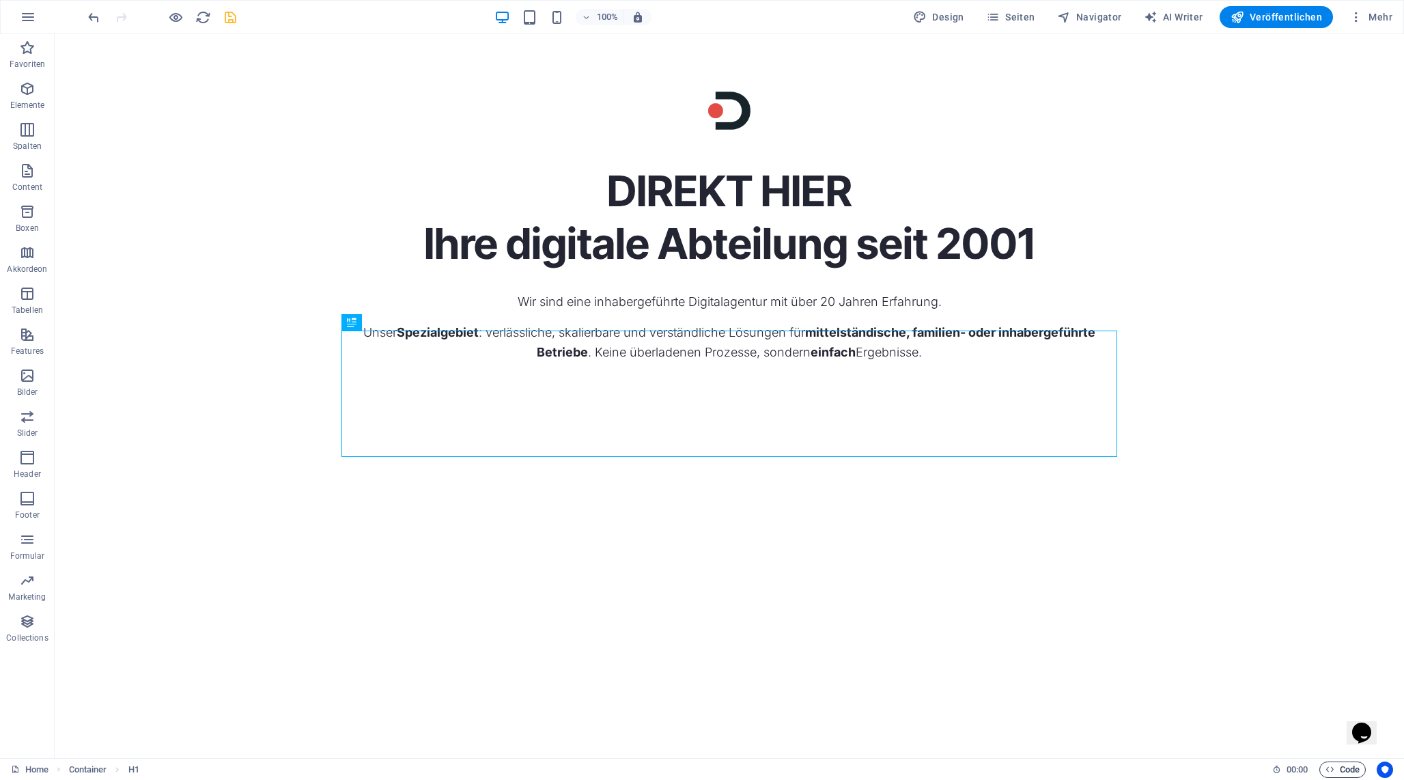
click at [1343, 770] on span "Code" at bounding box center [1343, 769] width 34 height 16
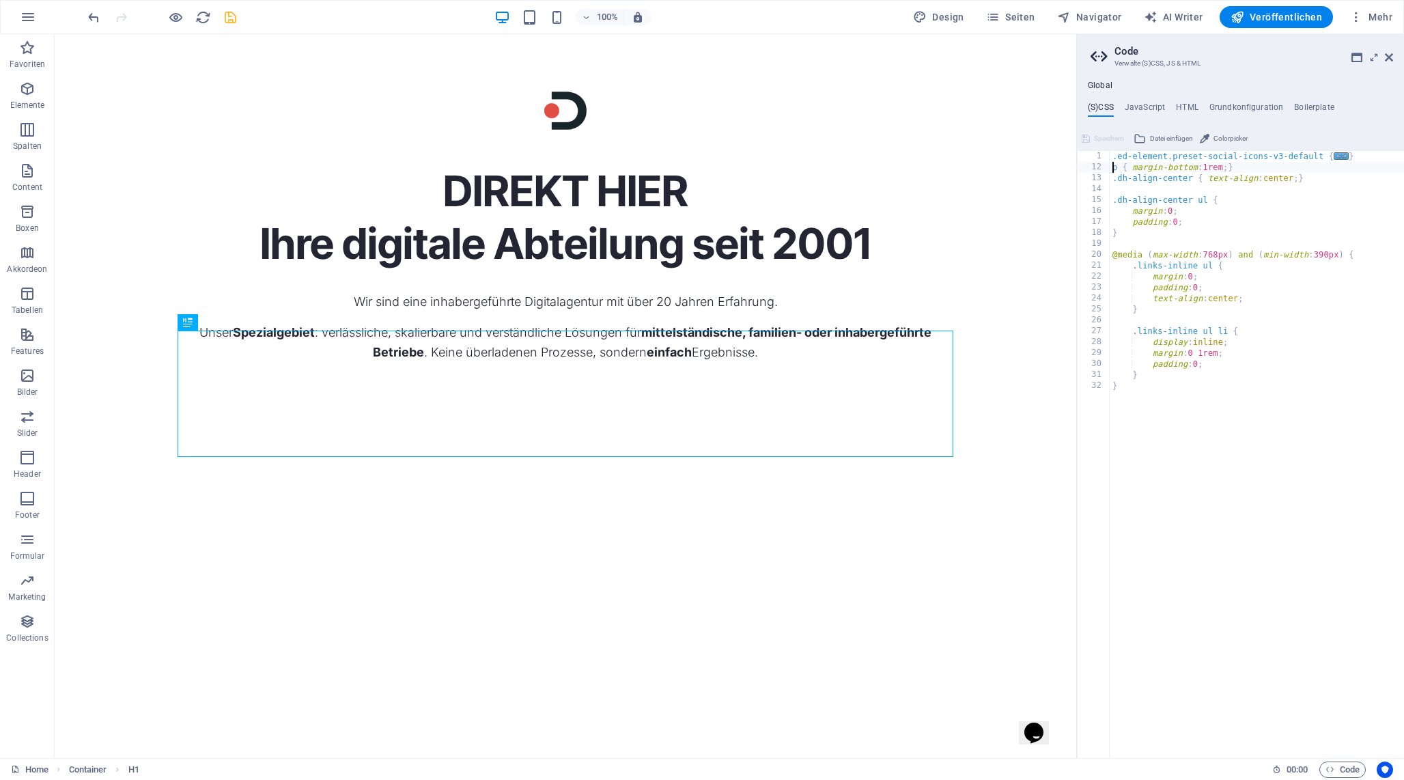
type textarea "p { margin-bottom: 1rem; }"
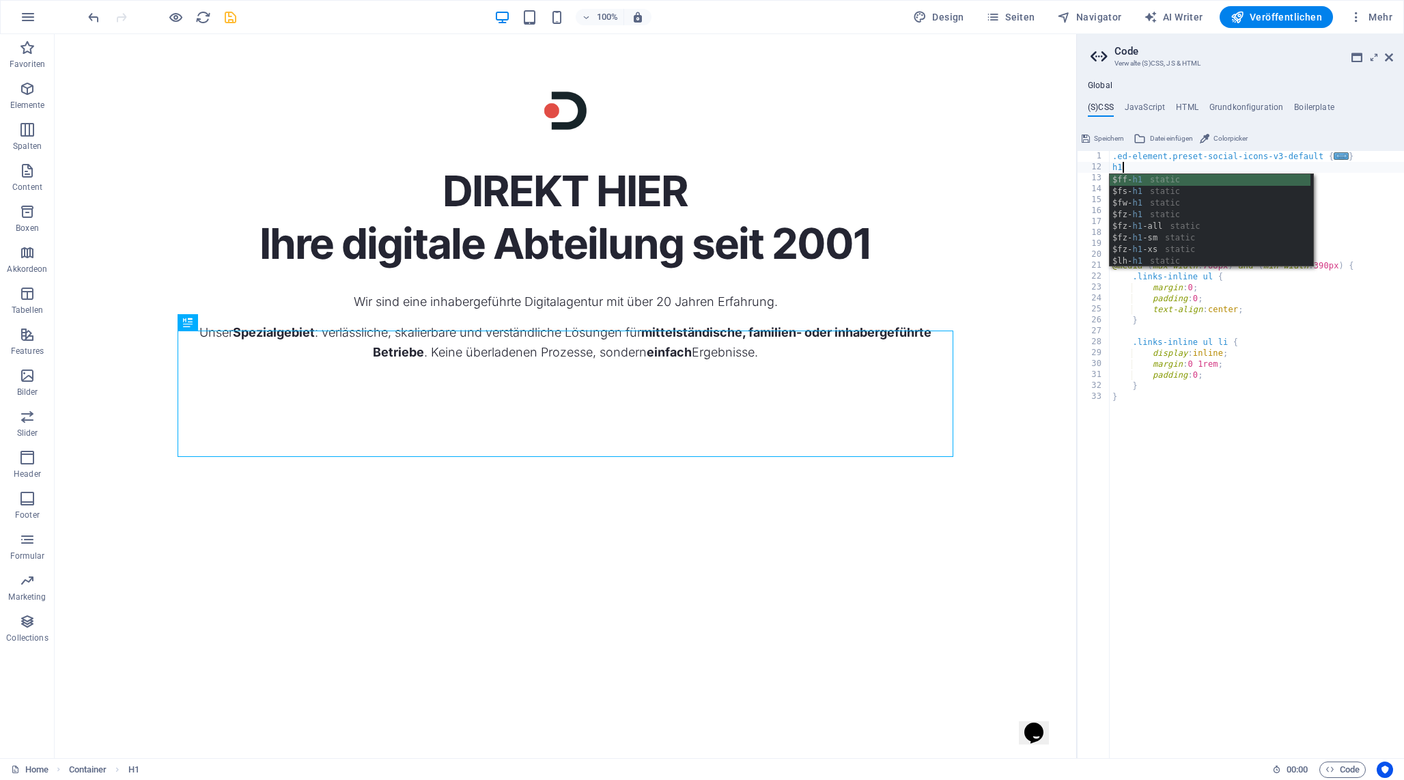
scroll to position [0, 0]
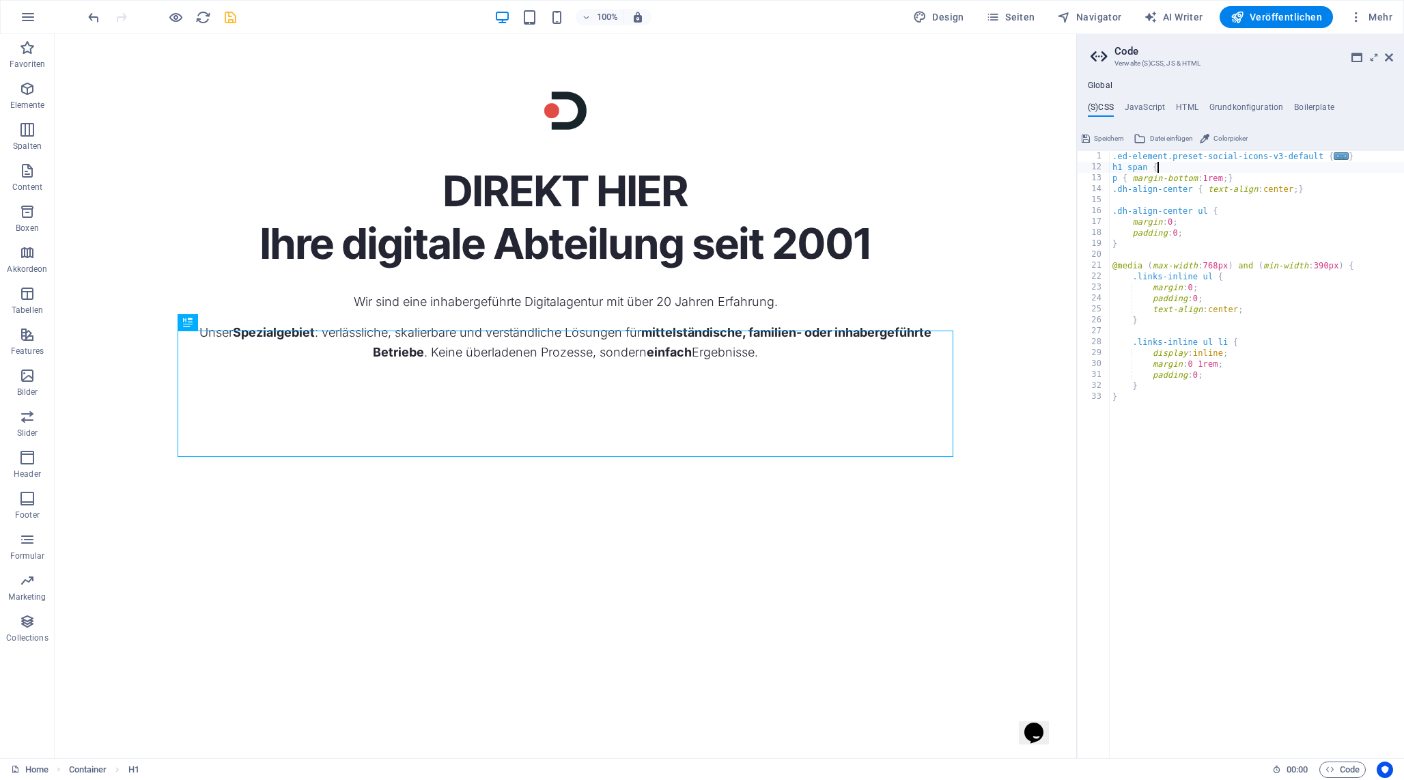
type textarea "h1 span {}"
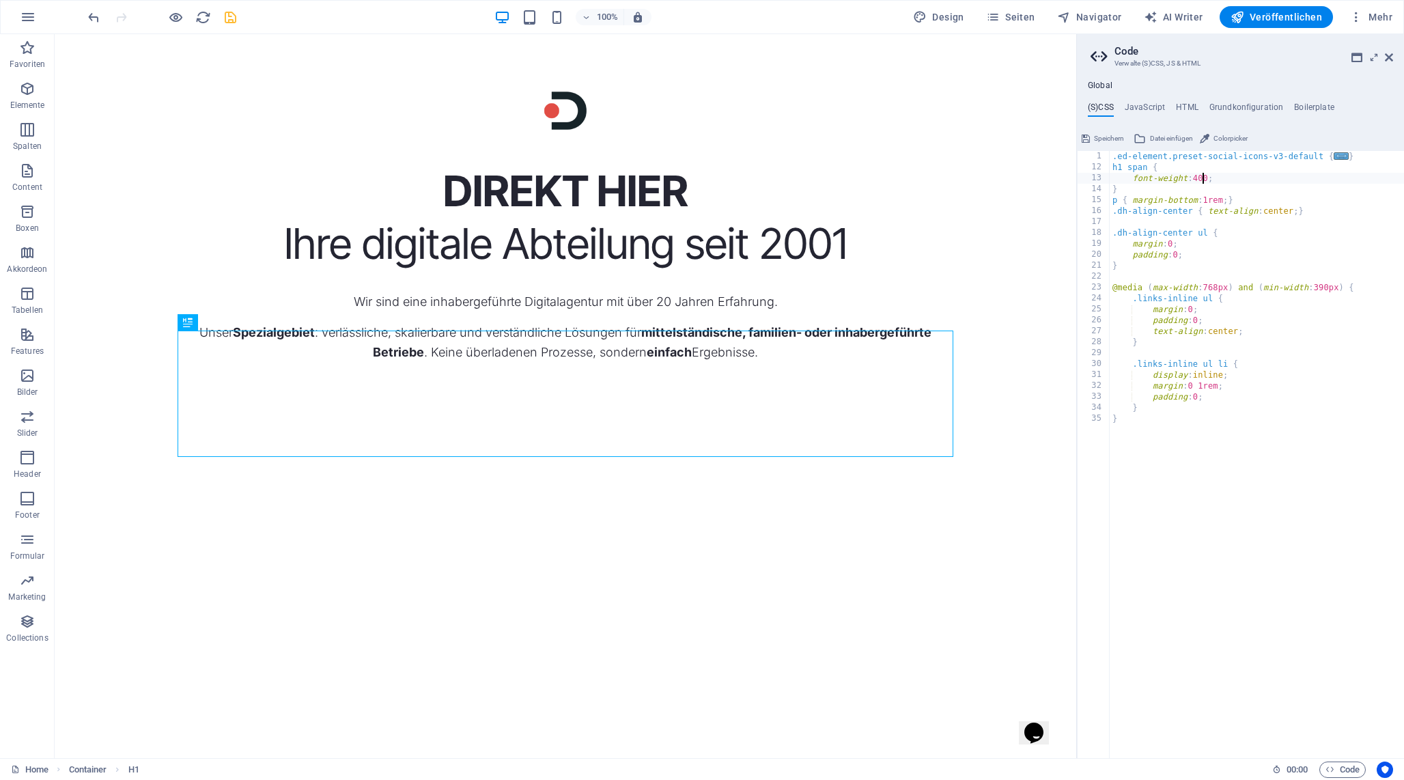
scroll to position [0, 8]
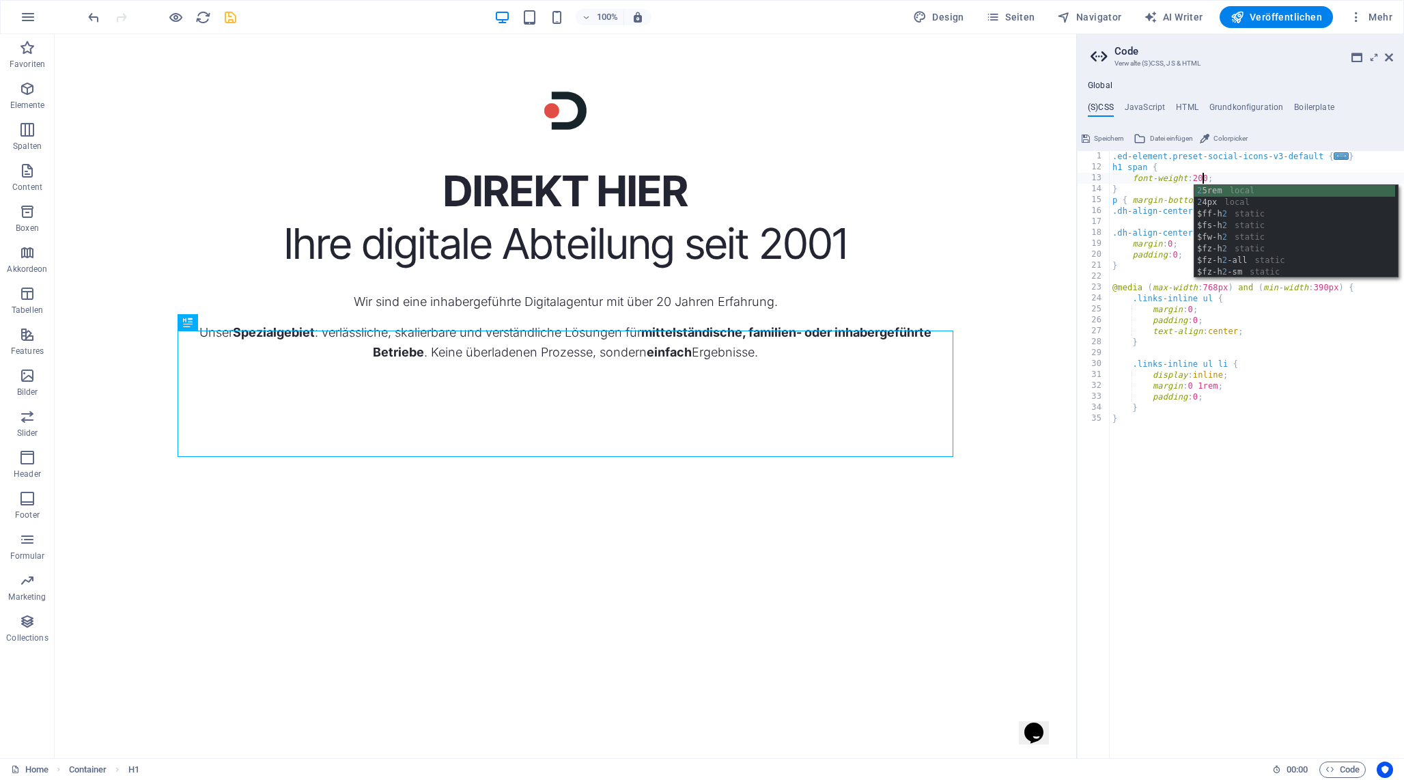
click at [1220, 516] on div ".ed-element.preset-social-icons-v3-default { ... } h1 span { font-weight : 200 …" at bounding box center [1257, 465] width 294 height 629
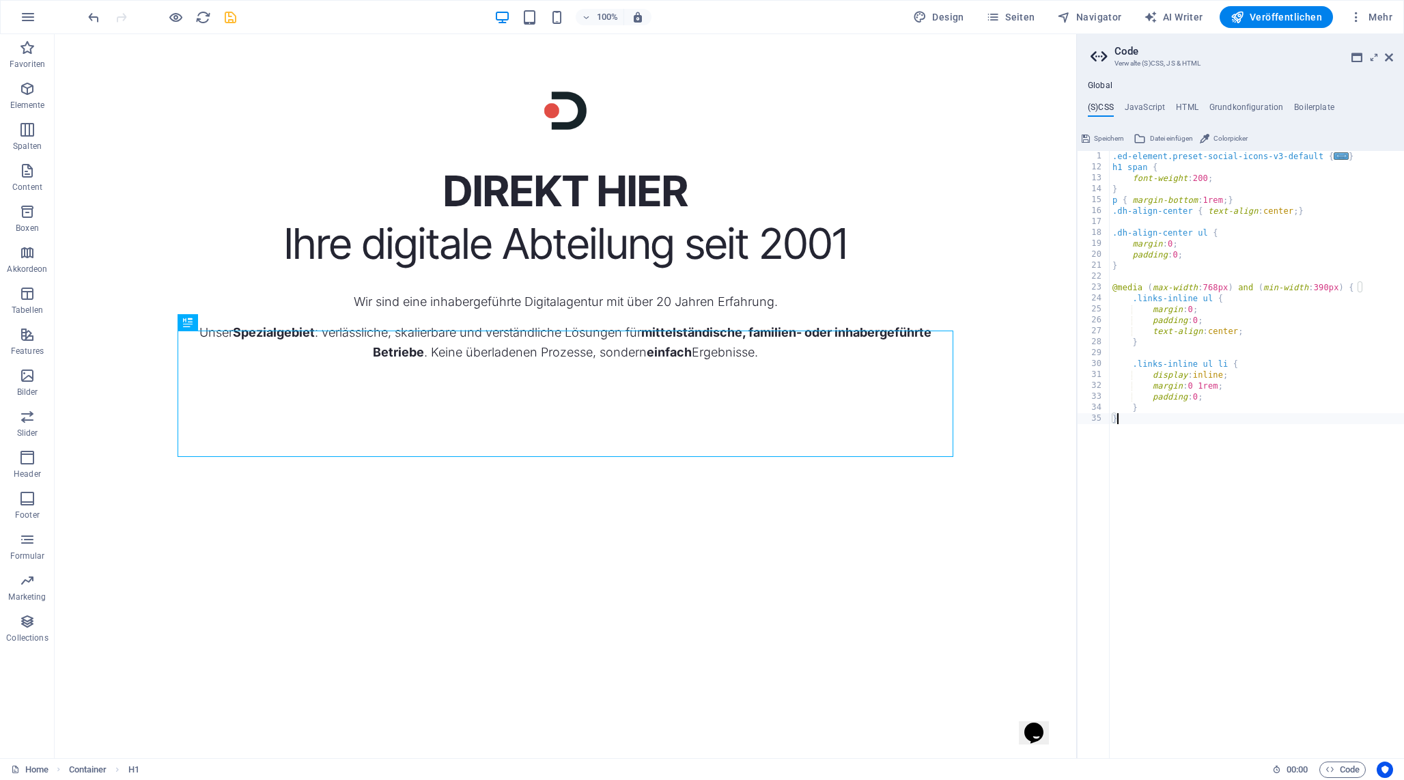
scroll to position [0, 0]
click at [1202, 177] on div ".ed-element.preset-social-icons-v3-default { ... } h1 span { font-weight : 200 …" at bounding box center [1257, 465] width 294 height 629
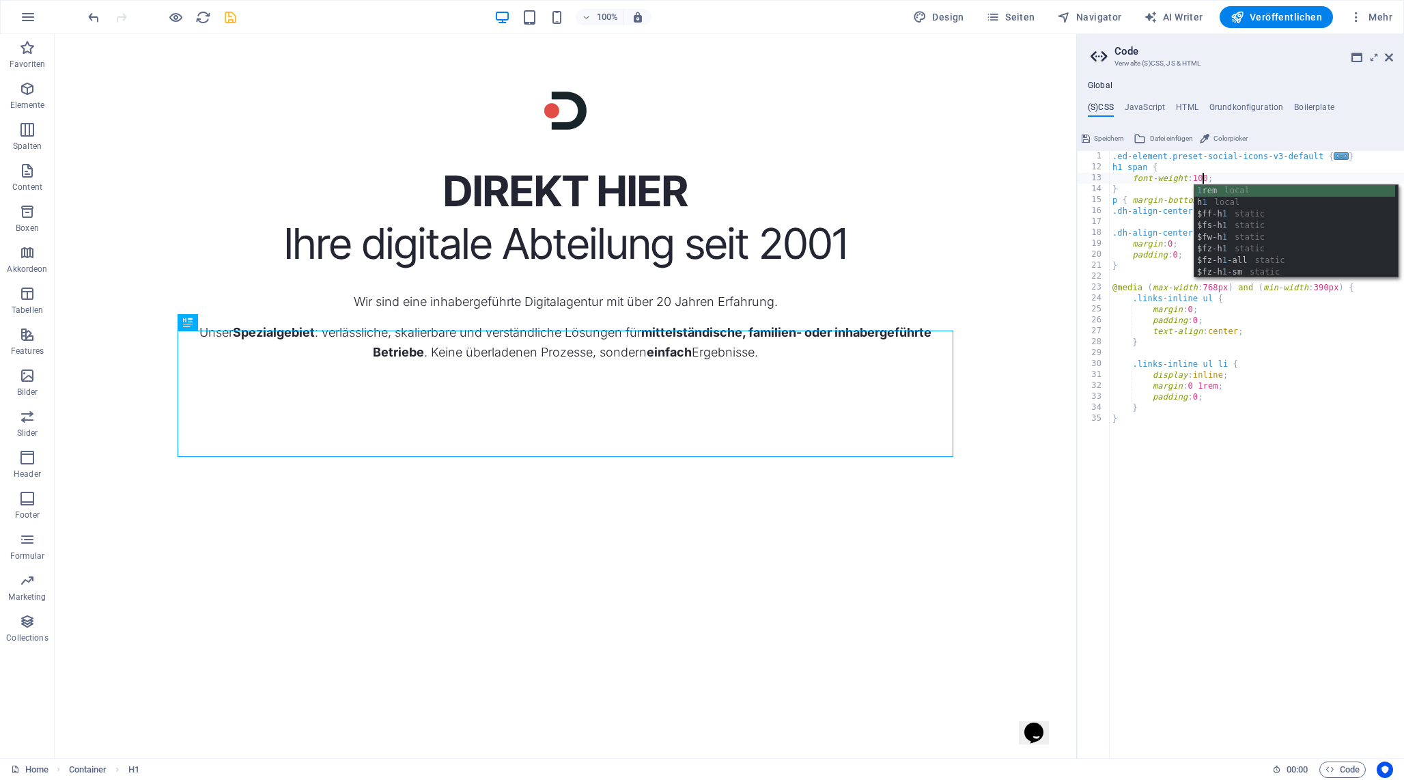
scroll to position [0, 7]
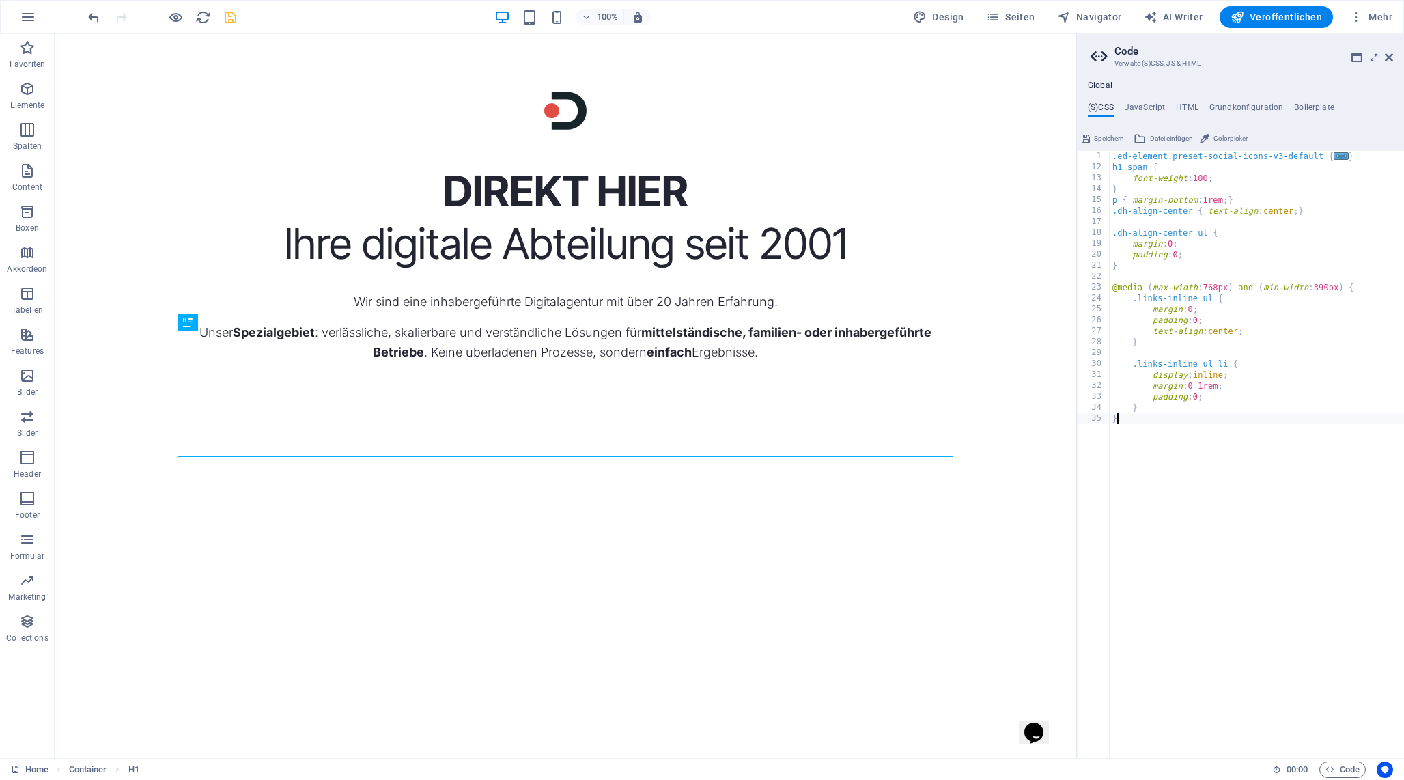
click at [1239, 530] on div ".ed-element.preset-social-icons-v3-default { ... } h1 span { font-weight : 100 …" at bounding box center [1257, 465] width 294 height 629
click at [1203, 177] on div ".ed-element.preset-social-icons-v3-default { ... } h1 span { font-weight : 100 …" at bounding box center [1257, 465] width 294 height 629
click at [1212, 522] on div ".ed-element.preset-social-icons-v3-default { ... } h1 span { font-weight : 700 …" at bounding box center [1257, 465] width 294 height 629
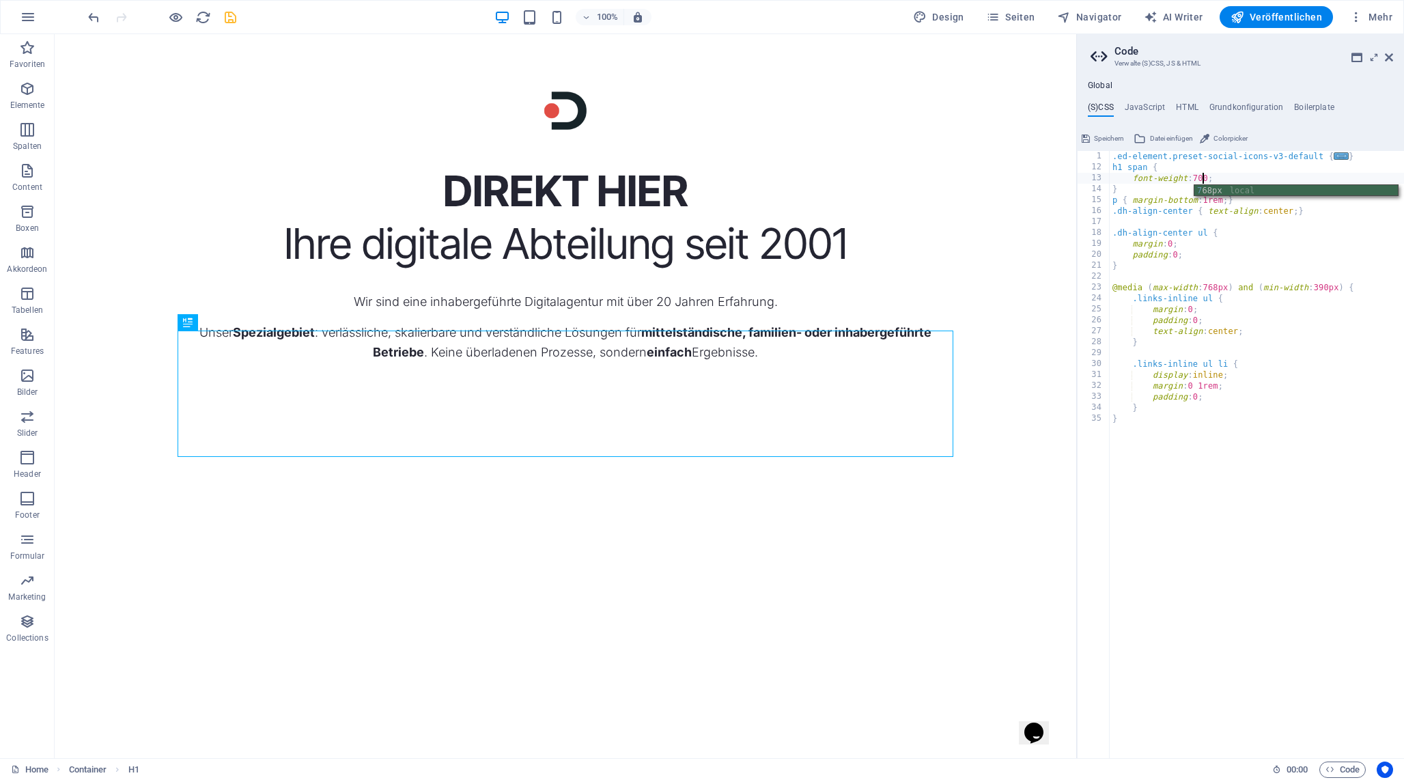
scroll to position [0, 0]
type textarea "}"
click at [1095, 141] on span "Speichern" at bounding box center [1109, 138] width 30 height 16
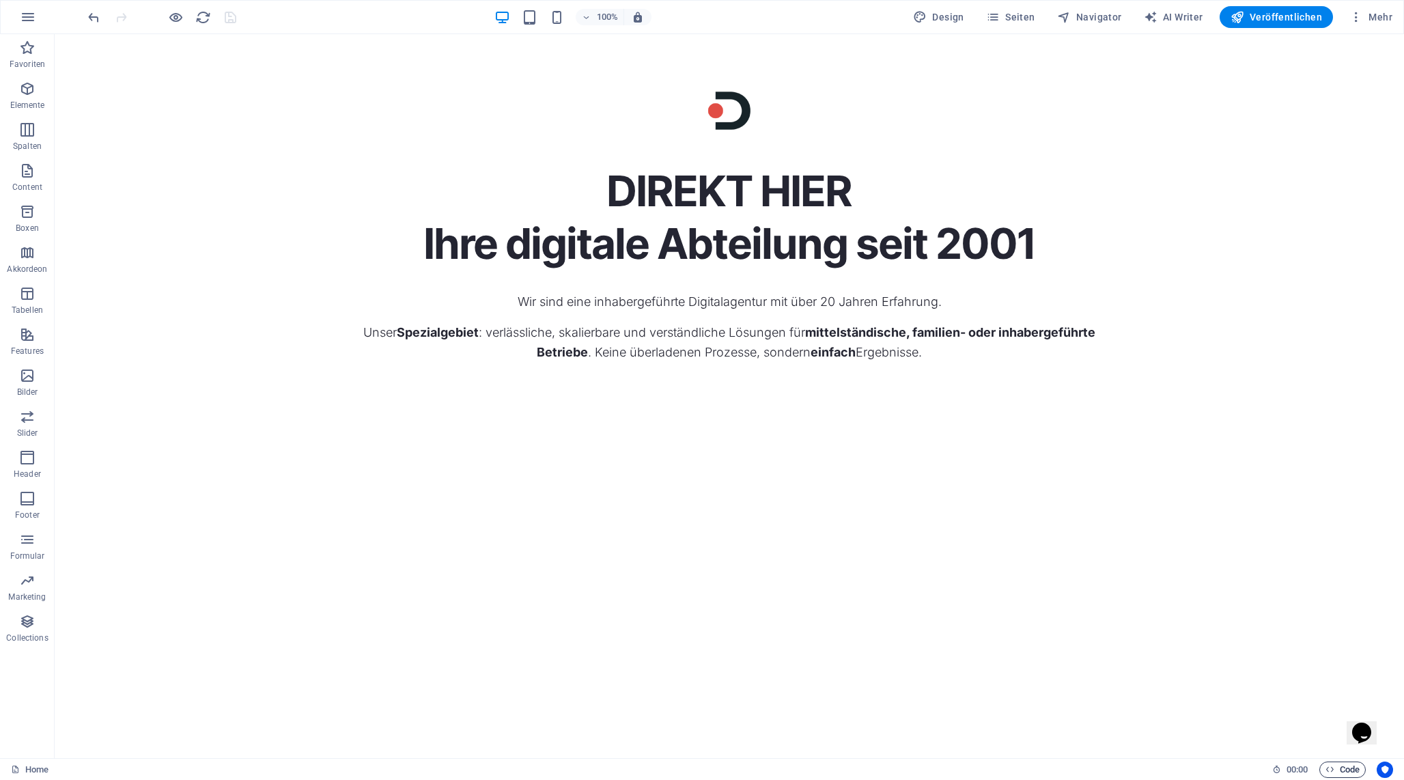
click at [1345, 767] on span "Code" at bounding box center [1343, 769] width 34 height 16
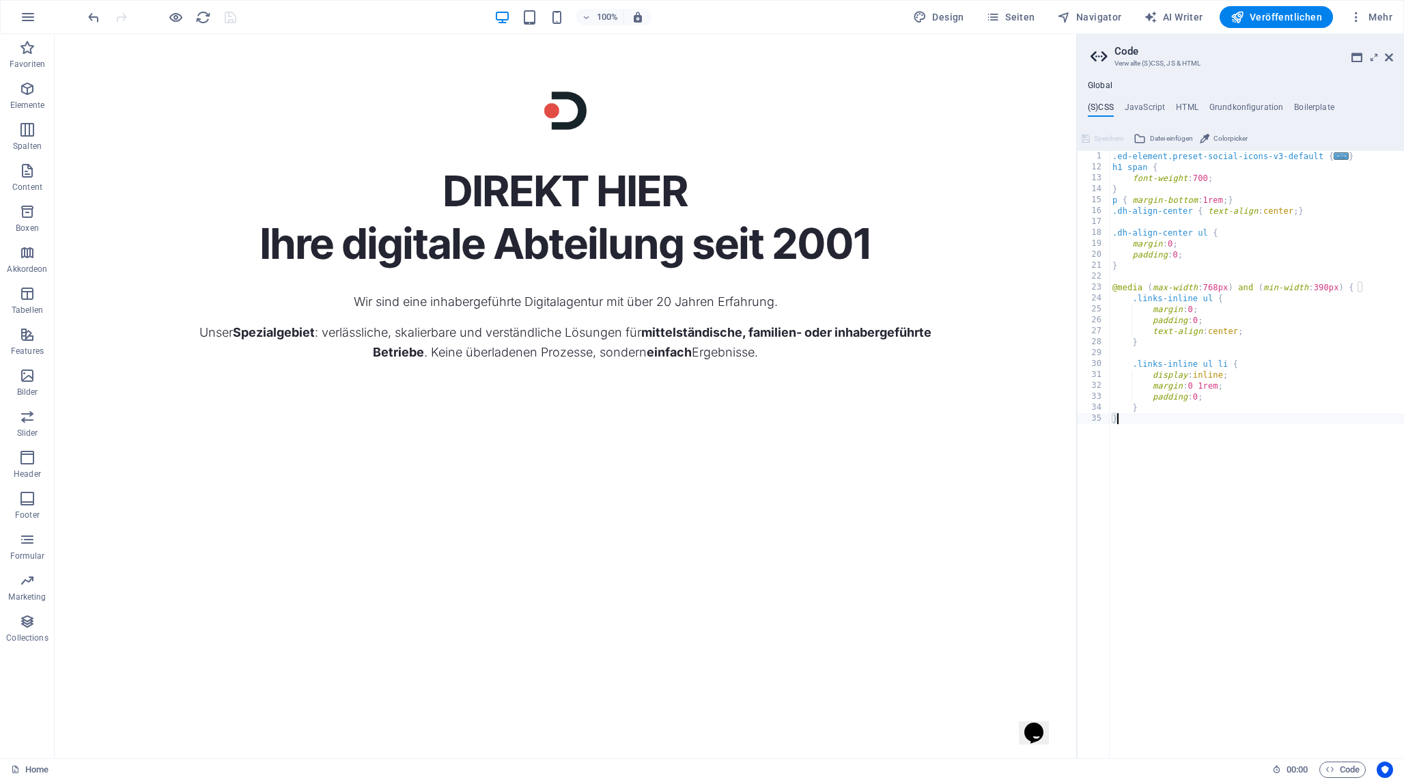
drag, startPoint x: 1201, startPoint y: 173, endPoint x: 1238, endPoint y: 251, distance: 85.8
click at [1200, 173] on div ".ed-element.preset-social-icons-v3-default { ... } h1 span { font-weight : 700 …" at bounding box center [1257, 465] width 294 height 629
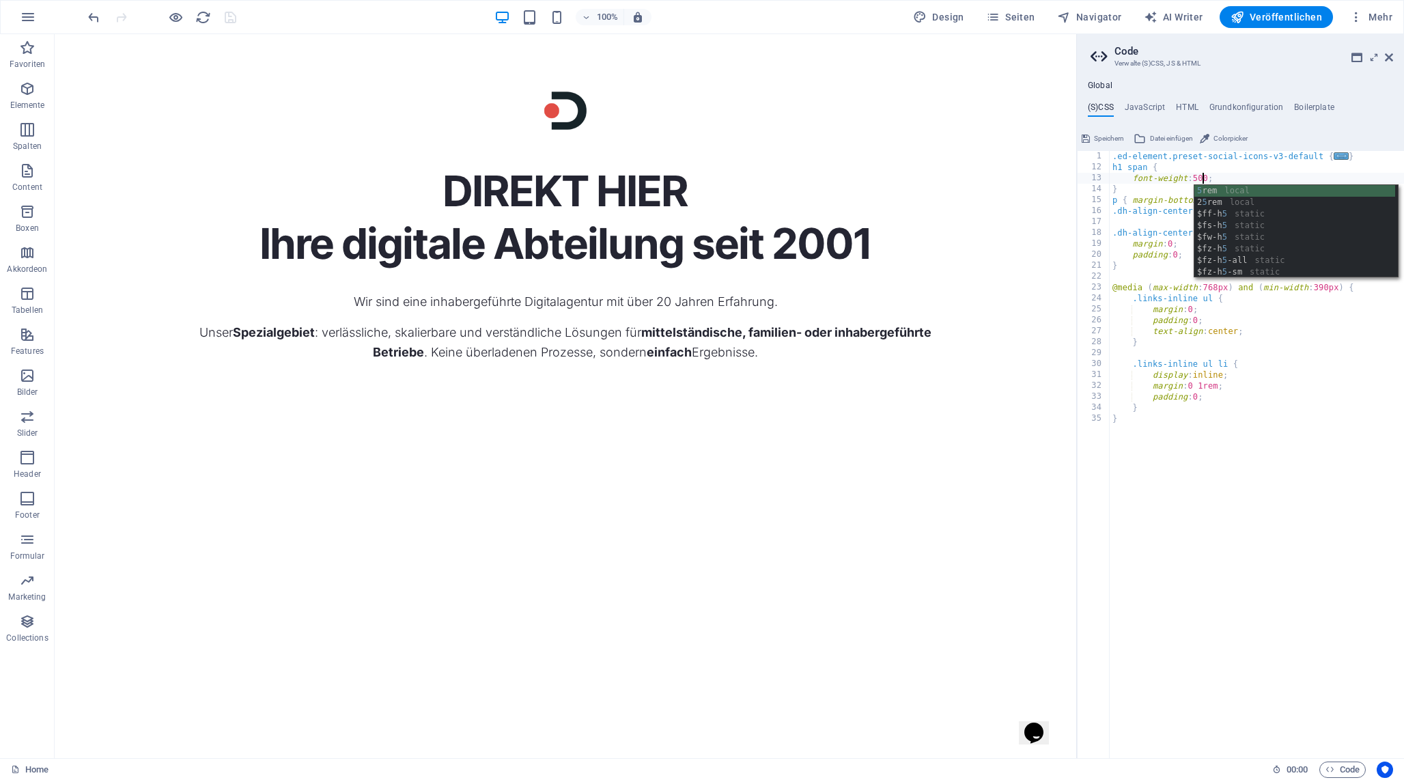
type textarea "font-weight: 500;"
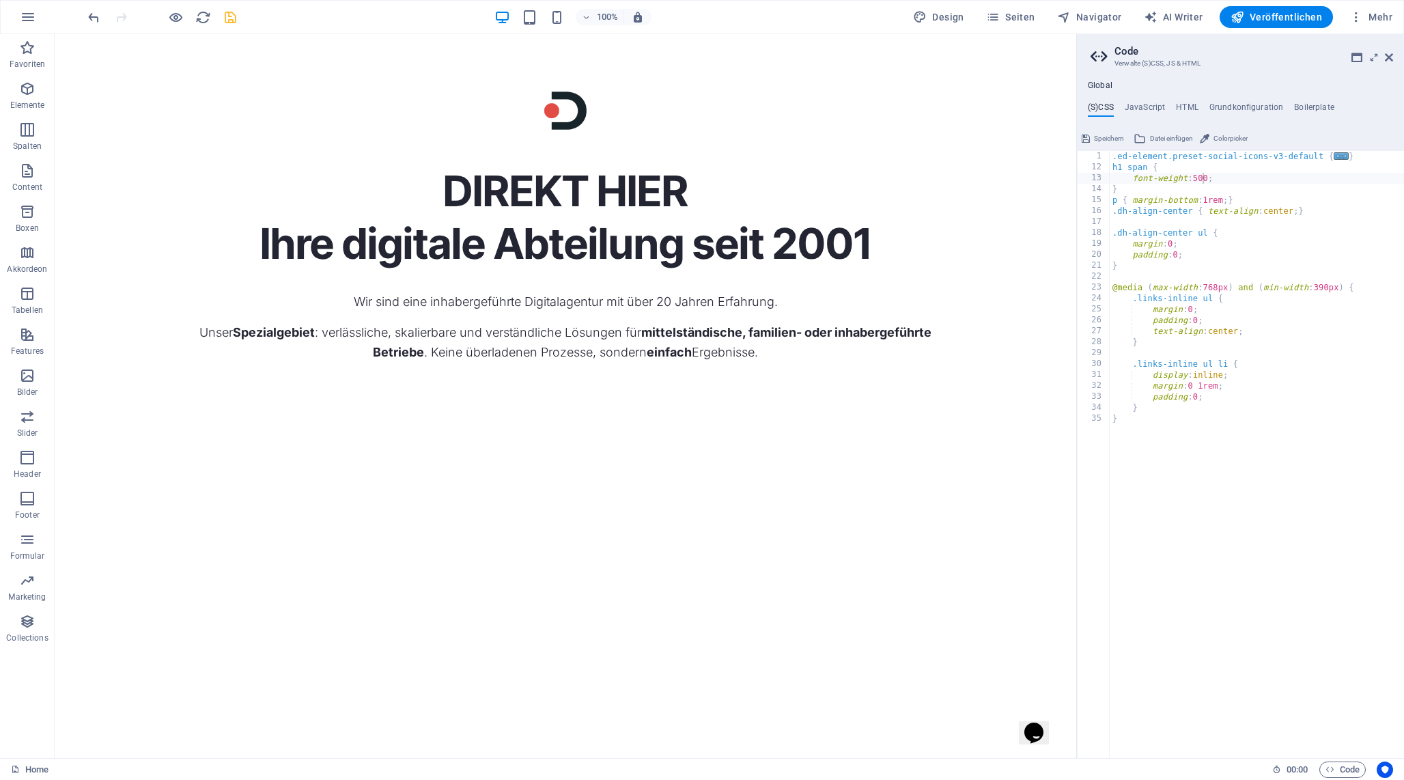
click at [1104, 132] on span "Speichern" at bounding box center [1109, 138] width 30 height 16
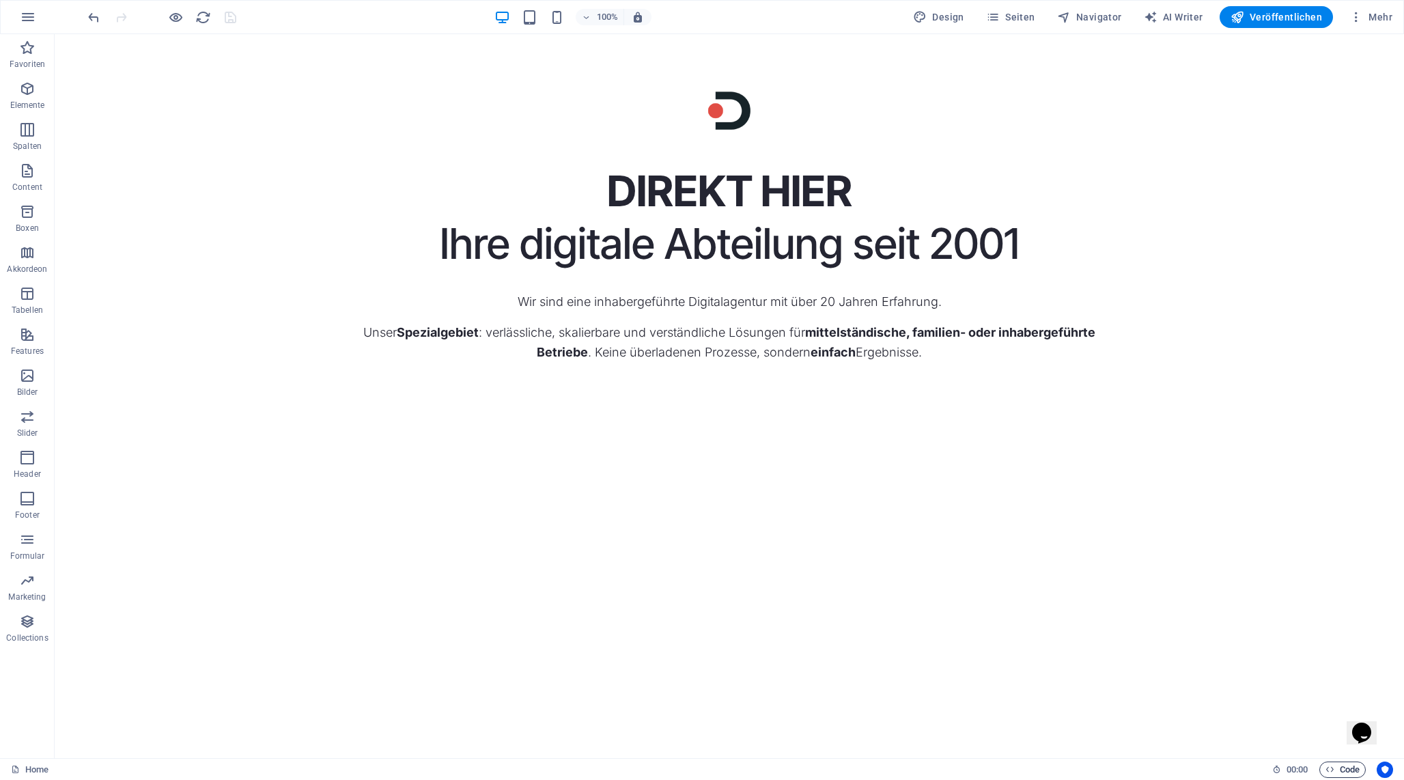
click at [1333, 765] on span "Code" at bounding box center [1343, 769] width 34 height 16
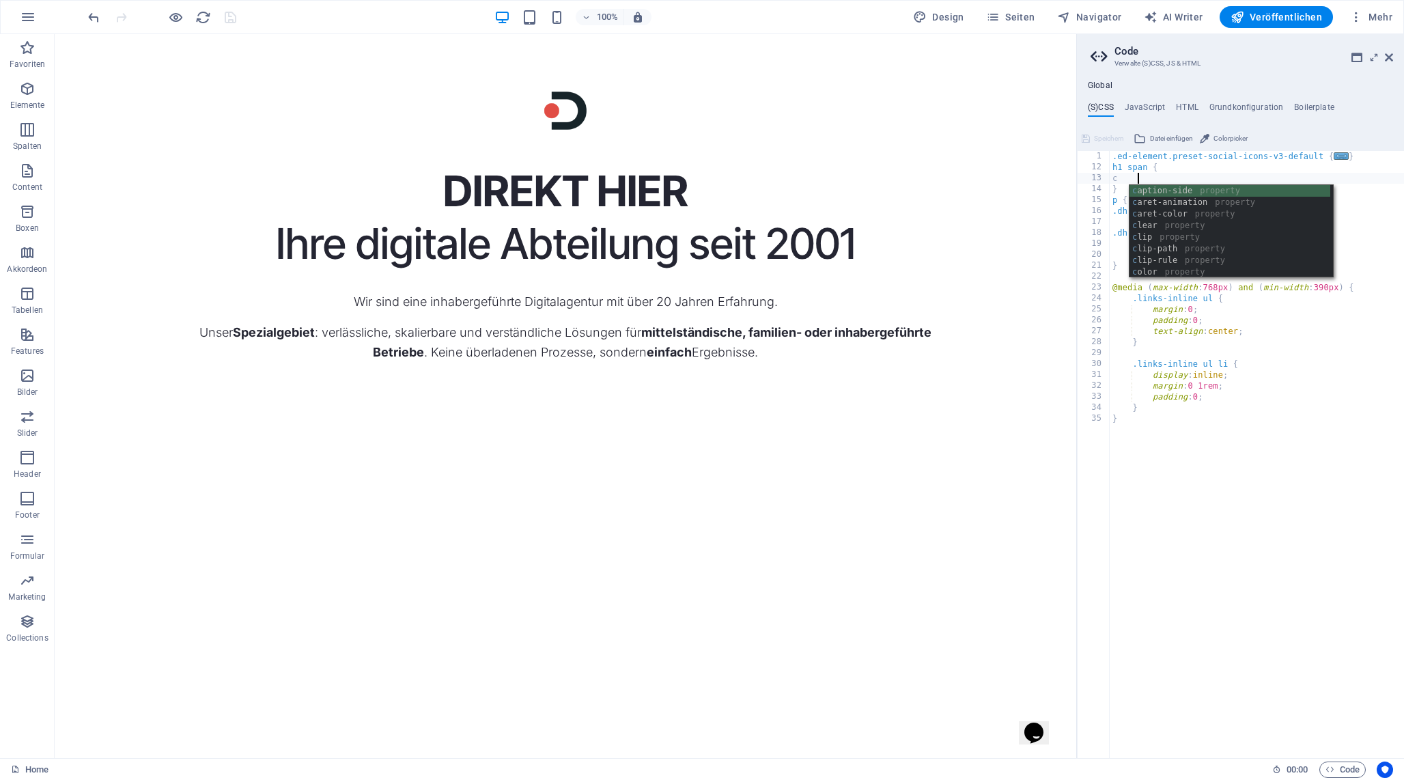
scroll to position [0, 1]
type textarea "c"
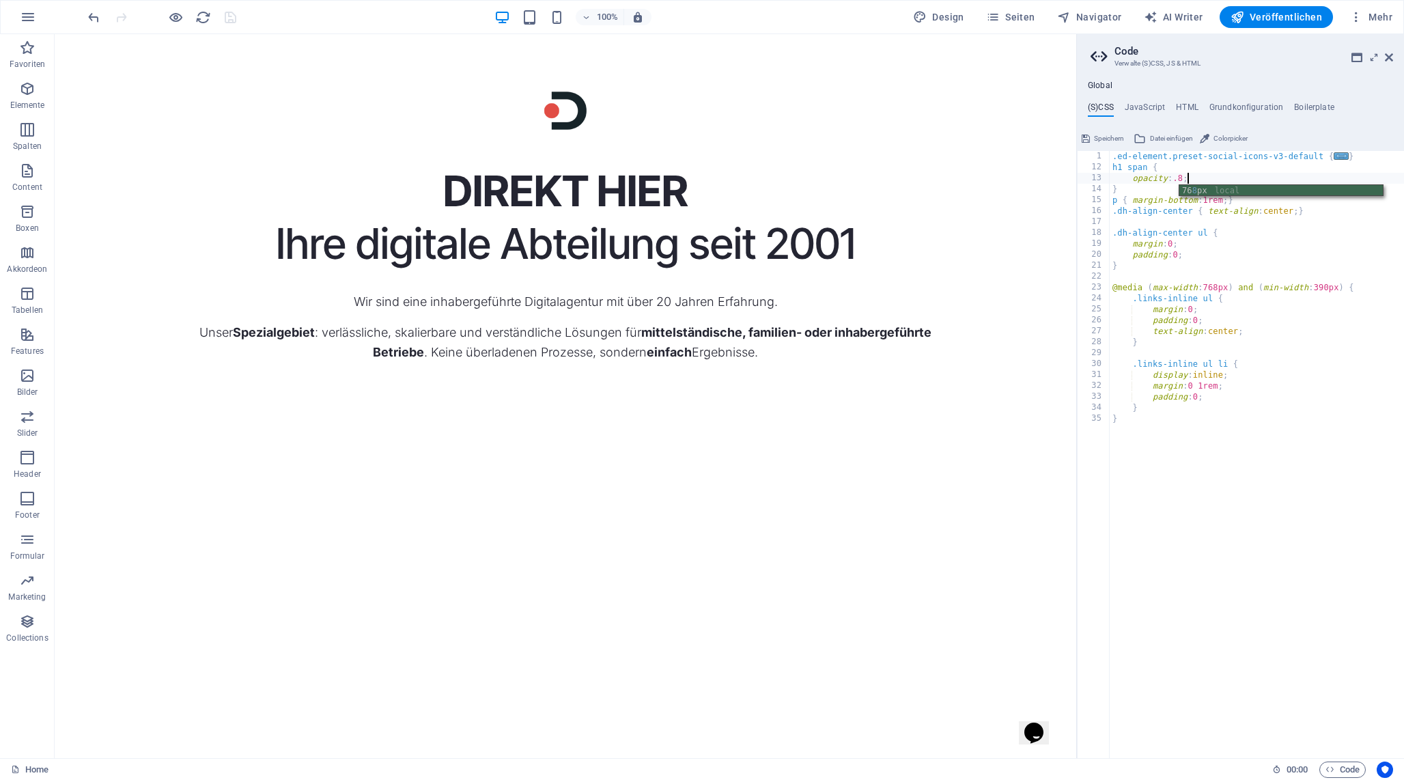
scroll to position [0, 5]
type textarea "opacity: .8"
click at [1106, 137] on span "Speichern" at bounding box center [1109, 138] width 30 height 16
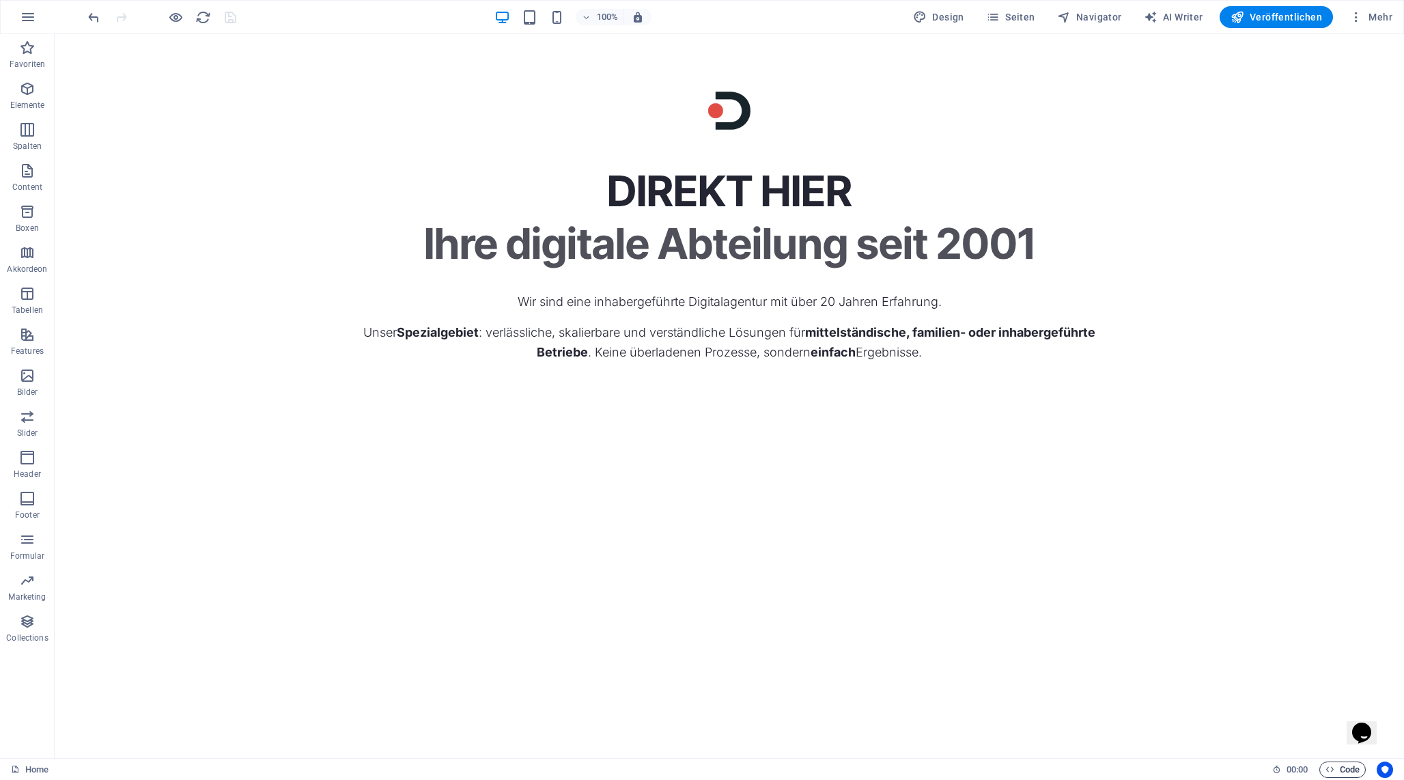
click at [1343, 772] on span "Code" at bounding box center [1343, 769] width 34 height 16
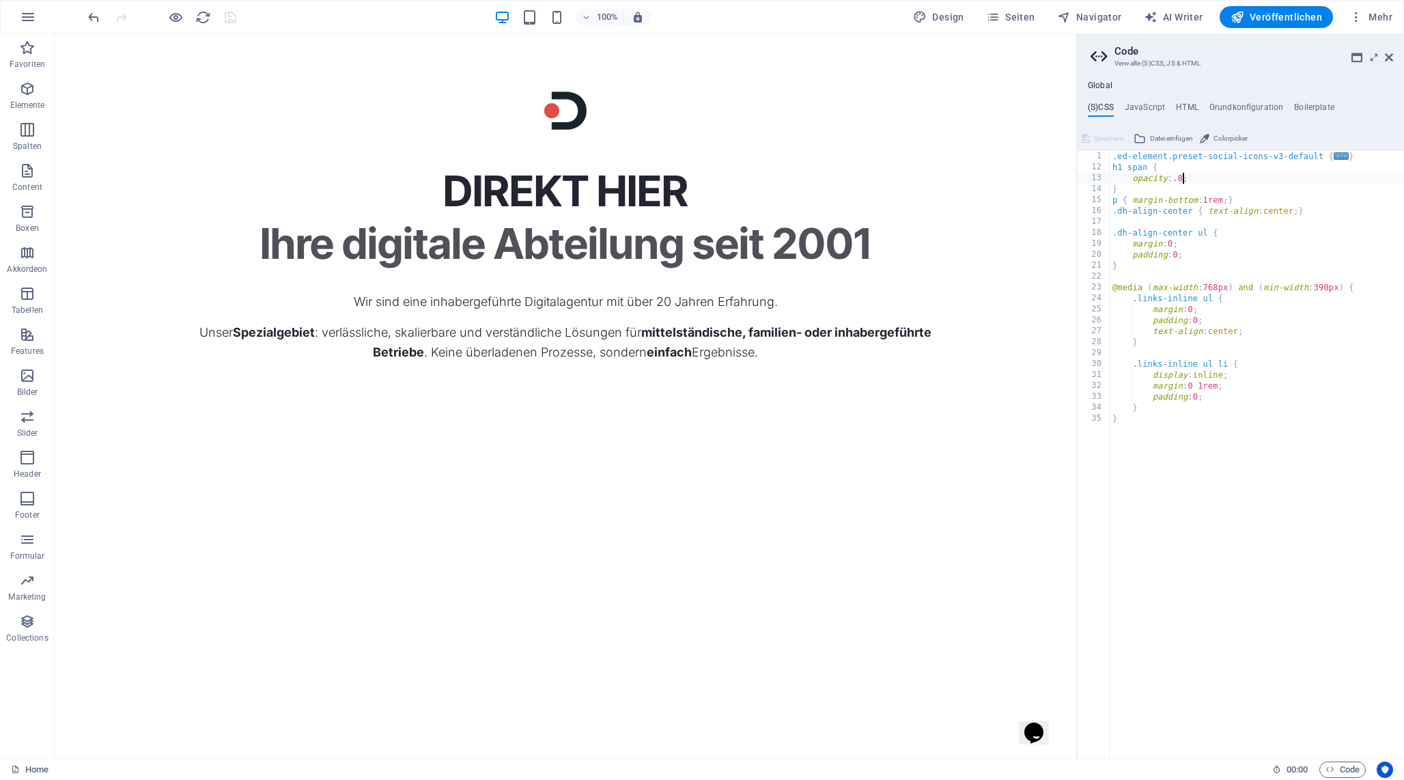
click at [1181, 178] on div ".ed-element.preset-social-icons-v3-default { ... } h1 span { opacity : .8 ; } p…" at bounding box center [1257, 465] width 294 height 629
type textarea "opacity: .5;"
click at [1107, 132] on span "Speichern" at bounding box center [1109, 138] width 30 height 16
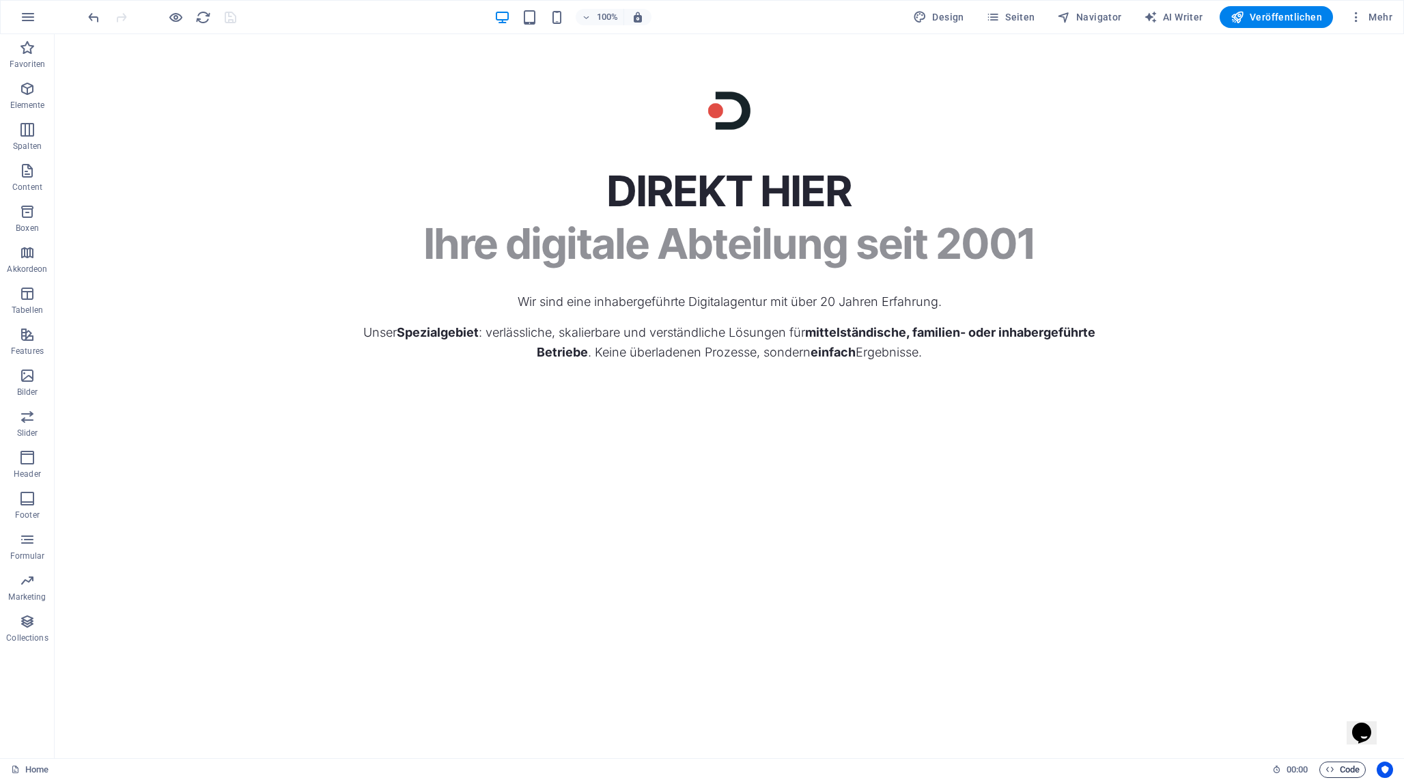
click at [1343, 765] on span "Code" at bounding box center [1343, 769] width 34 height 16
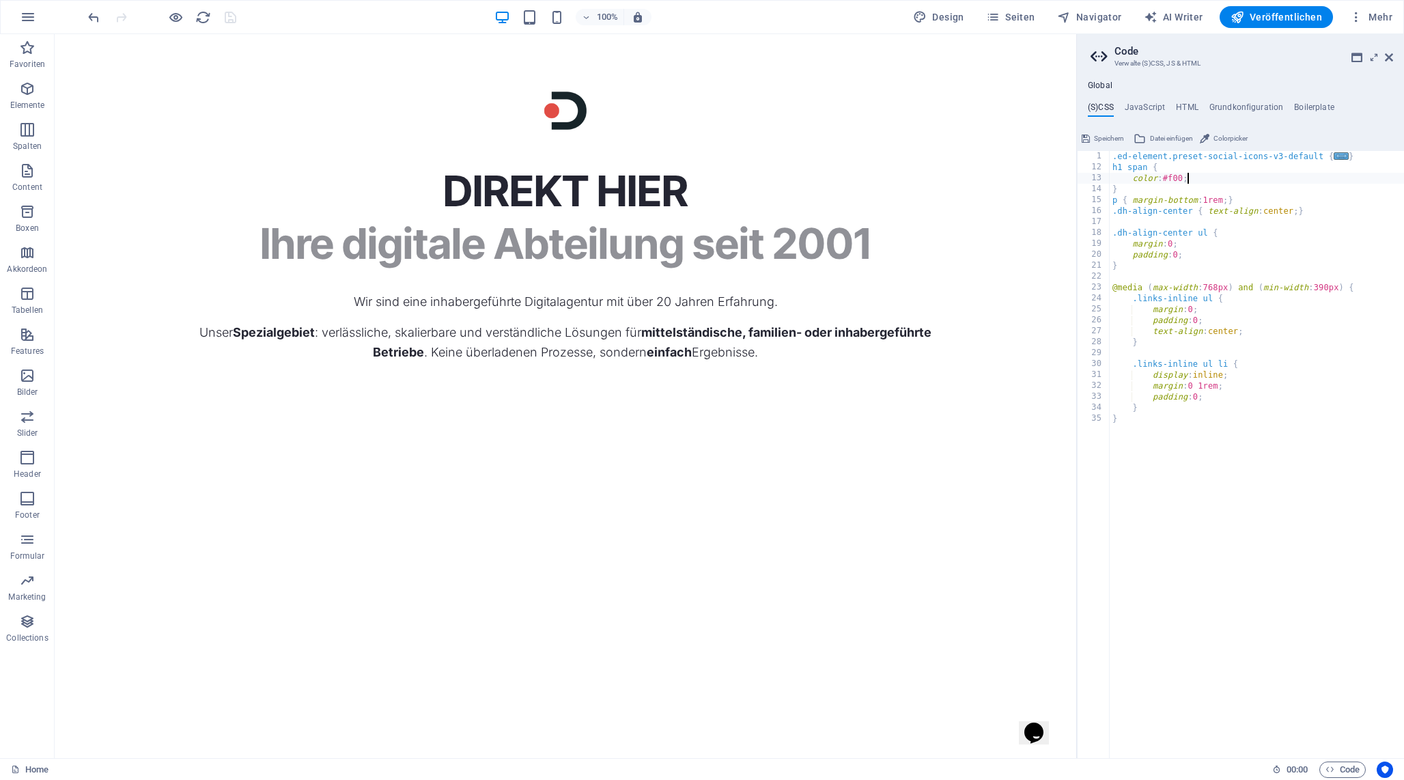
type textarea "color: #f00"
click at [1108, 131] on span "Speichern" at bounding box center [1109, 138] width 30 height 16
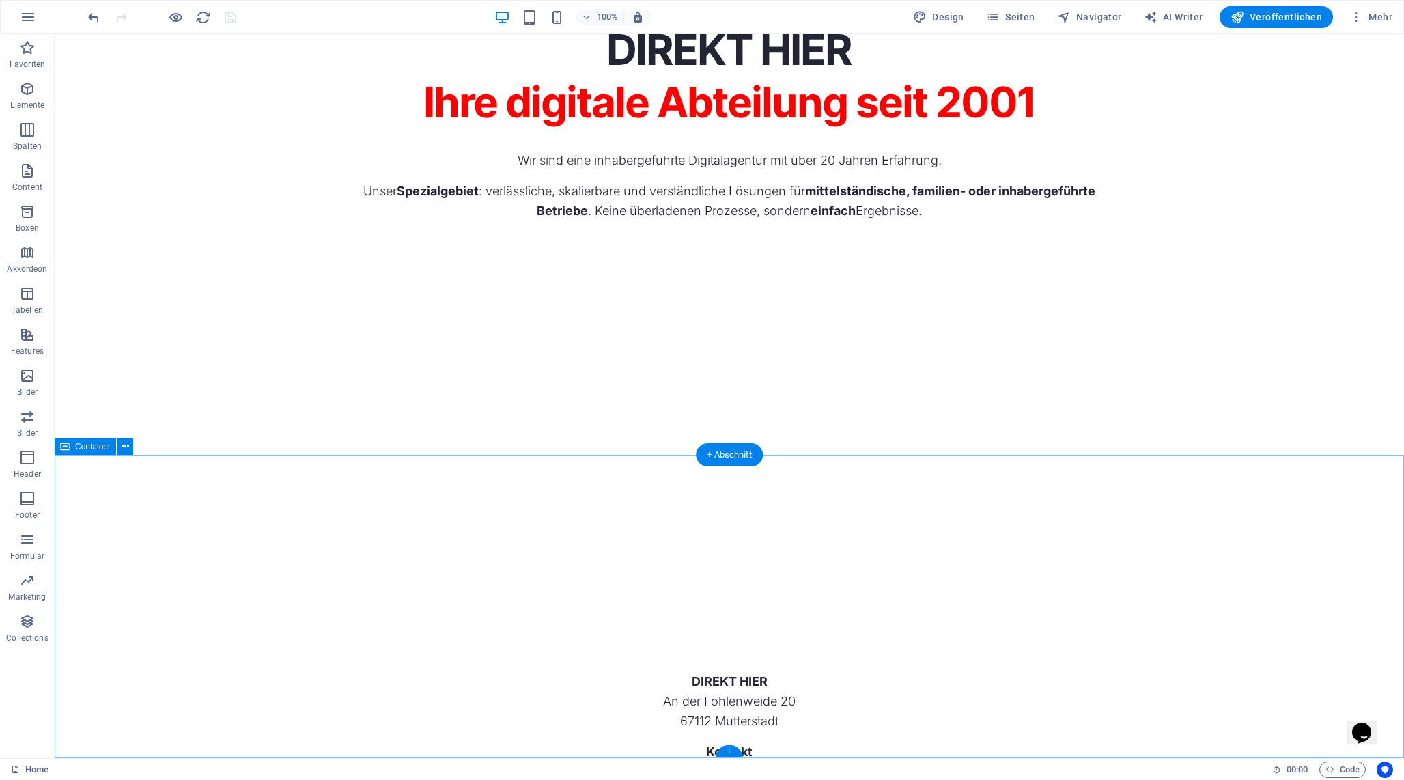
scroll to position [0, 0]
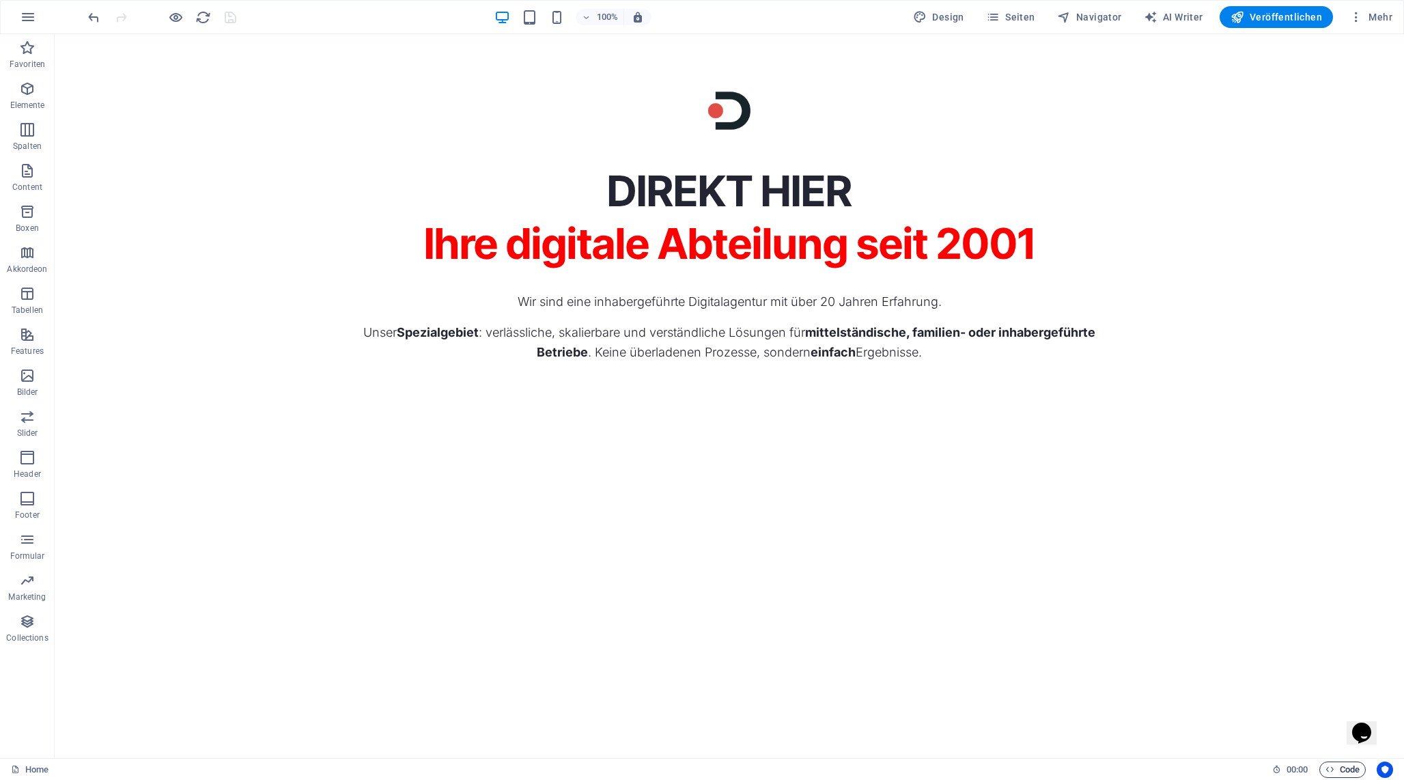
click at [1332, 770] on icon "button" at bounding box center [1330, 769] width 9 height 9
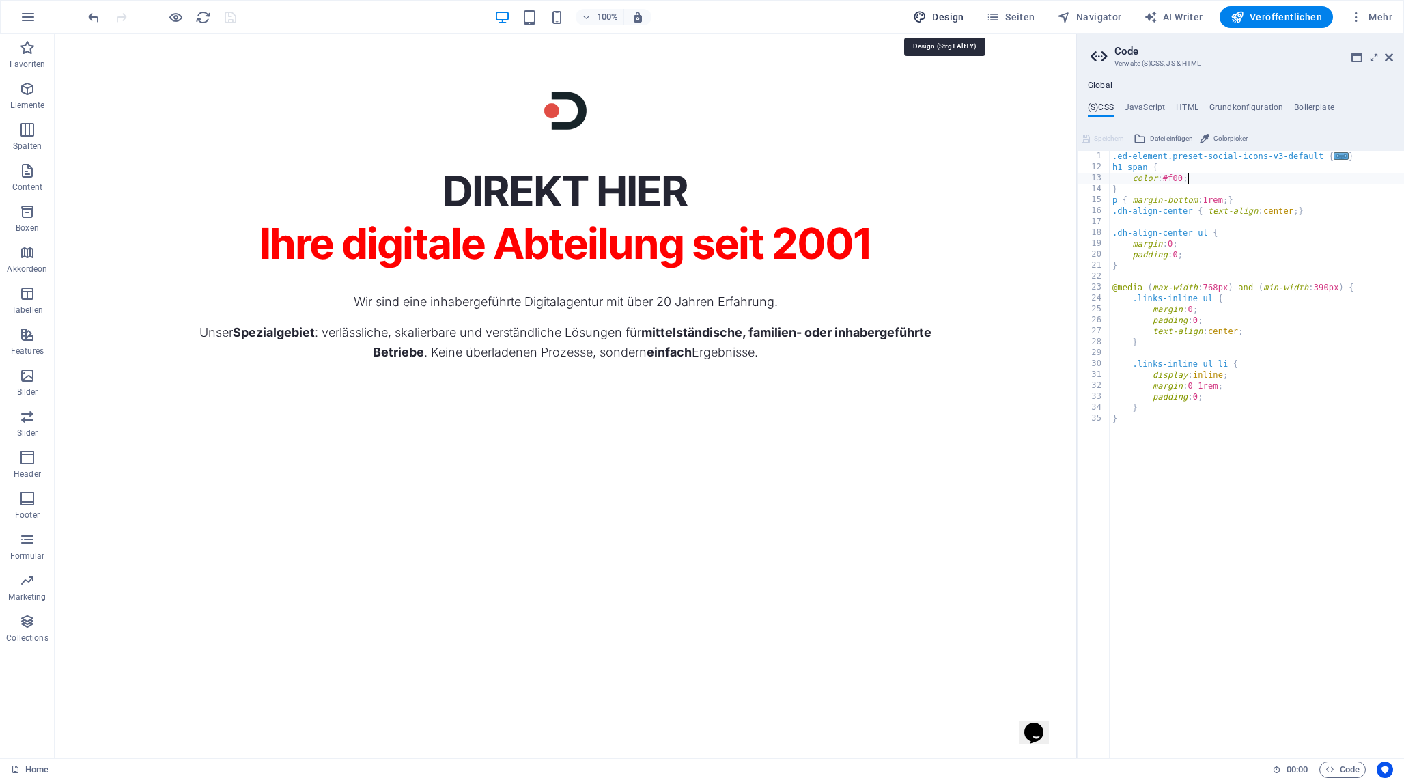
click at [940, 10] on span "Design" at bounding box center [938, 17] width 51 height 14
select select "px"
select select "300"
select select "px"
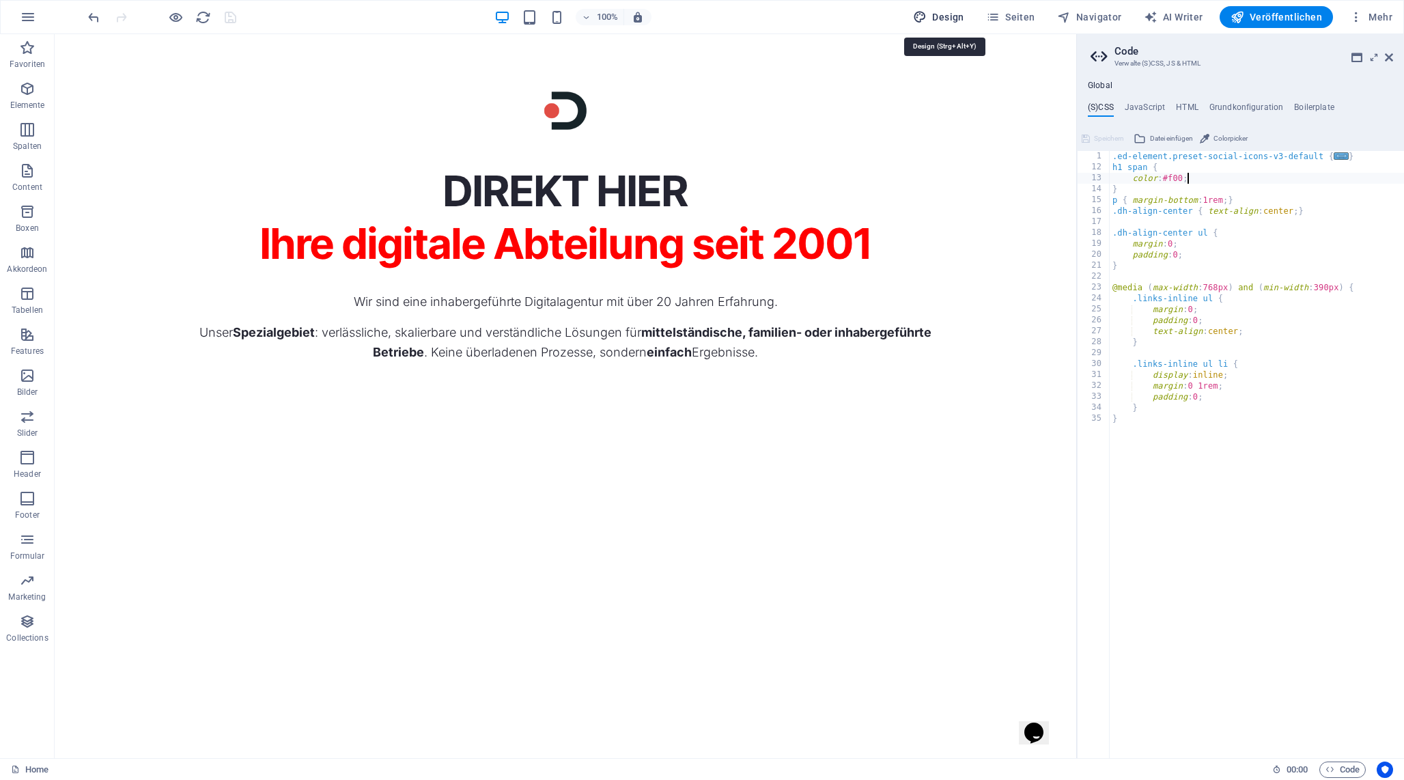
select select "700"
select select "px"
select select "rem"
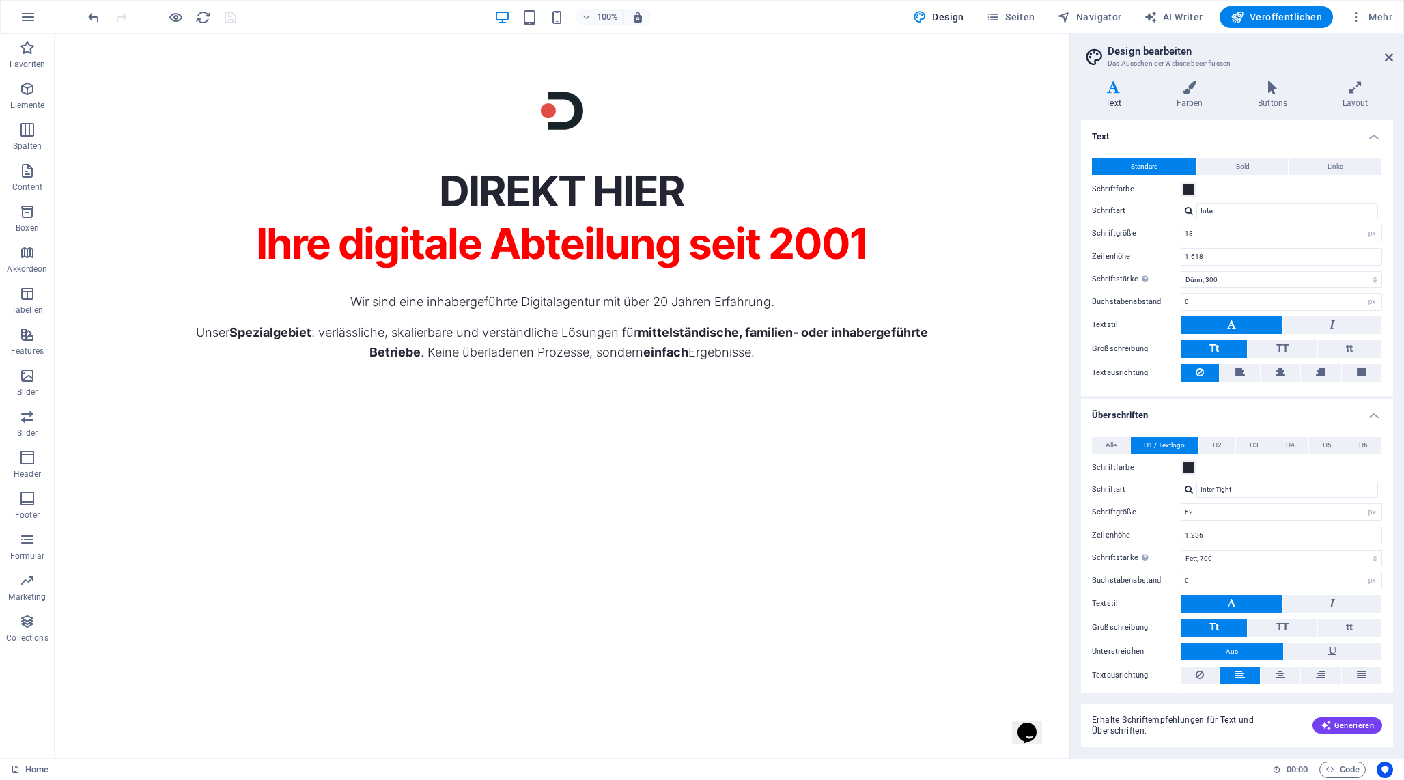
click at [1175, 76] on div "Varianten Text Farben Buttons Layout Text Standard Bold Links Schriftfarbe Schr…" at bounding box center [1237, 414] width 334 height 688
click at [1188, 89] on icon at bounding box center [1189, 88] width 76 height 14
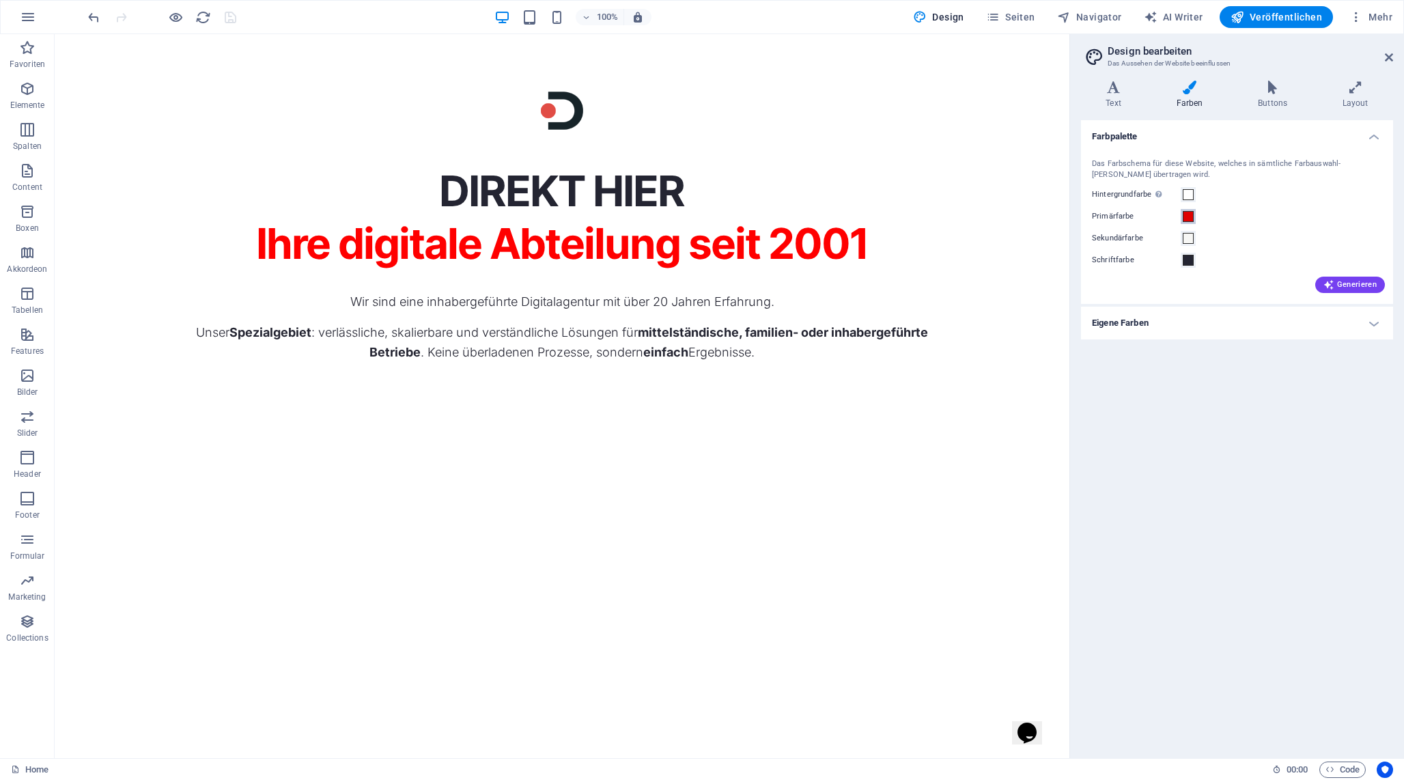
click at [1186, 210] on button "Primärfarbe" at bounding box center [1188, 216] width 15 height 15
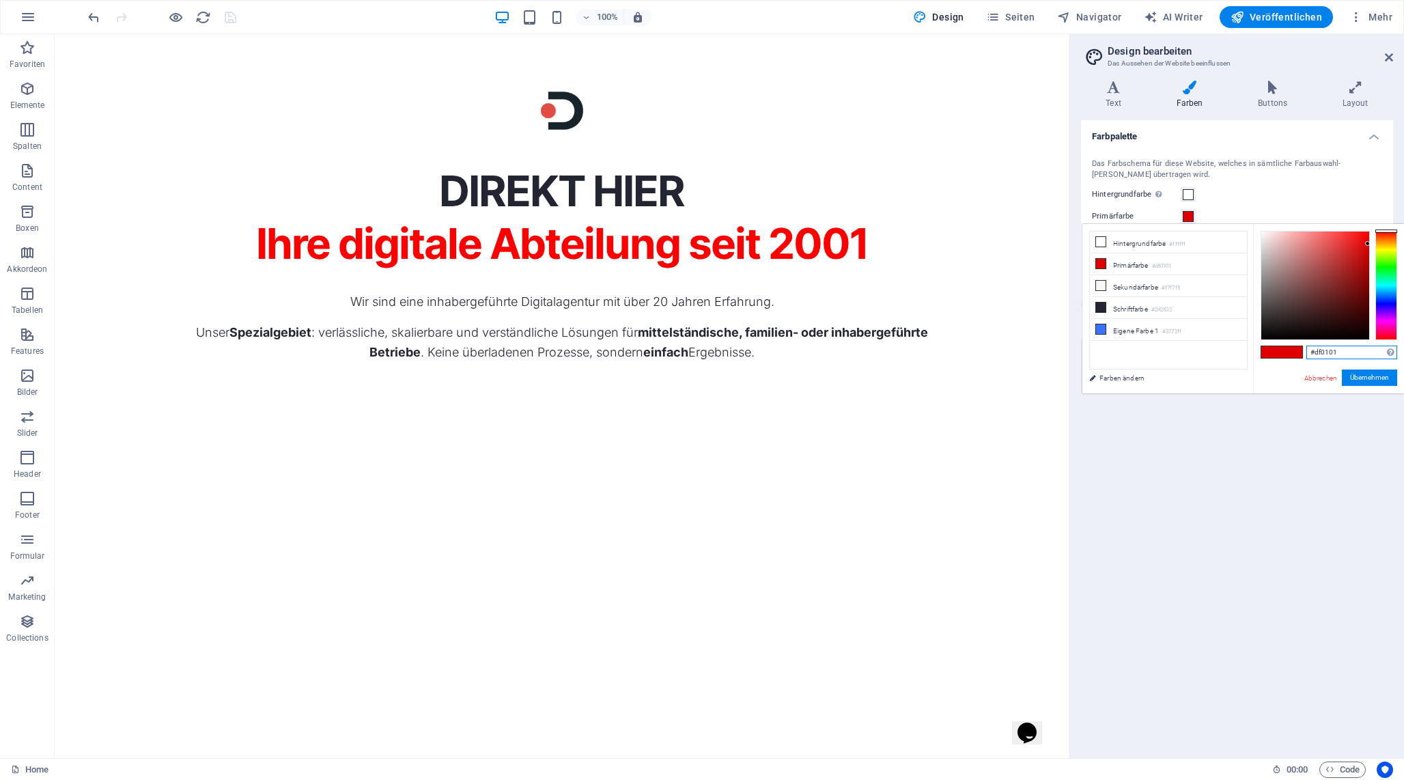
click at [1332, 352] on input "#df0101" at bounding box center [1351, 353] width 91 height 14
click at [1351, 767] on span "Code" at bounding box center [1343, 769] width 34 height 16
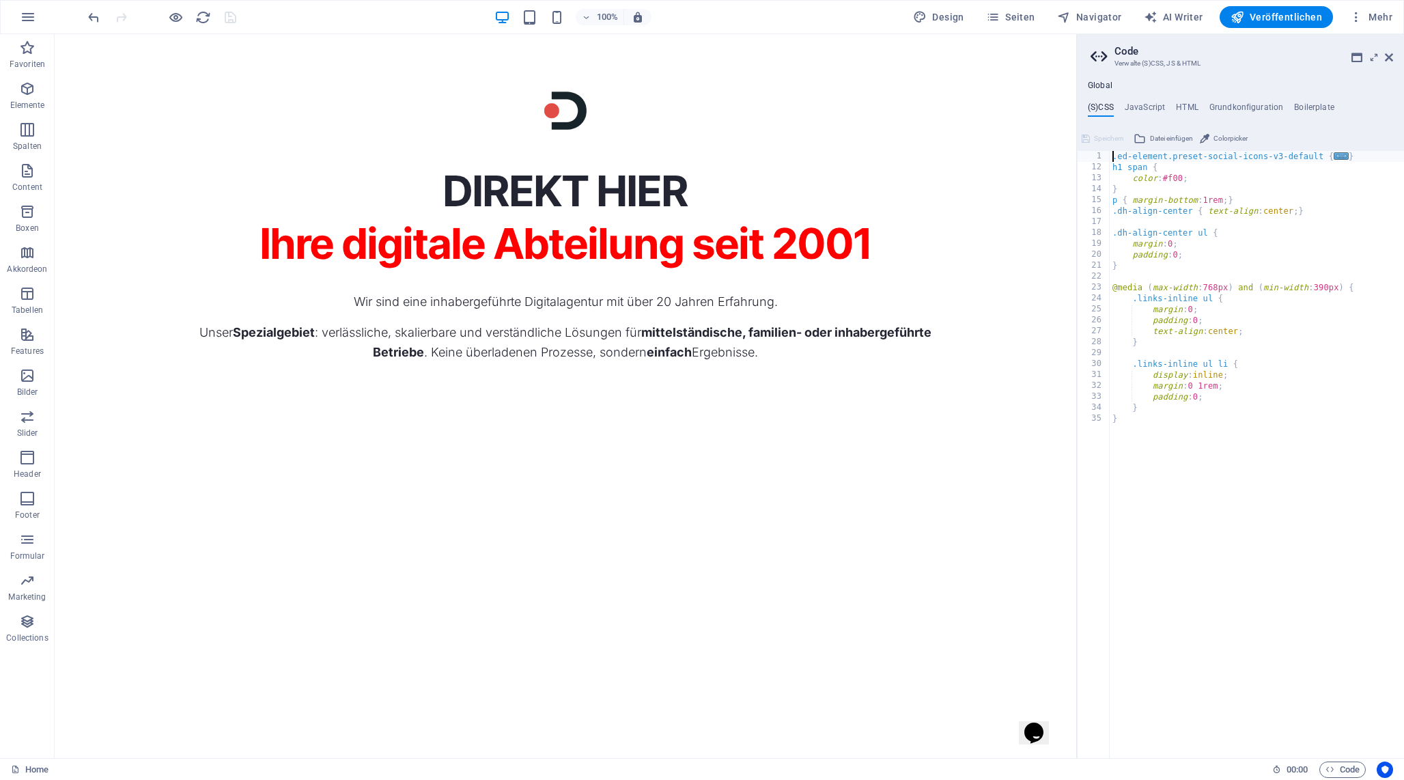
click at [1178, 181] on div ".ed-element.preset-social-icons-v3-default { ... } h1 span { color : #f00 ; } p…" at bounding box center [1257, 465] width 294 height 629
type textarea "color: #df0101;"
click at [1102, 139] on span "Speichern" at bounding box center [1109, 138] width 30 height 16
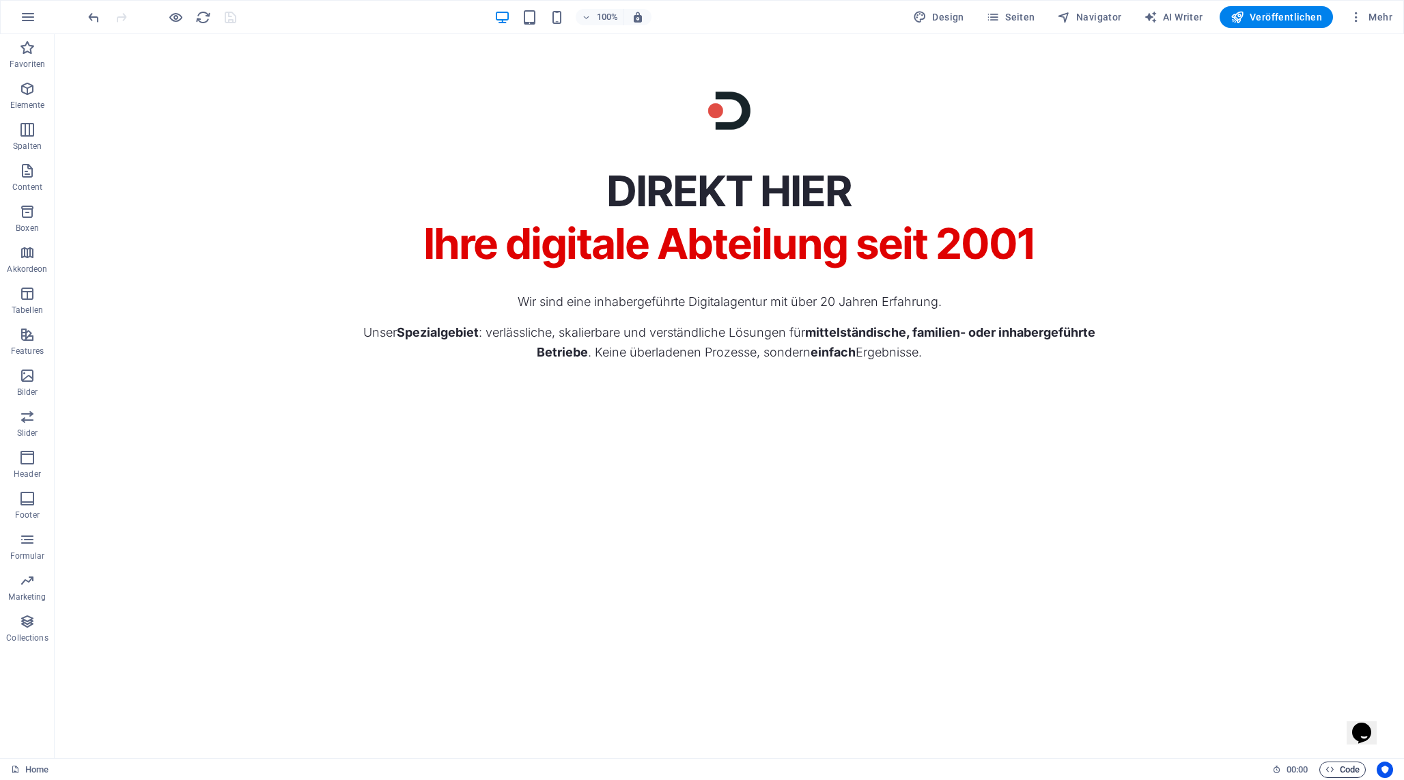
click at [1343, 770] on span "Code" at bounding box center [1343, 769] width 34 height 16
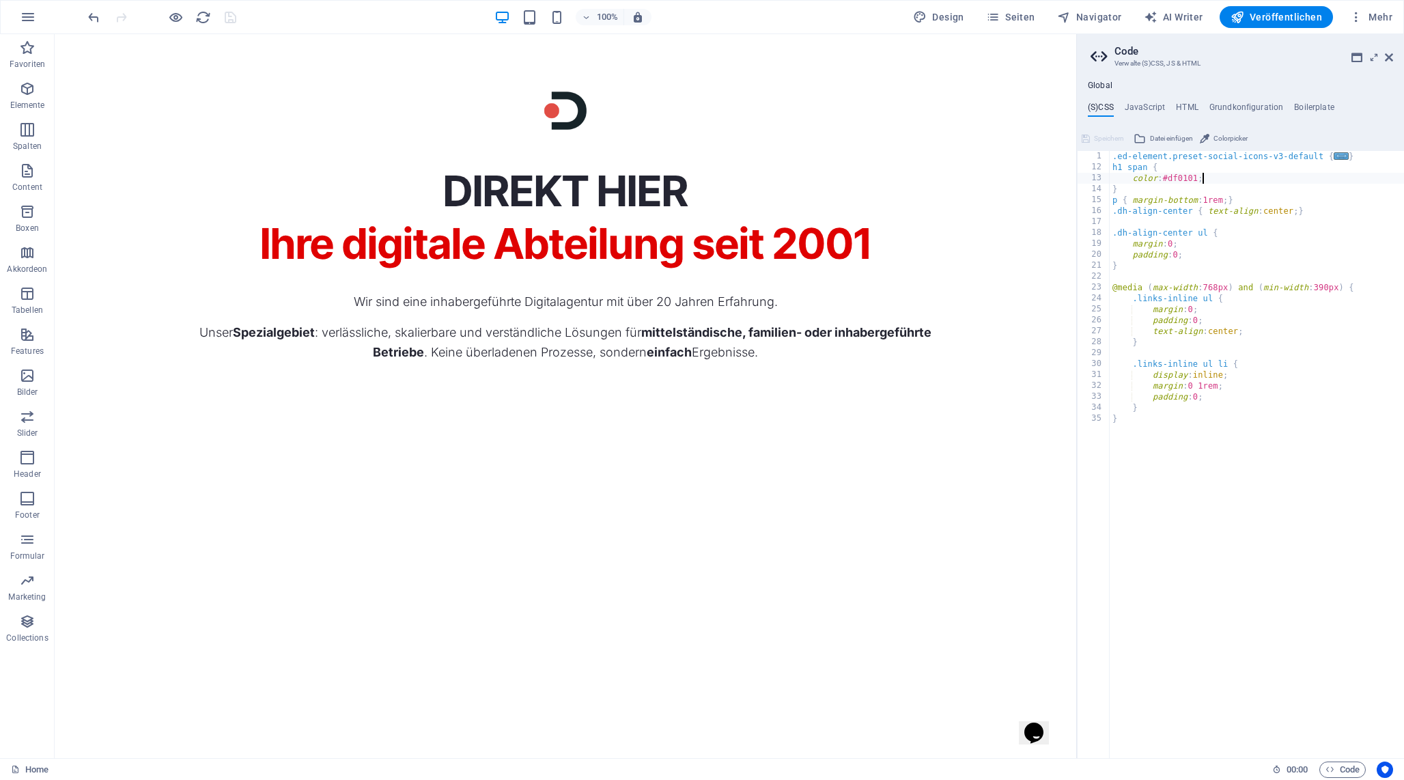
click at [1227, 174] on div ".ed-element.preset-social-icons-v3-default { ... } h1 span { color : #df0101 ; …" at bounding box center [1257, 465] width 294 height 629
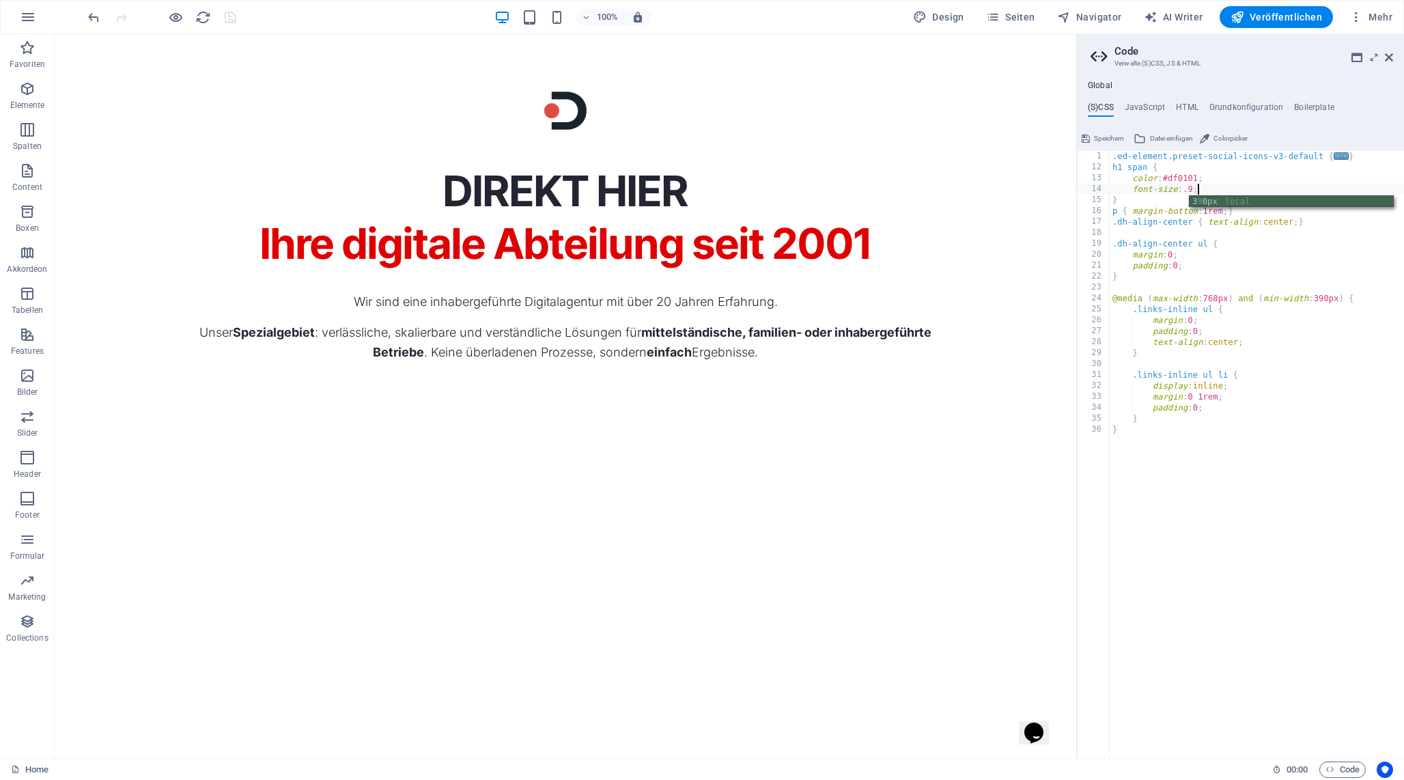
scroll to position [0, 7]
type textarea "font-size: .9em"
click at [1102, 134] on span "Speichern" at bounding box center [1109, 138] width 30 height 16
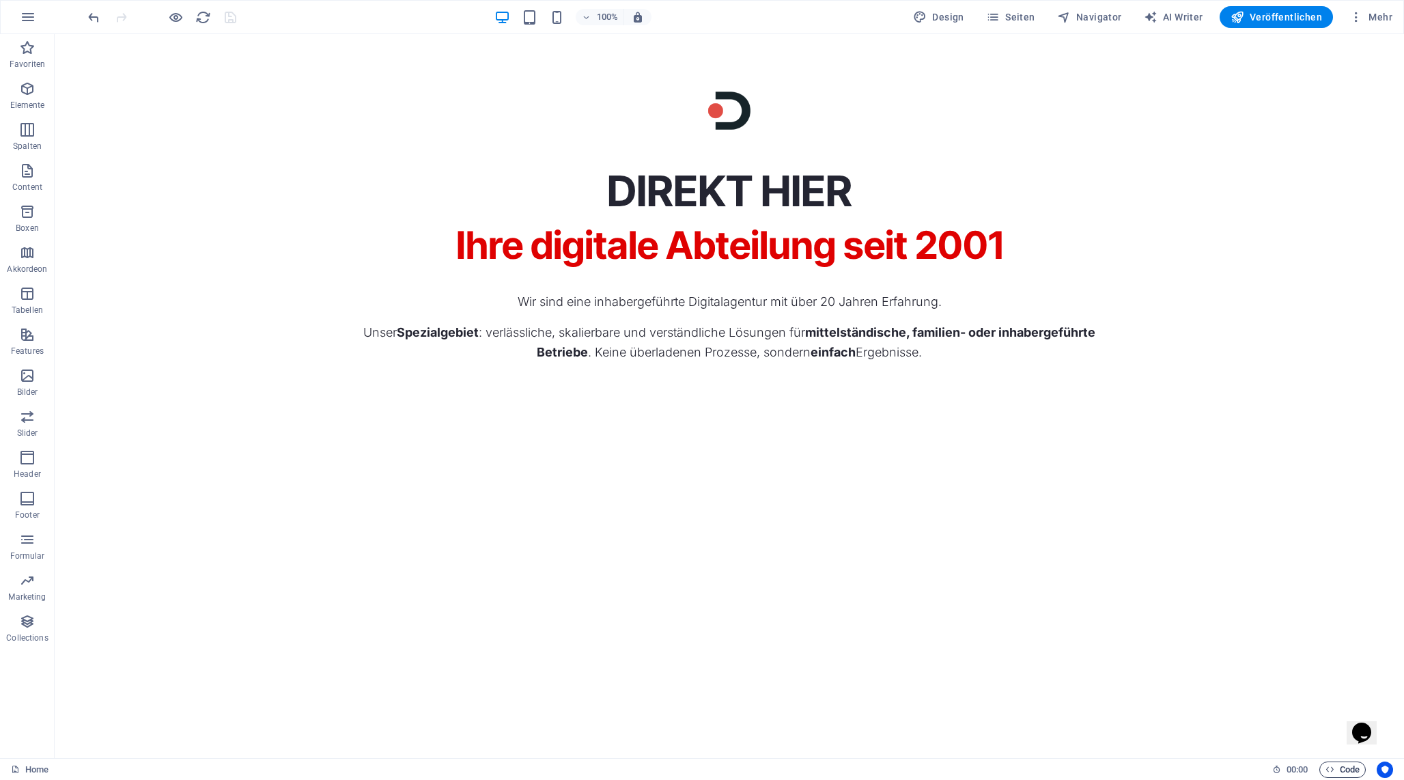
click at [1340, 763] on span "Code" at bounding box center [1343, 769] width 34 height 16
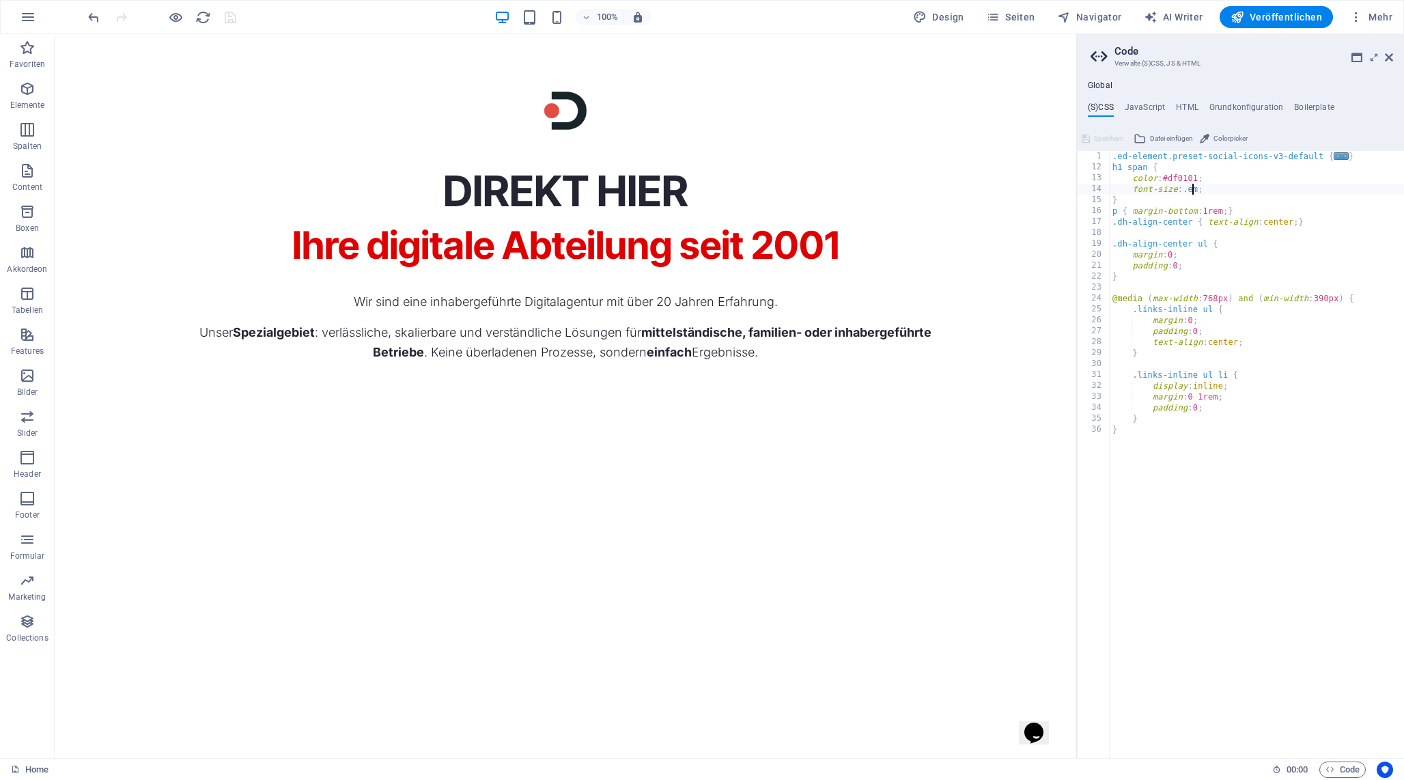
scroll to position [0, 6]
type textarea "font-size: .8em;"
click at [1104, 141] on span "Speichern" at bounding box center [1109, 138] width 30 height 16
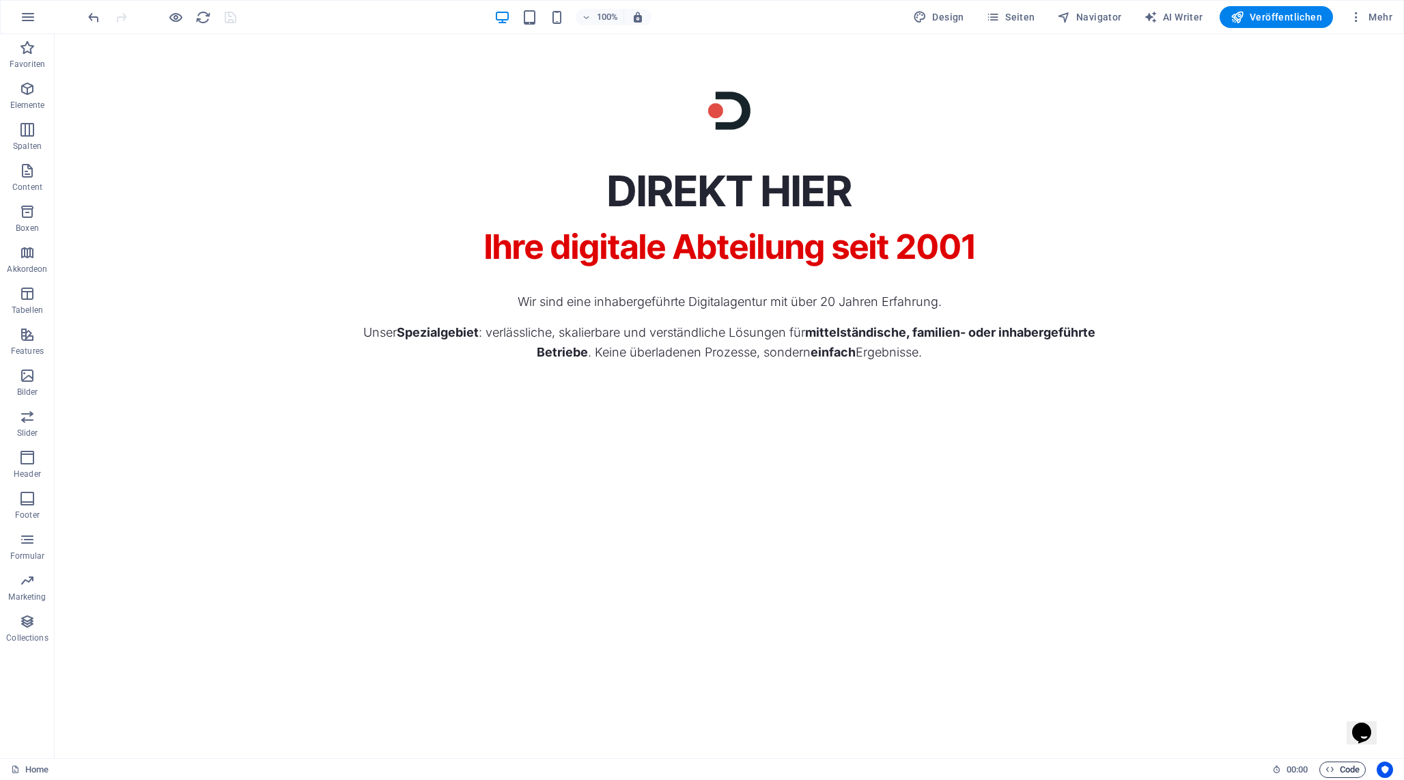
click at [1330, 766] on icon "button" at bounding box center [1330, 769] width 9 height 9
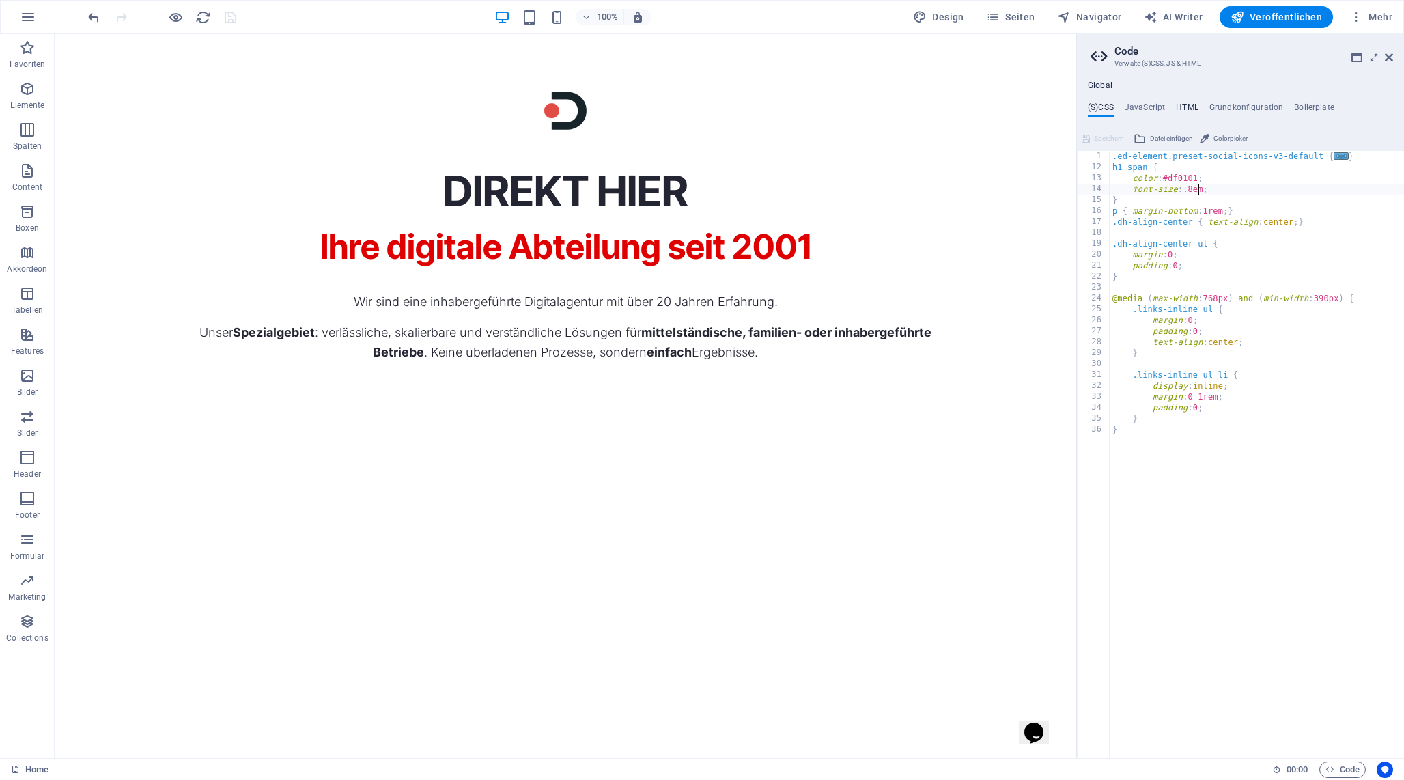
scroll to position [0, 7]
type textarea "font-size: .85em;"
click at [1112, 138] on span "Speichern" at bounding box center [1109, 138] width 30 height 16
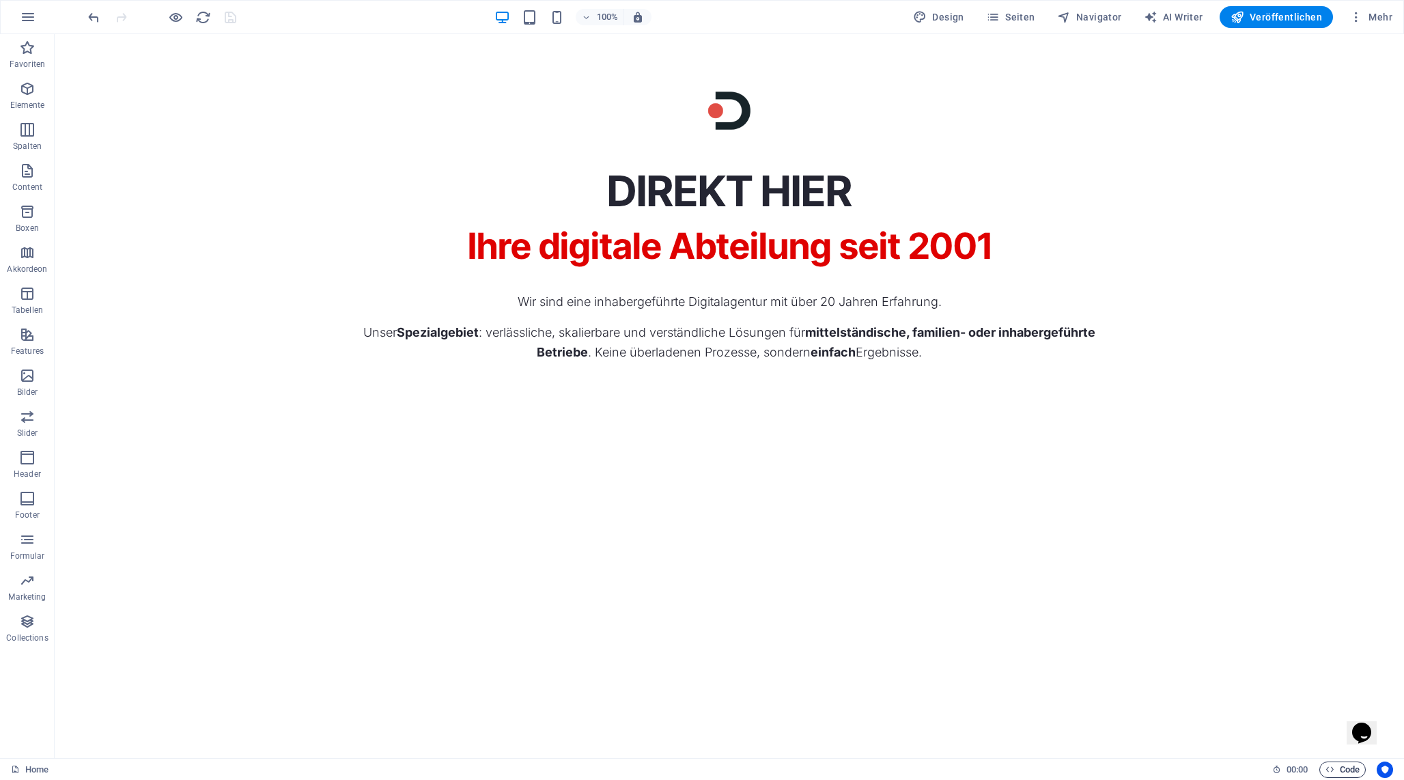
click at [1334, 763] on span "Code" at bounding box center [1343, 769] width 34 height 16
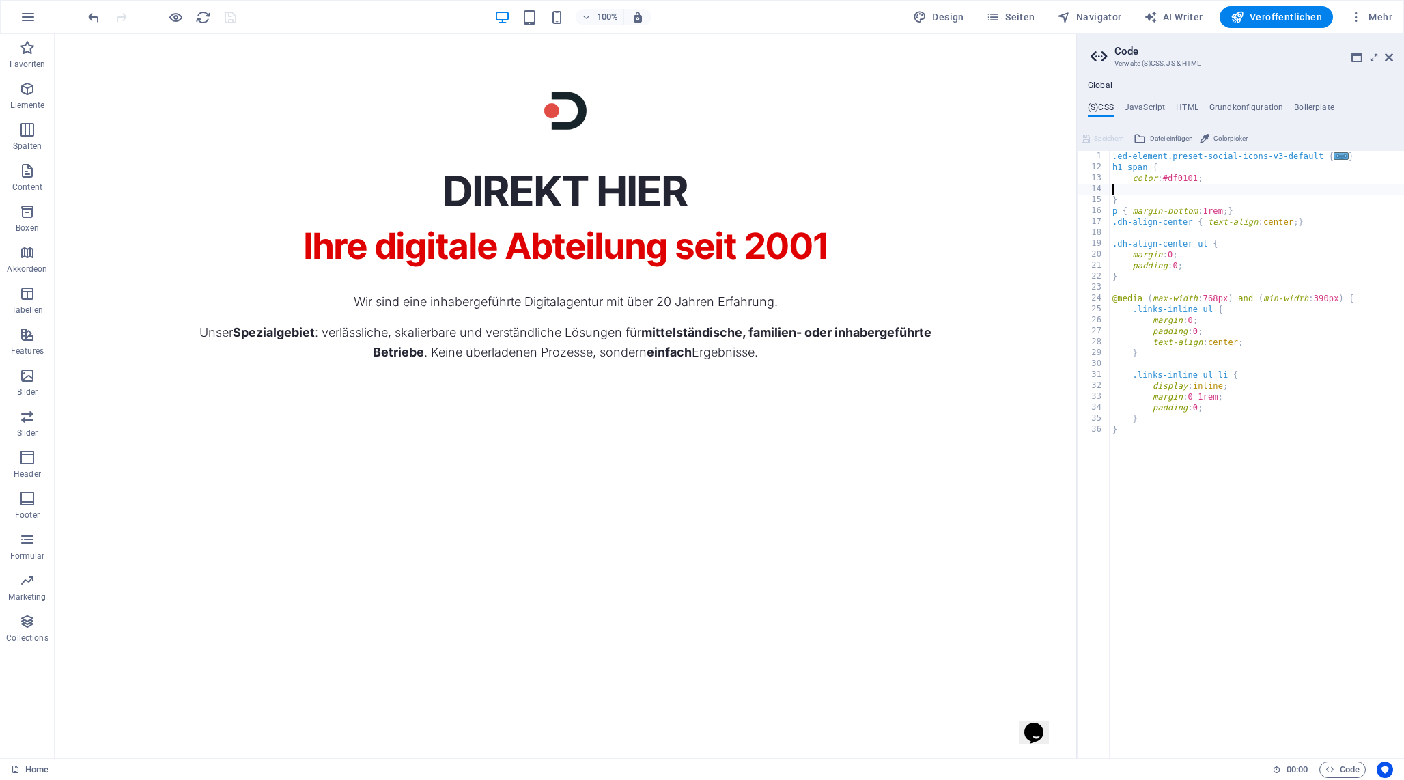
type textarea "color: #df0101;"
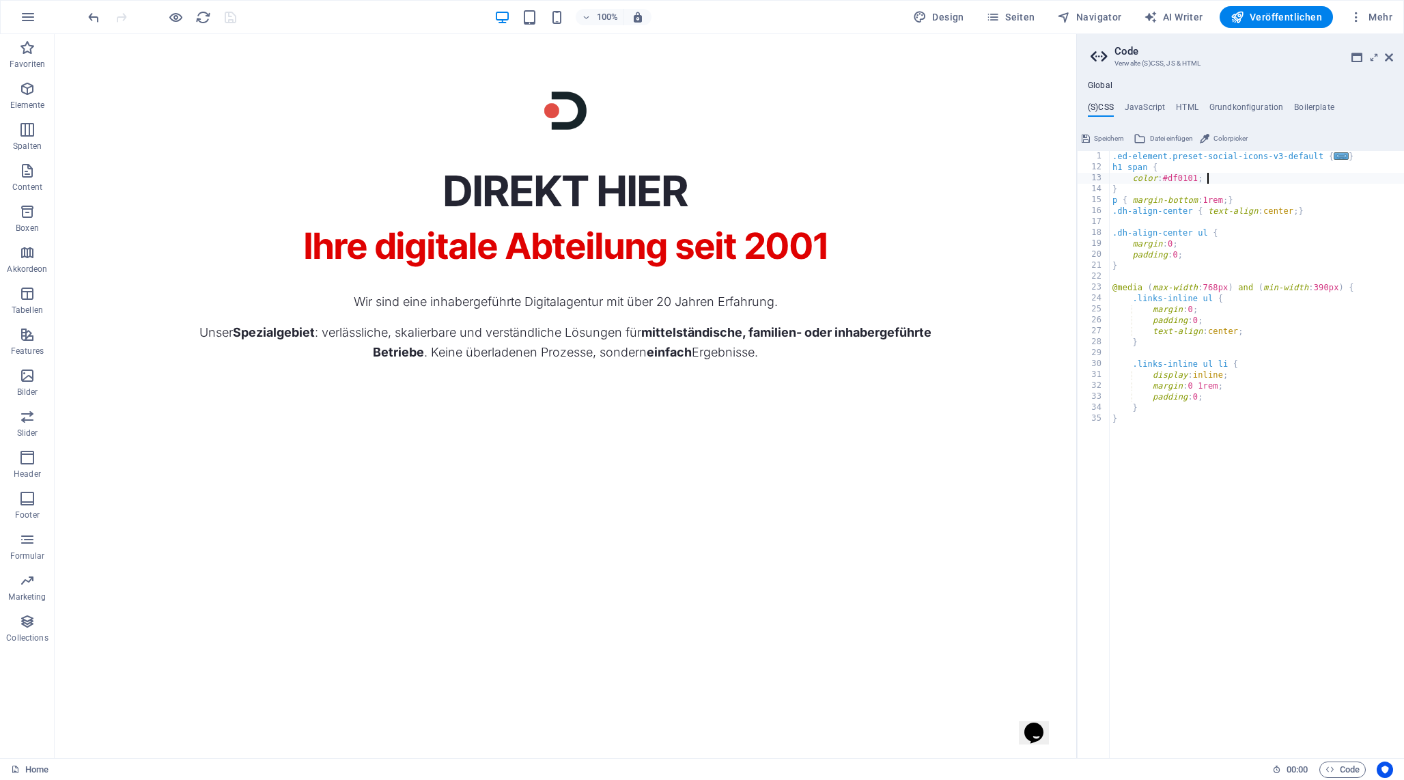
click at [1101, 138] on span "Speichern" at bounding box center [1109, 138] width 30 height 16
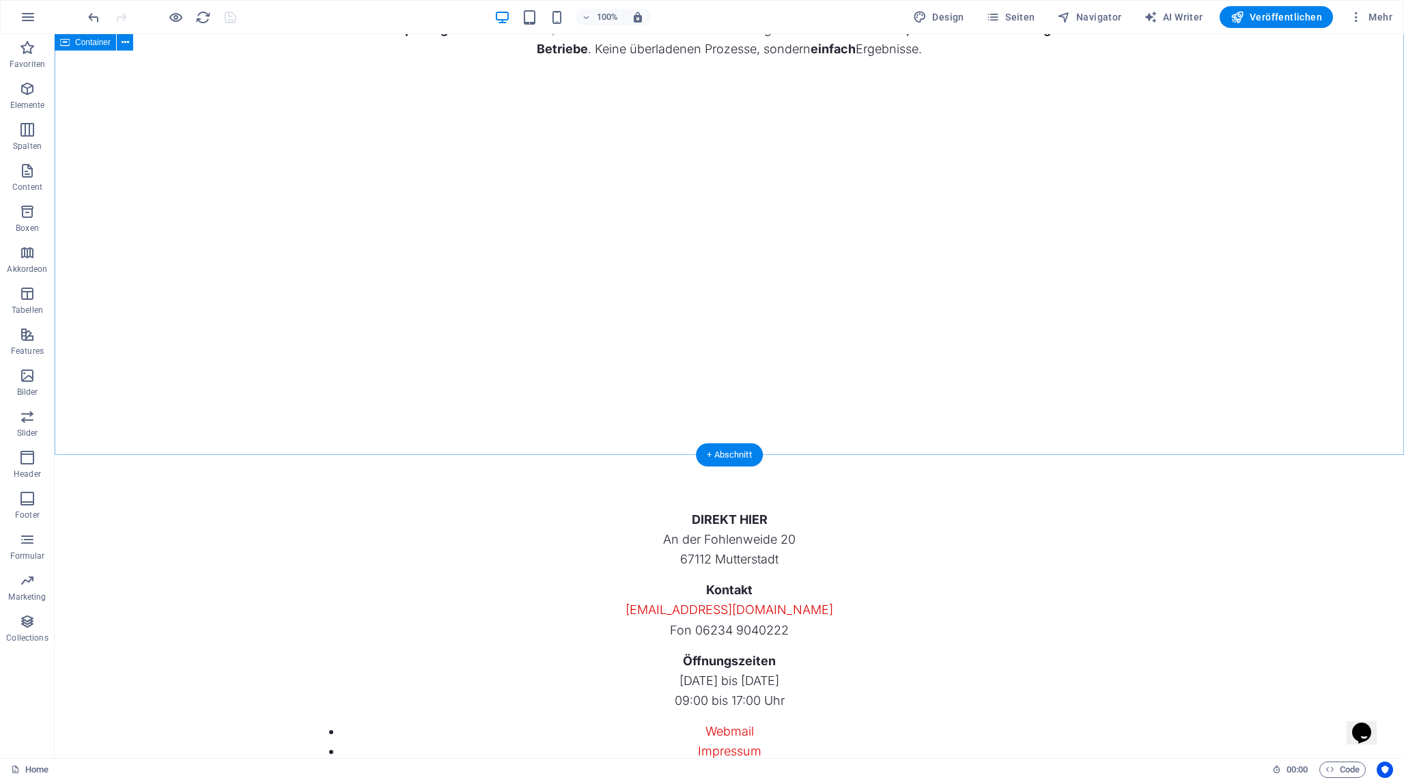
scroll to position [0, 0]
